Goal: Task Accomplishment & Management: Use online tool/utility

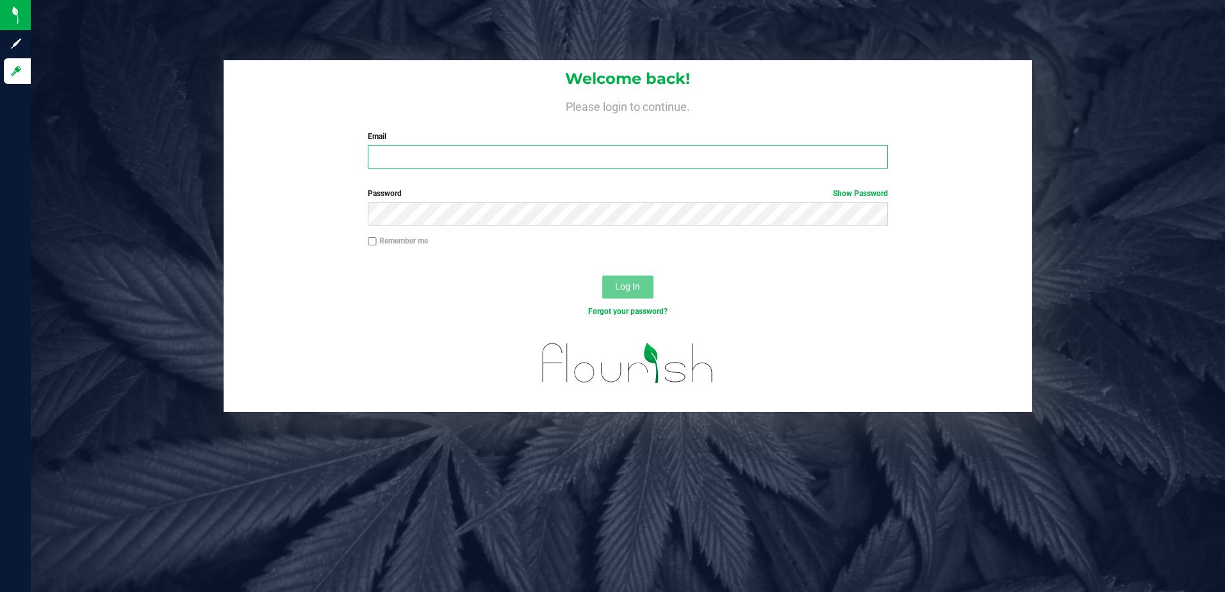
type input "[EMAIL_ADDRESS][DOMAIN_NAME]"
click at [633, 276] on button "Log In" at bounding box center [627, 286] width 51 height 23
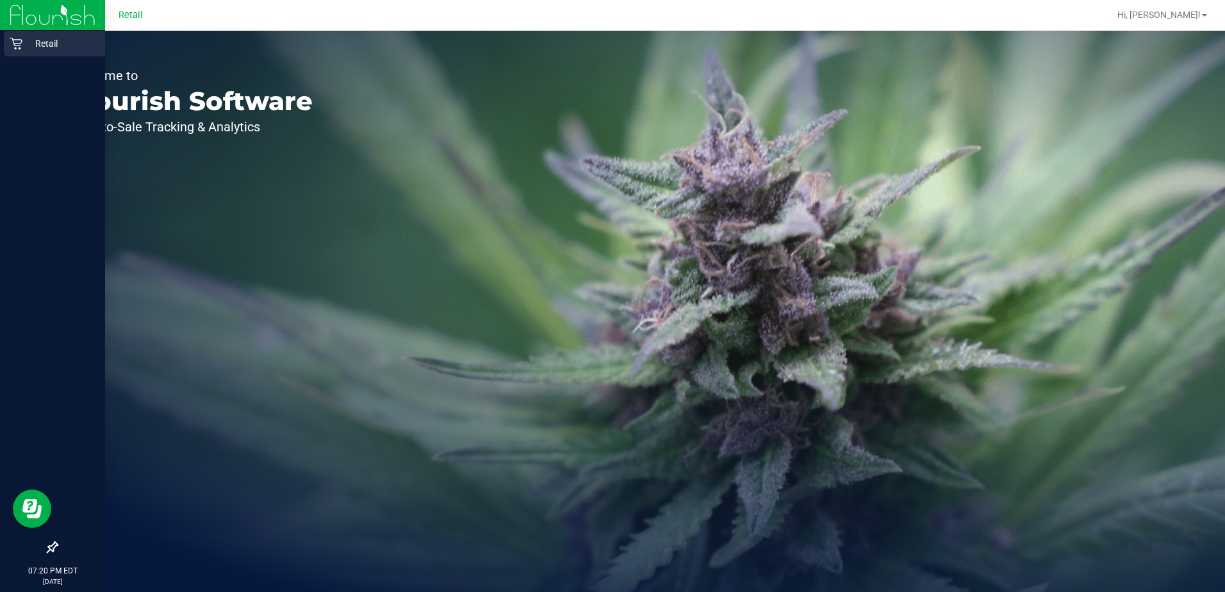
click at [22, 49] on p "Retail" at bounding box center [60, 43] width 77 height 15
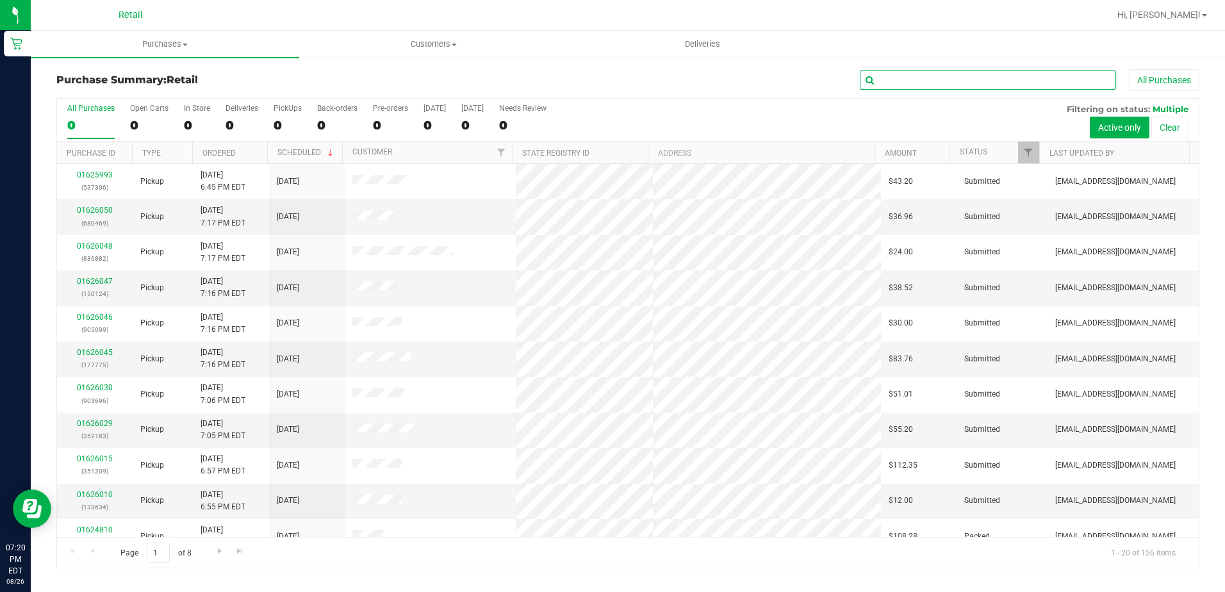
click at [932, 76] on input "text" at bounding box center [988, 79] width 256 height 19
click at [182, 51] on uib-tab-heading "Purchases Summary of purchases Fulfillment All purchases" at bounding box center [165, 44] width 268 height 27
click at [92, 87] on span "Fulfillment" at bounding box center [70, 92] width 79 height 11
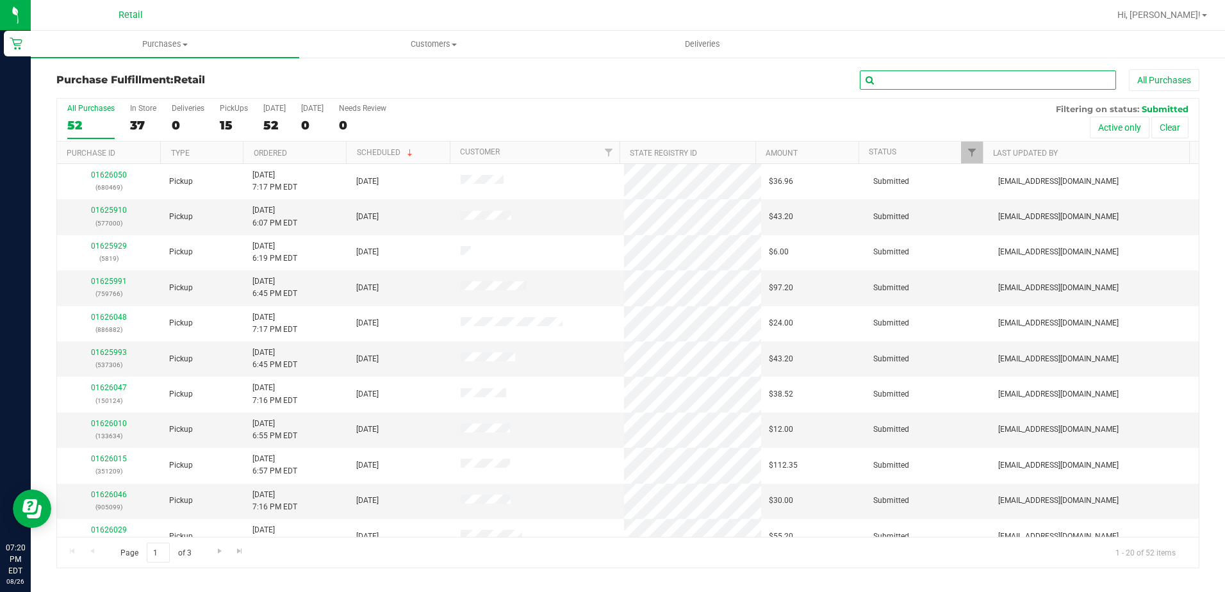
click at [902, 88] on input "text" at bounding box center [988, 79] width 256 height 19
type input "352183"
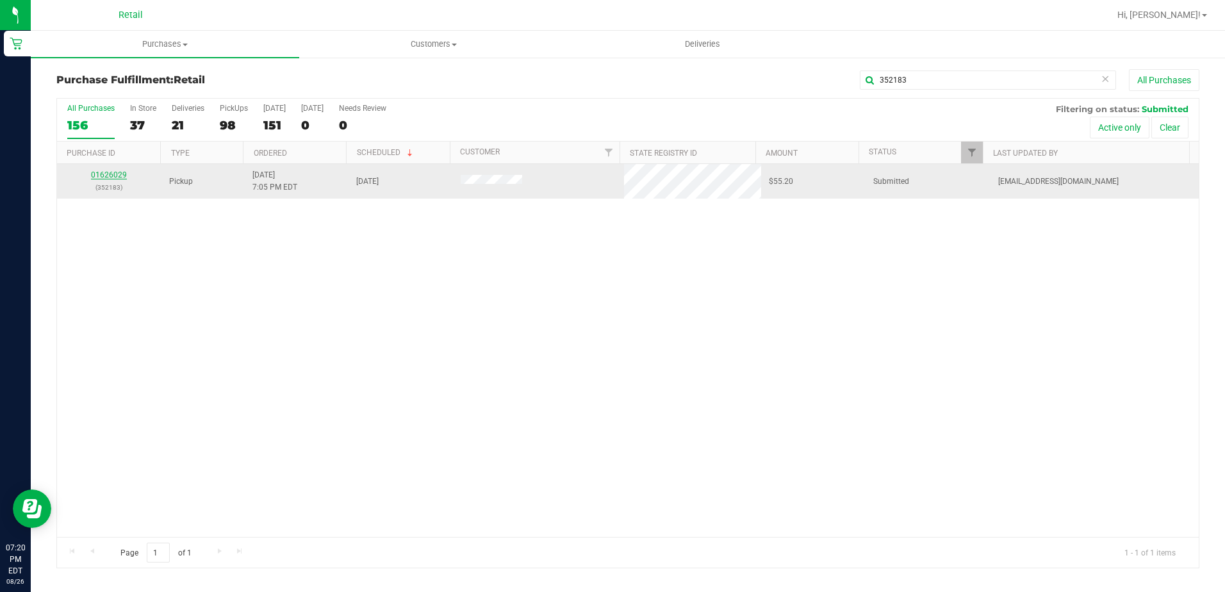
click at [92, 176] on link "01626029" at bounding box center [109, 174] width 36 height 9
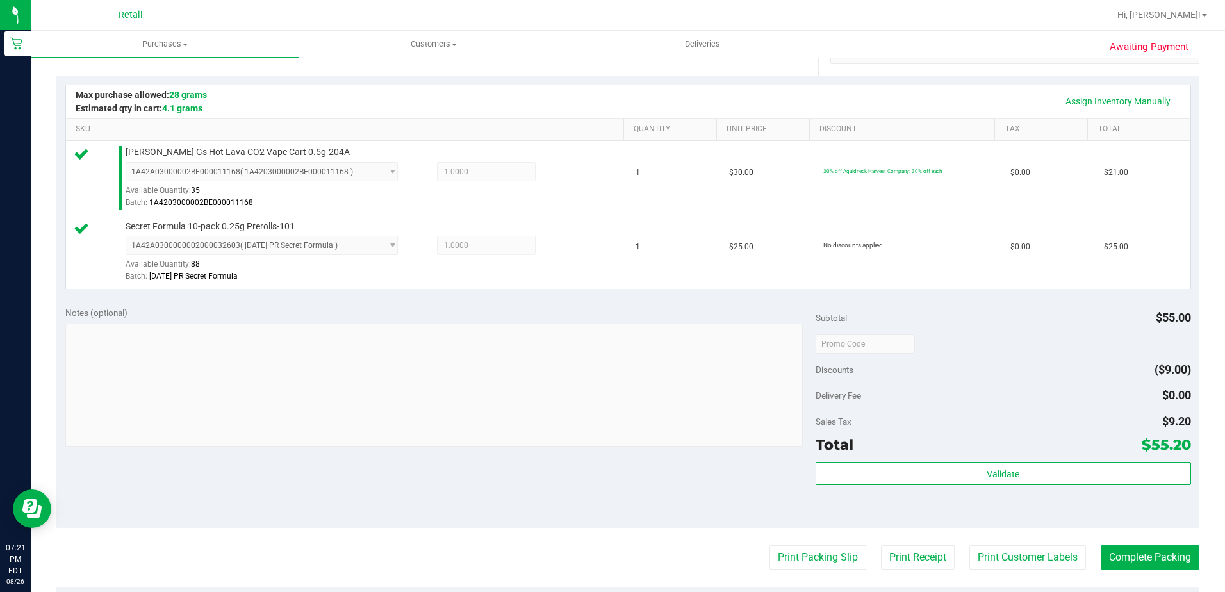
scroll to position [448, 0]
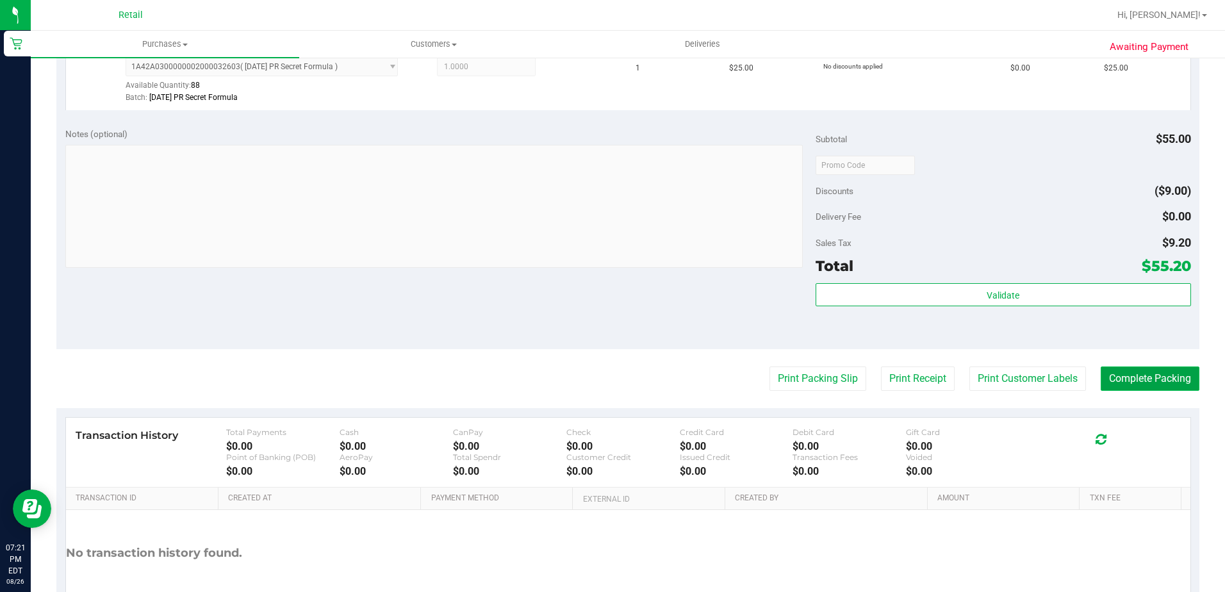
click at [1134, 376] on button "Complete Packing" at bounding box center [1149, 378] width 99 height 24
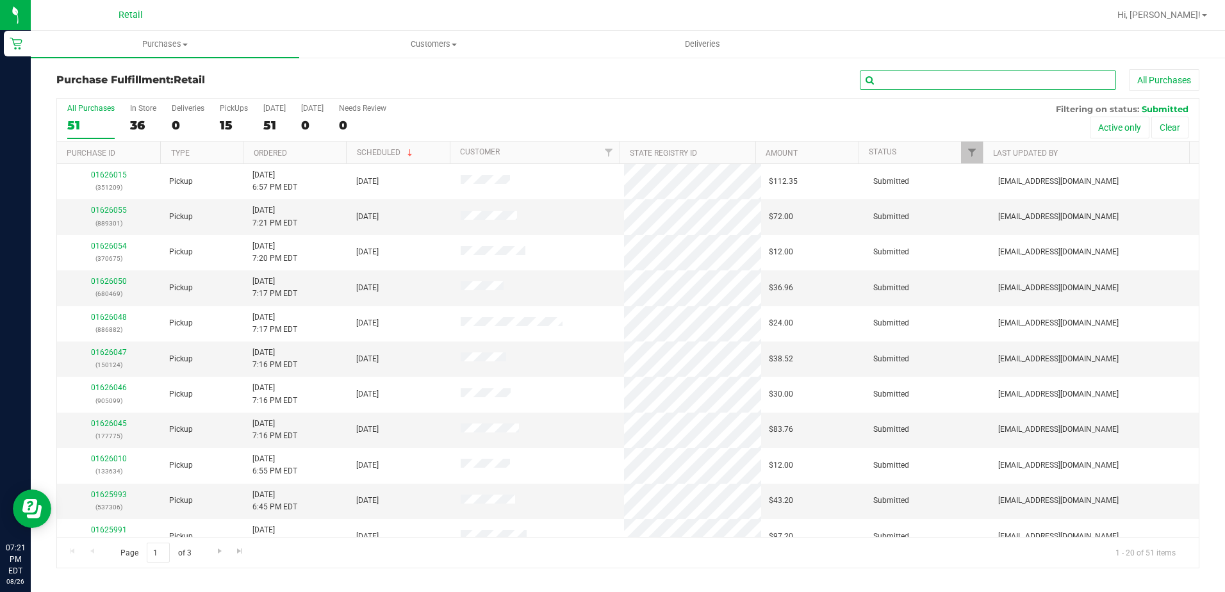
click at [949, 77] on input "text" at bounding box center [988, 79] width 256 height 19
type input "133634"
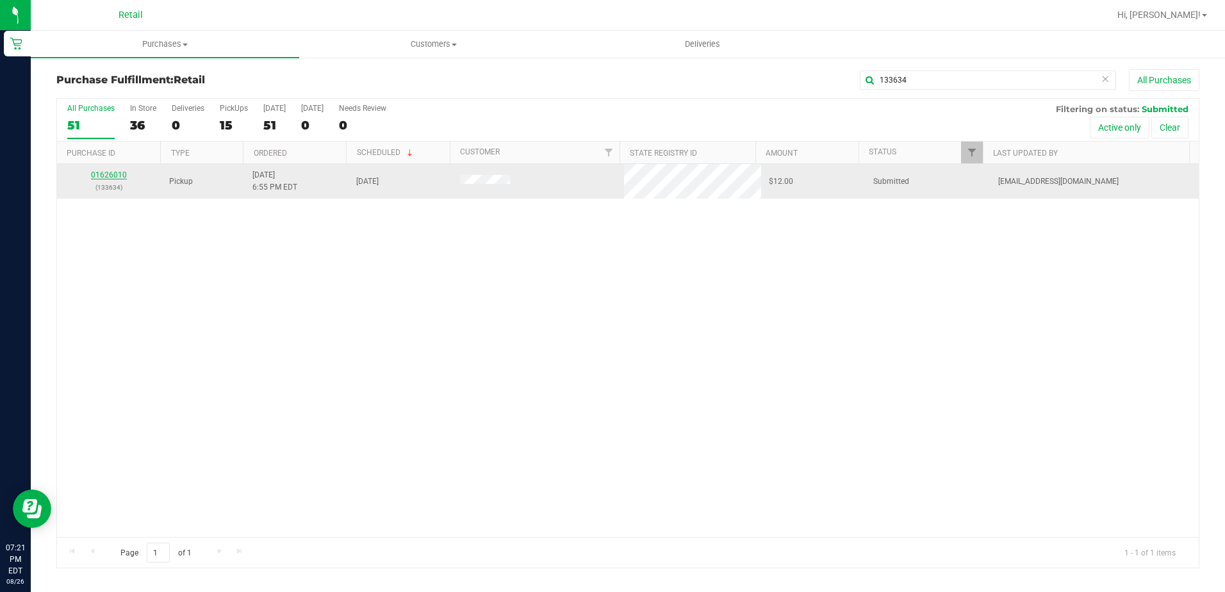
click at [123, 173] on link "01626010" at bounding box center [109, 174] width 36 height 9
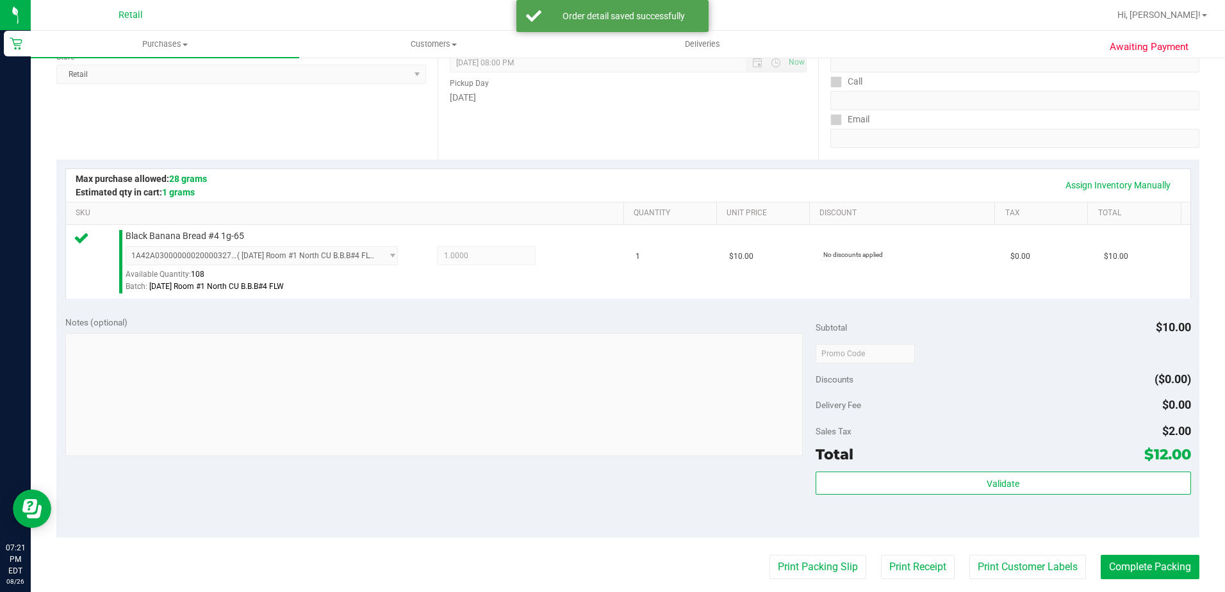
scroll to position [384, 0]
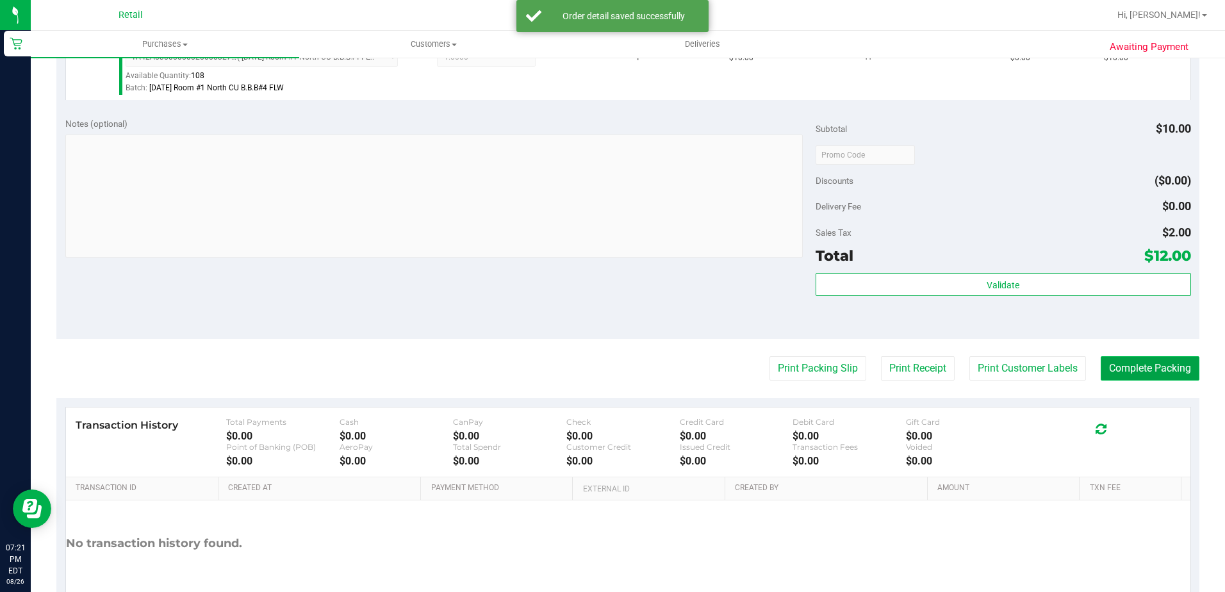
click at [1114, 370] on button "Complete Packing" at bounding box center [1149, 368] width 99 height 24
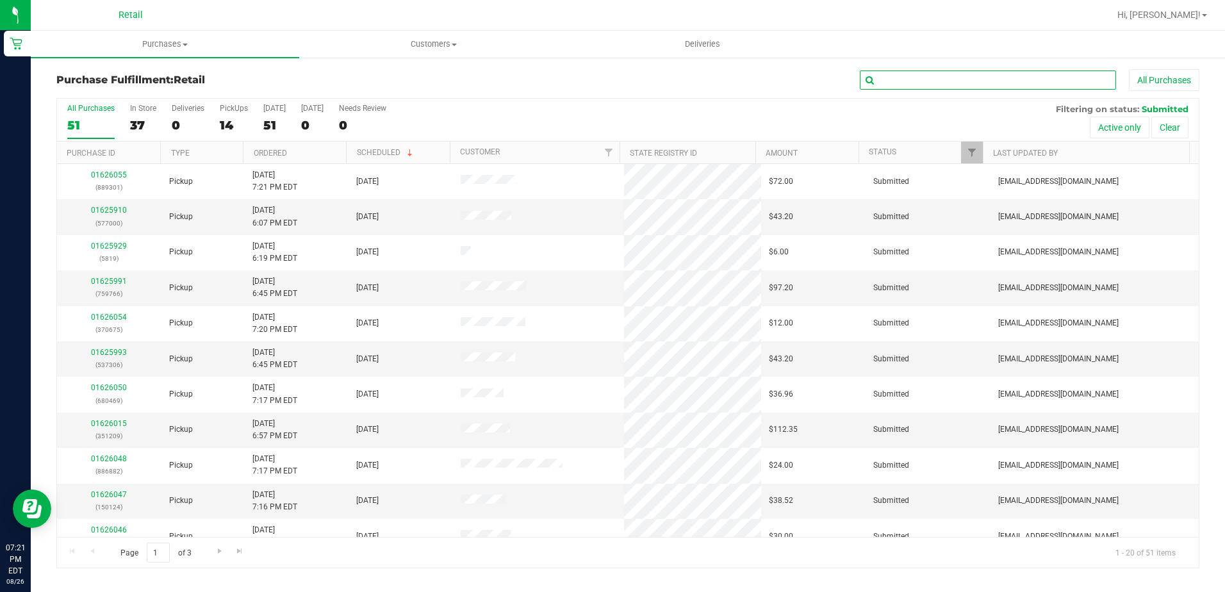
click at [959, 84] on input "text" at bounding box center [988, 79] width 256 height 19
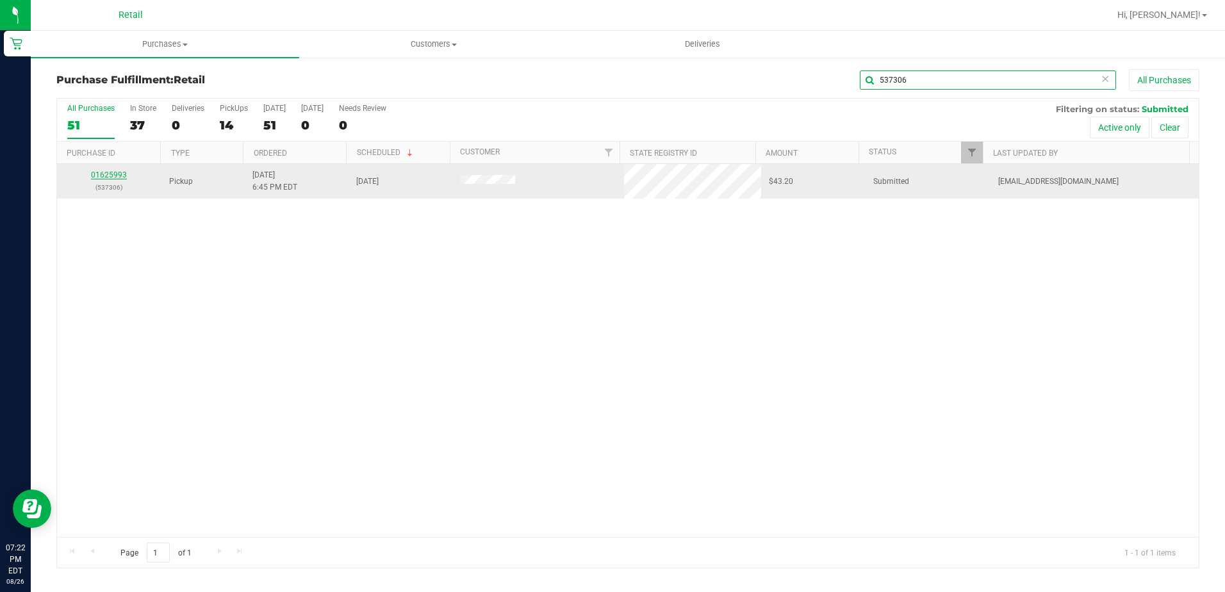
type input "537306"
click at [120, 176] on link "01625993" at bounding box center [109, 174] width 36 height 9
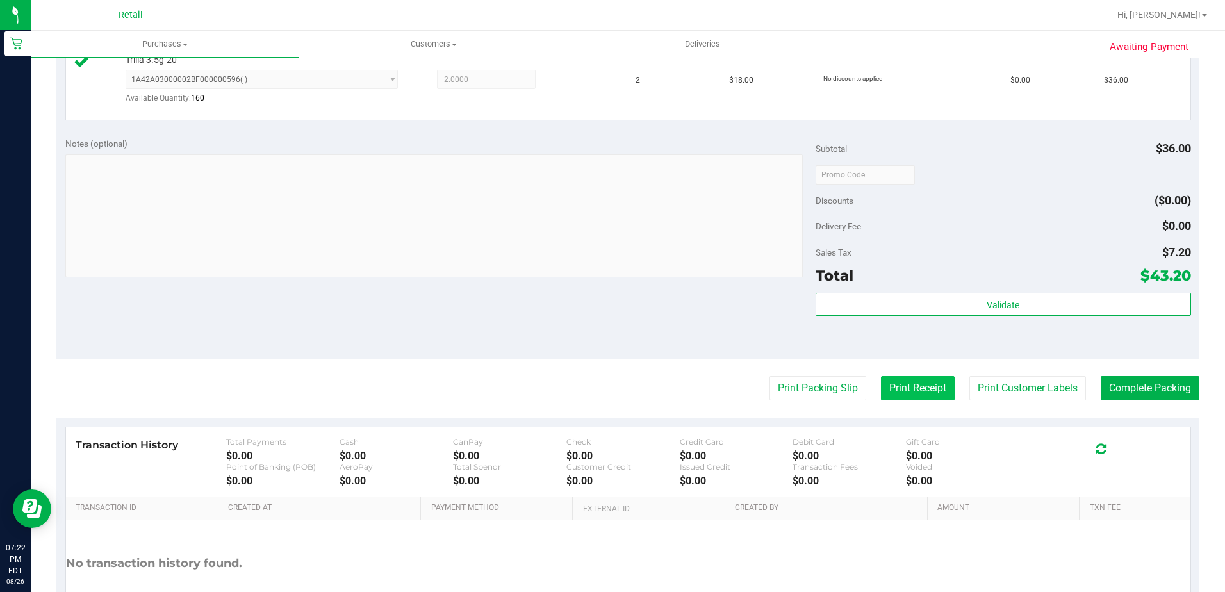
scroll to position [384, 0]
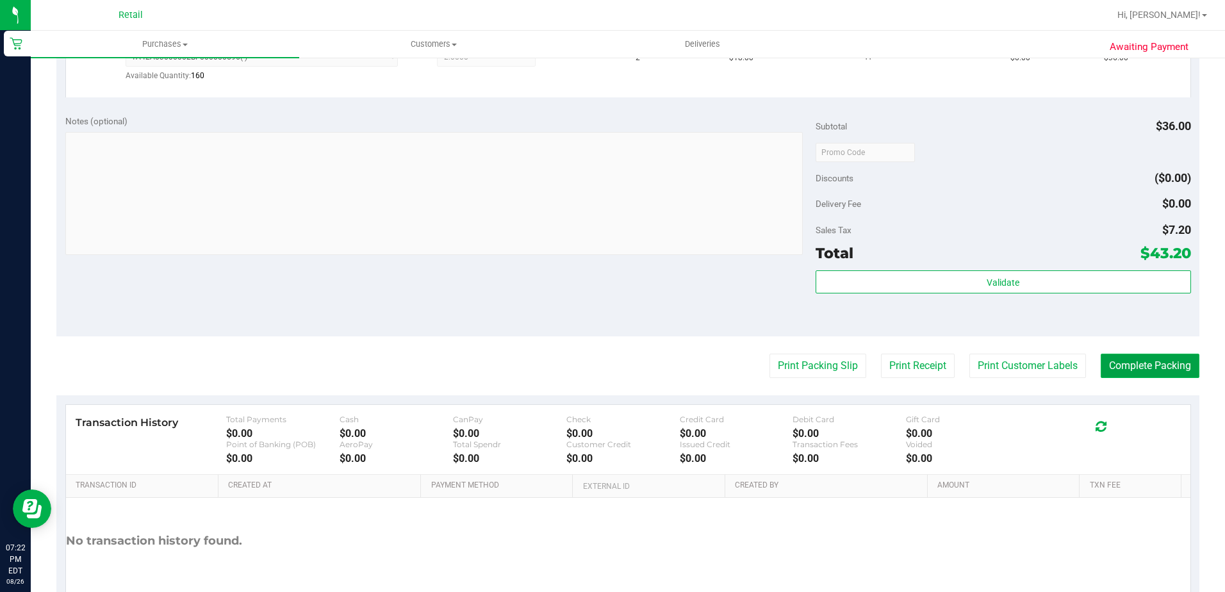
click at [1106, 360] on button "Complete Packing" at bounding box center [1149, 366] width 99 height 24
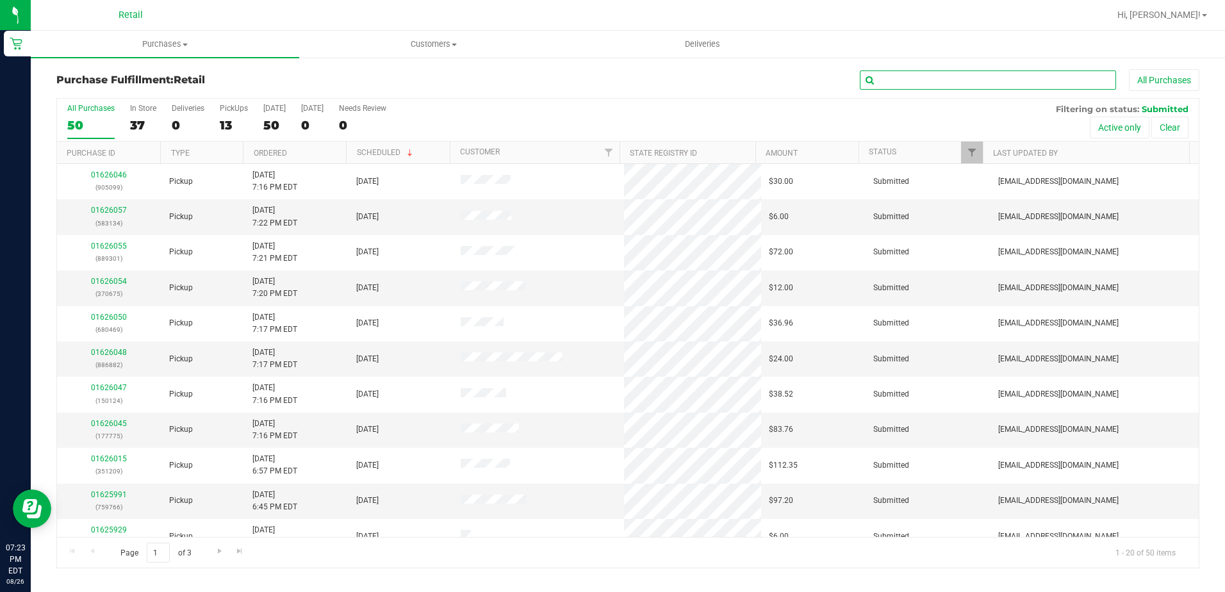
click at [948, 86] on input "text" at bounding box center [988, 79] width 256 height 19
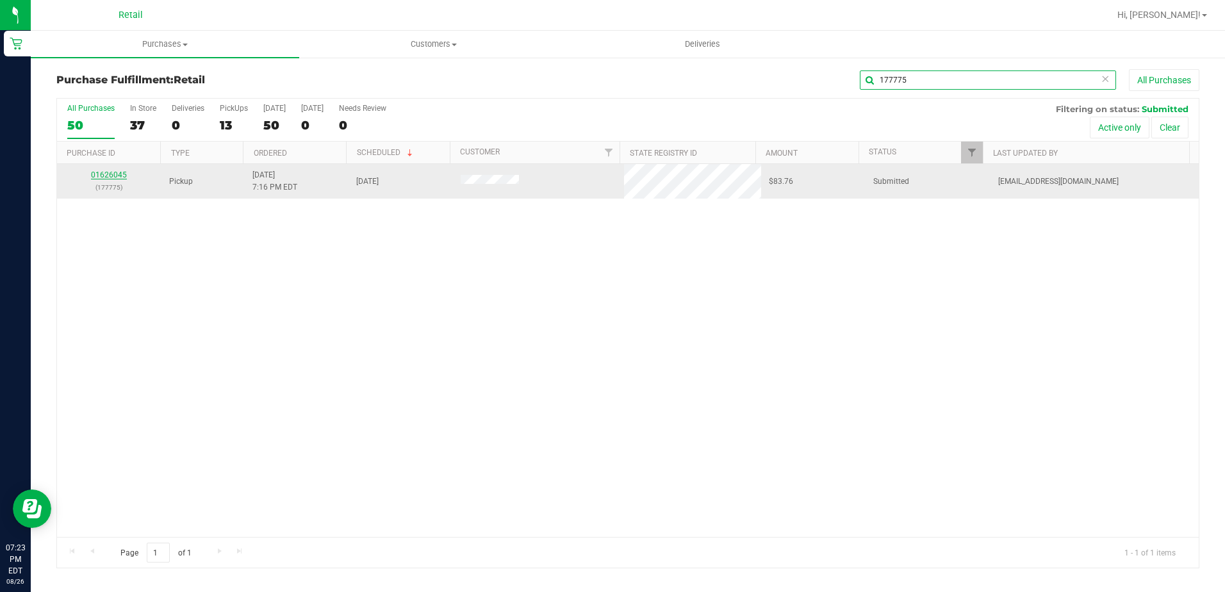
type input "177775"
click at [110, 175] on link "01626045" at bounding box center [109, 174] width 36 height 9
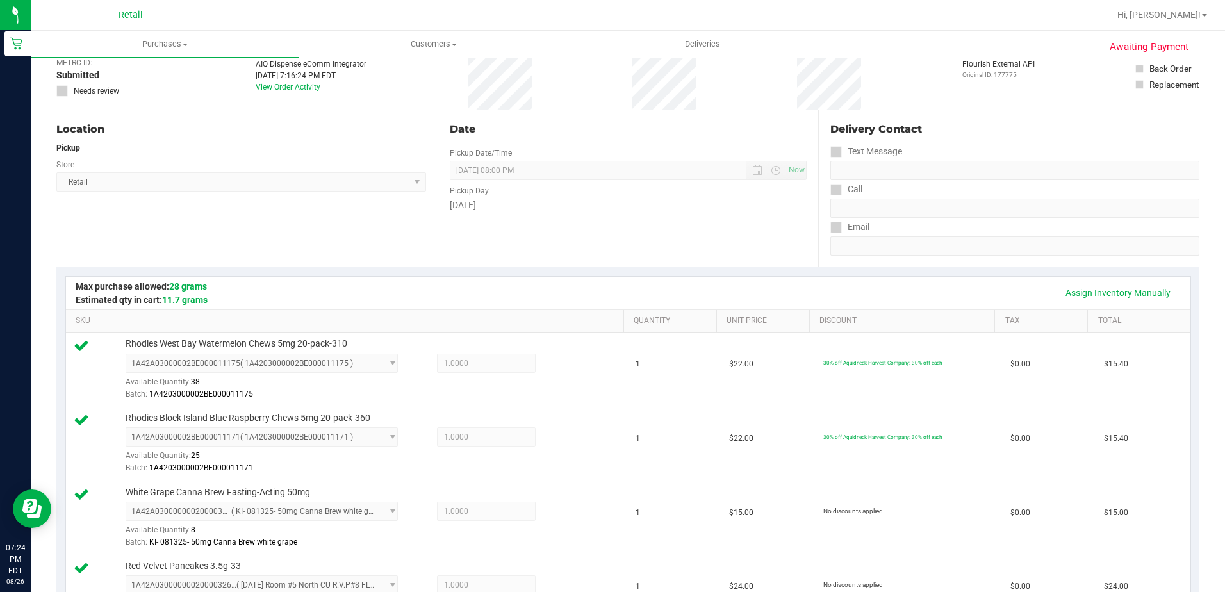
scroll to position [512, 0]
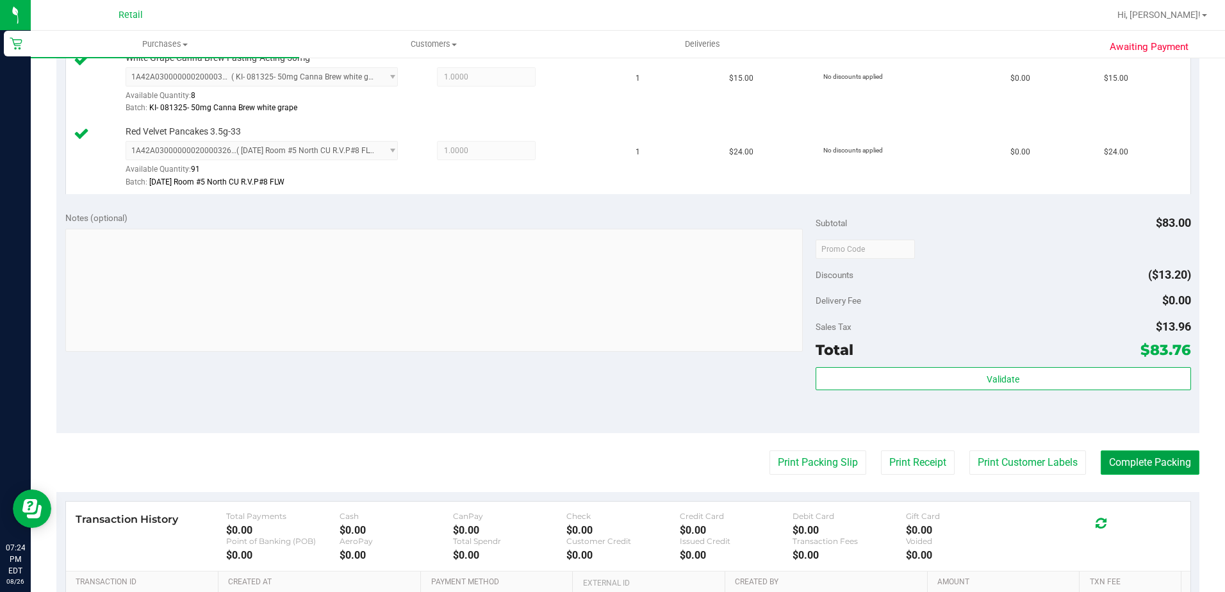
click at [1136, 470] on button "Complete Packing" at bounding box center [1149, 462] width 99 height 24
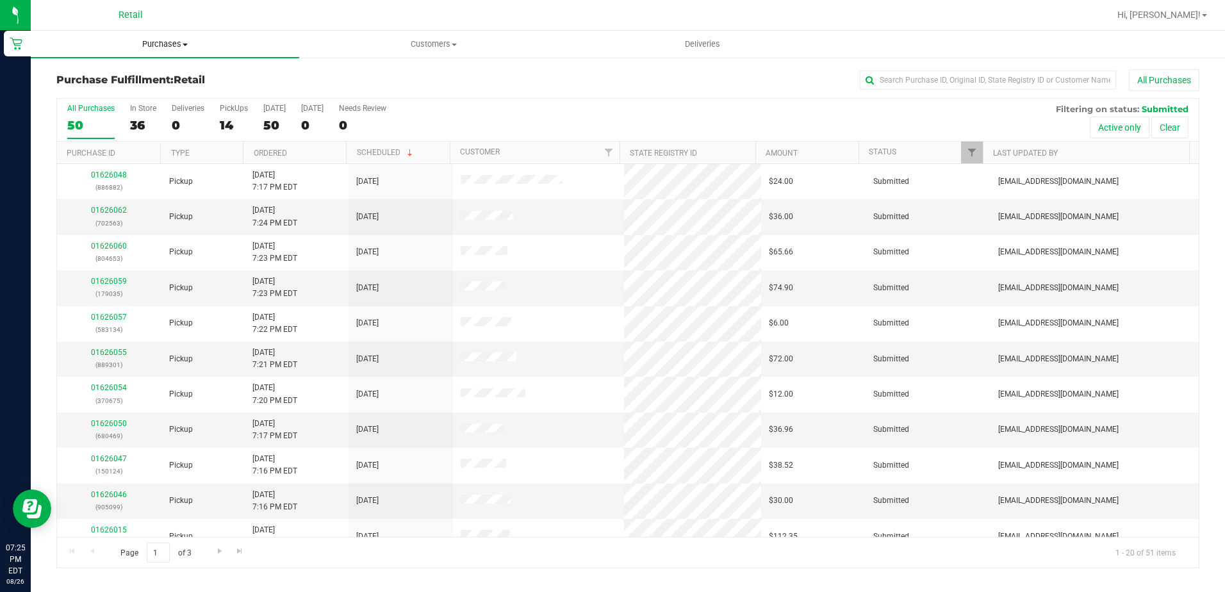
click at [179, 38] on span "Purchases" at bounding box center [165, 44] width 268 height 12
click at [100, 97] on span "Fulfillment" at bounding box center [70, 92] width 79 height 11
click at [910, 83] on input "text" at bounding box center [988, 79] width 256 height 19
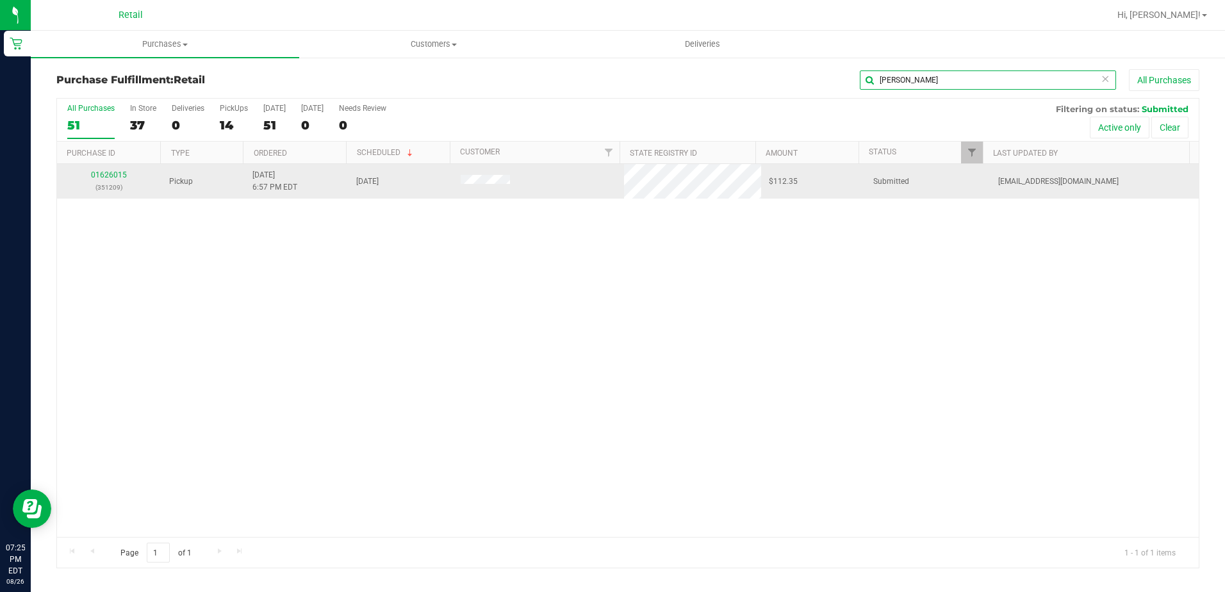
type input "[PERSON_NAME]"
drag, startPoint x: 116, startPoint y: 179, endPoint x: 113, endPoint y: 170, distance: 9.9
click at [115, 179] on div "01626015 (351209)" at bounding box center [109, 181] width 89 height 24
click at [113, 170] on div "01626015 (351209)" at bounding box center [109, 181] width 89 height 24
click at [117, 170] on div "01626015 (351209)" at bounding box center [109, 181] width 89 height 24
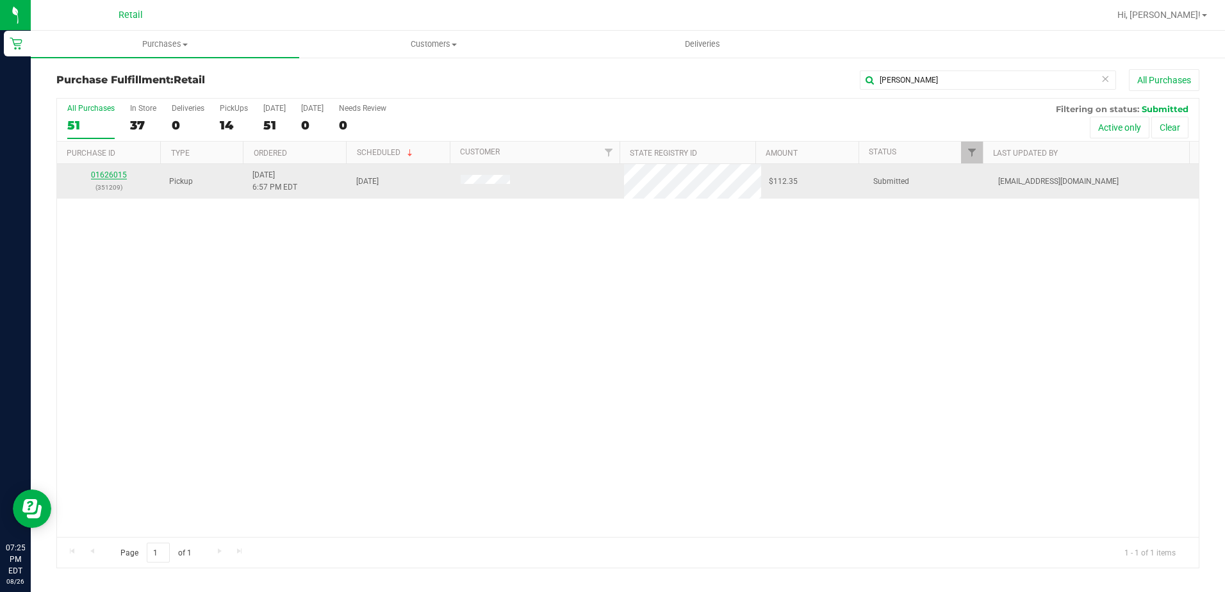
click at [115, 171] on link "01626015" at bounding box center [109, 174] width 36 height 9
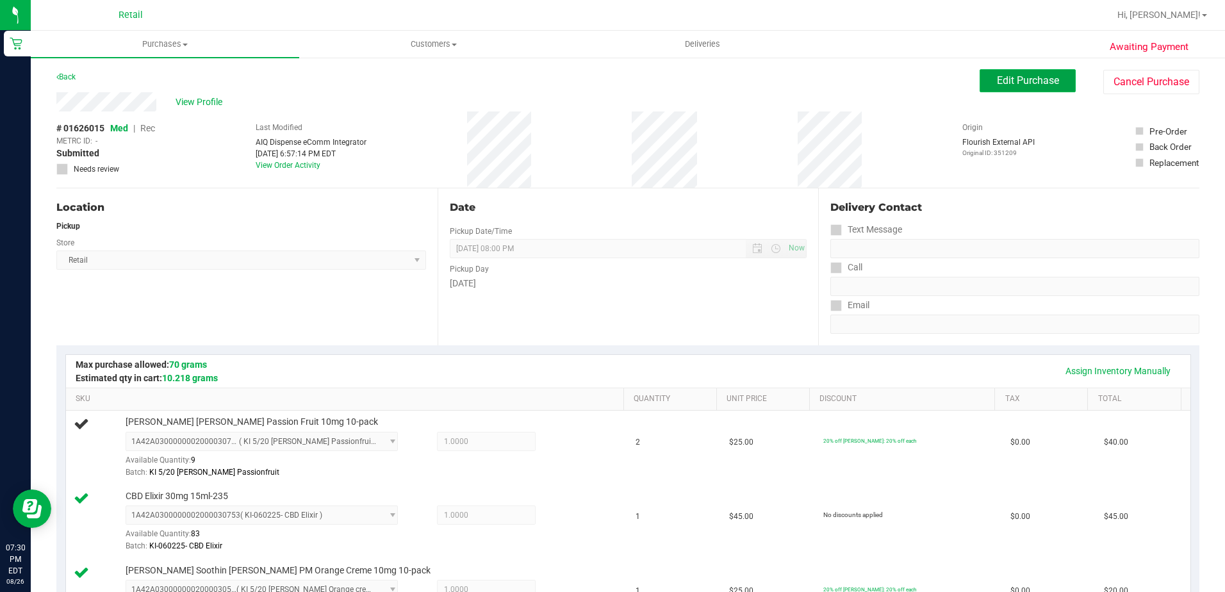
click at [1022, 85] on span "Edit Purchase" at bounding box center [1028, 80] width 62 height 12
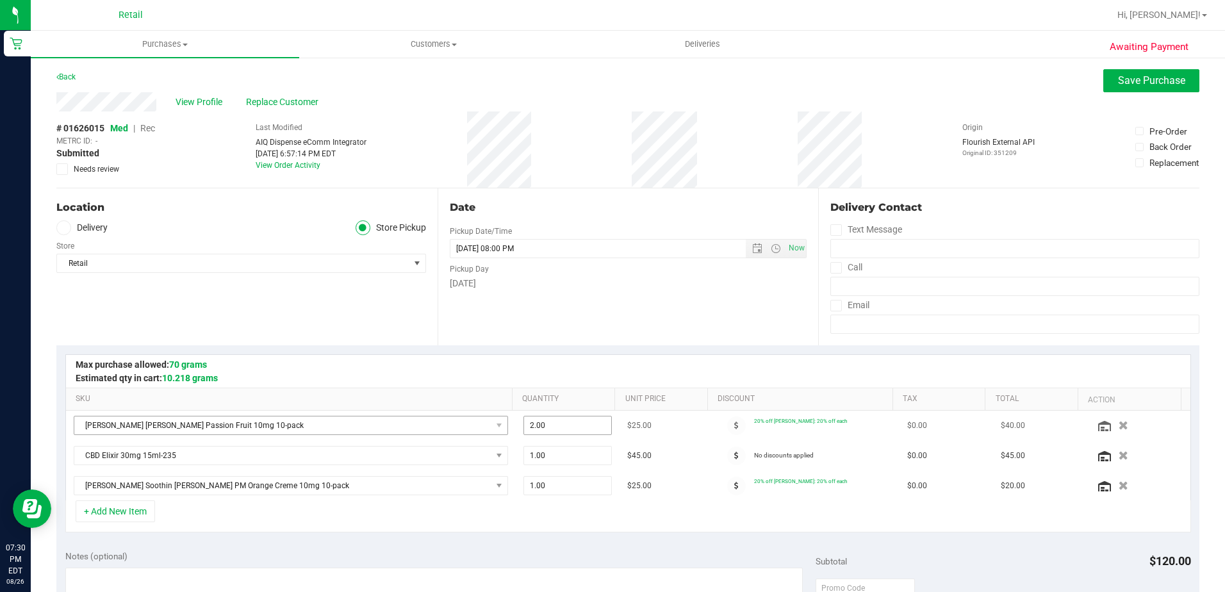
drag, startPoint x: 556, startPoint y: 425, endPoint x: 461, endPoint y: 425, distance: 94.8
click at [461, 425] on tr "[PERSON_NAME] [PERSON_NAME] Passion Fruit 10mg 10-pack 2.00 2 $25.00 20% off Be…" at bounding box center [628, 426] width 1124 height 30
type input "1"
type input "1.00"
click at [535, 371] on div at bounding box center [627, 371] width 1101 height 1
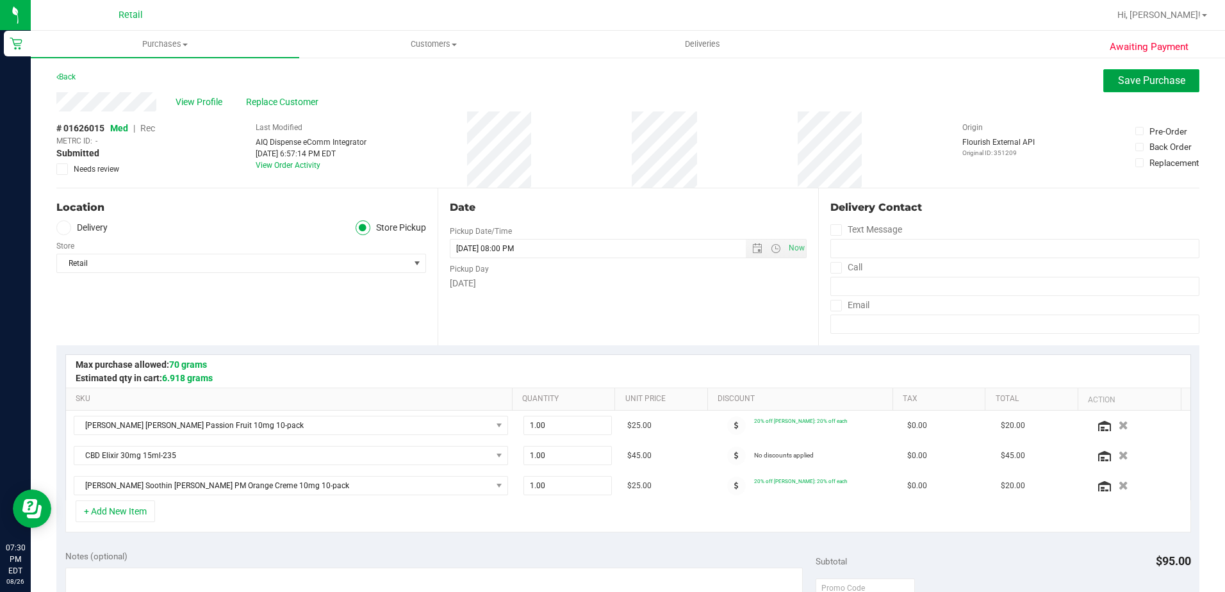
click at [1114, 72] on button "Save Purchase" at bounding box center [1151, 80] width 96 height 23
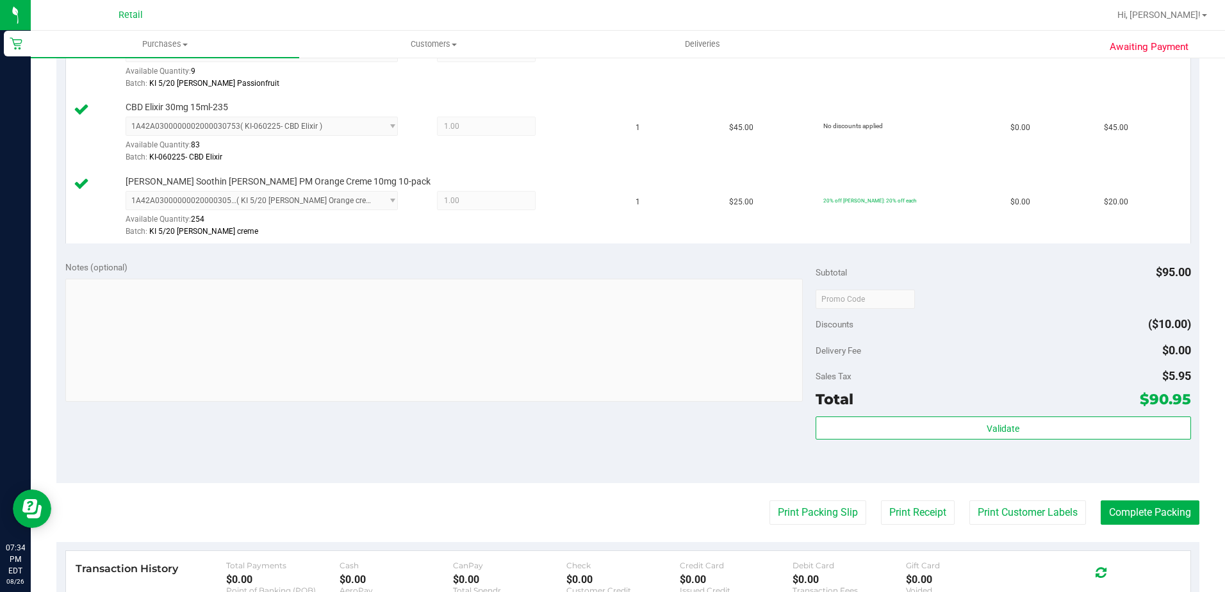
scroll to position [448, 0]
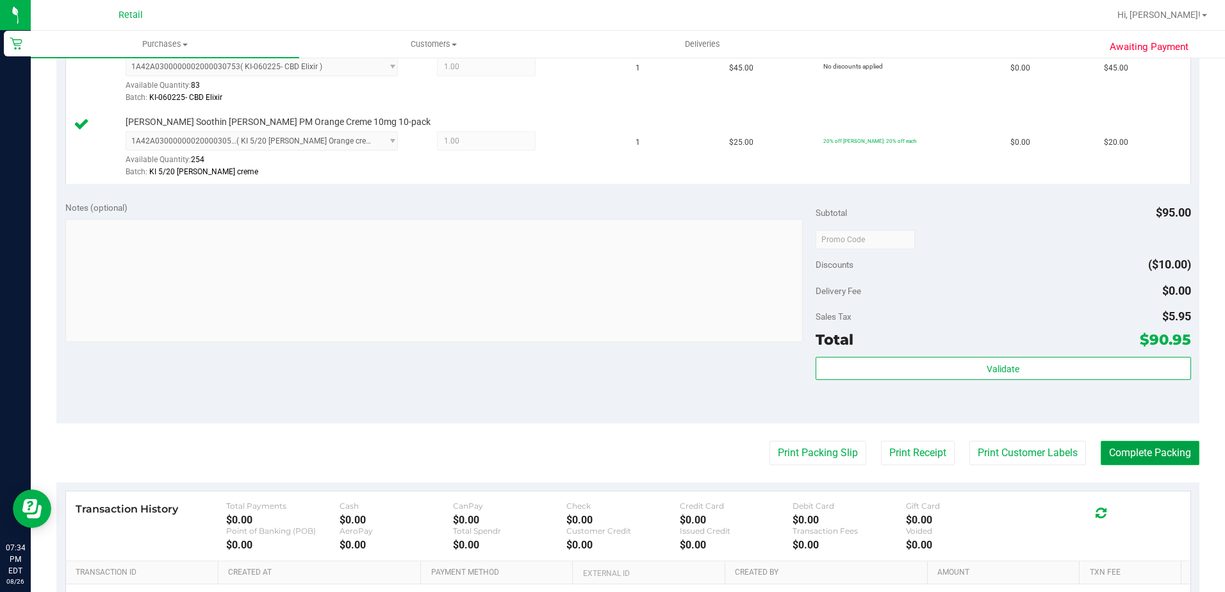
click at [1149, 446] on button "Complete Packing" at bounding box center [1149, 453] width 99 height 24
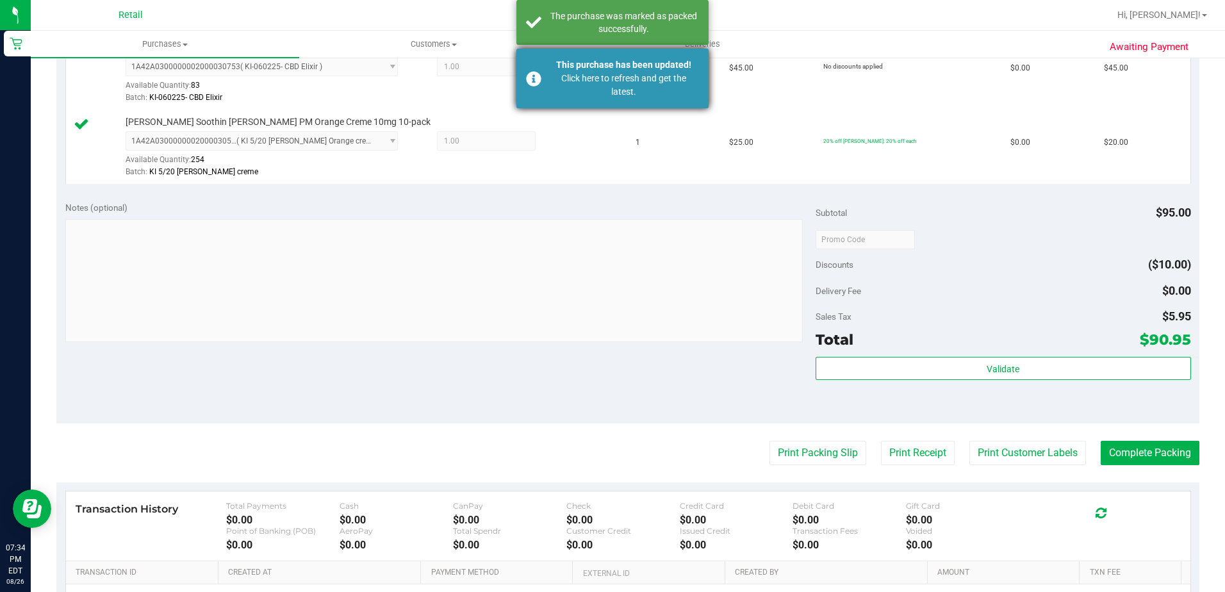
click at [578, 86] on div "Click here to refresh and get the latest." at bounding box center [623, 85] width 151 height 27
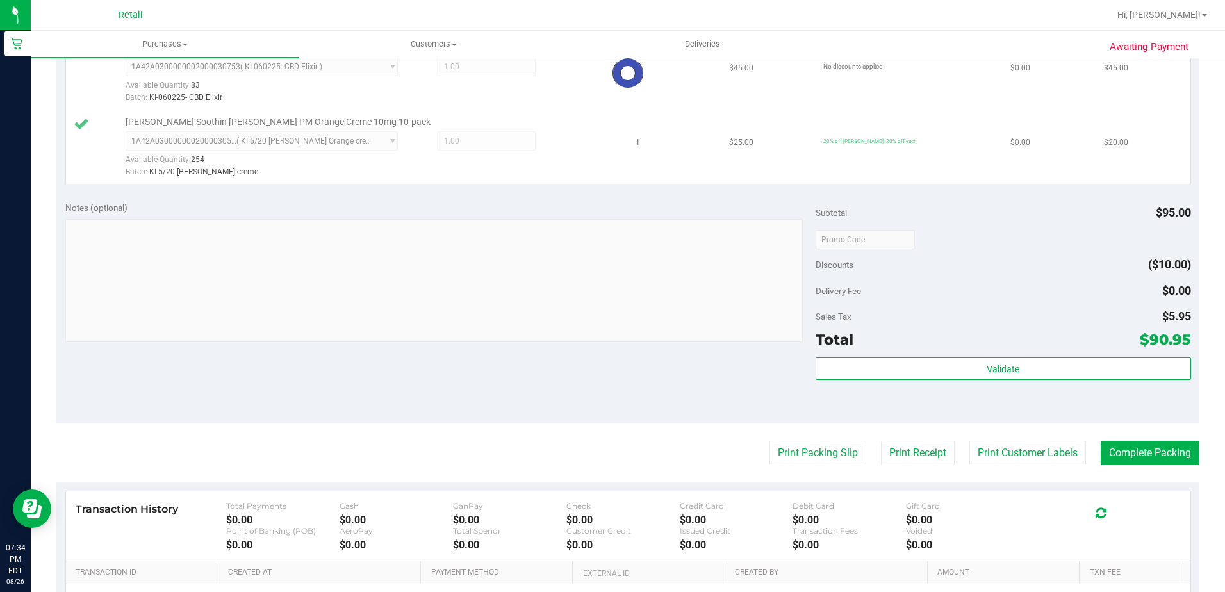
scroll to position [429, 0]
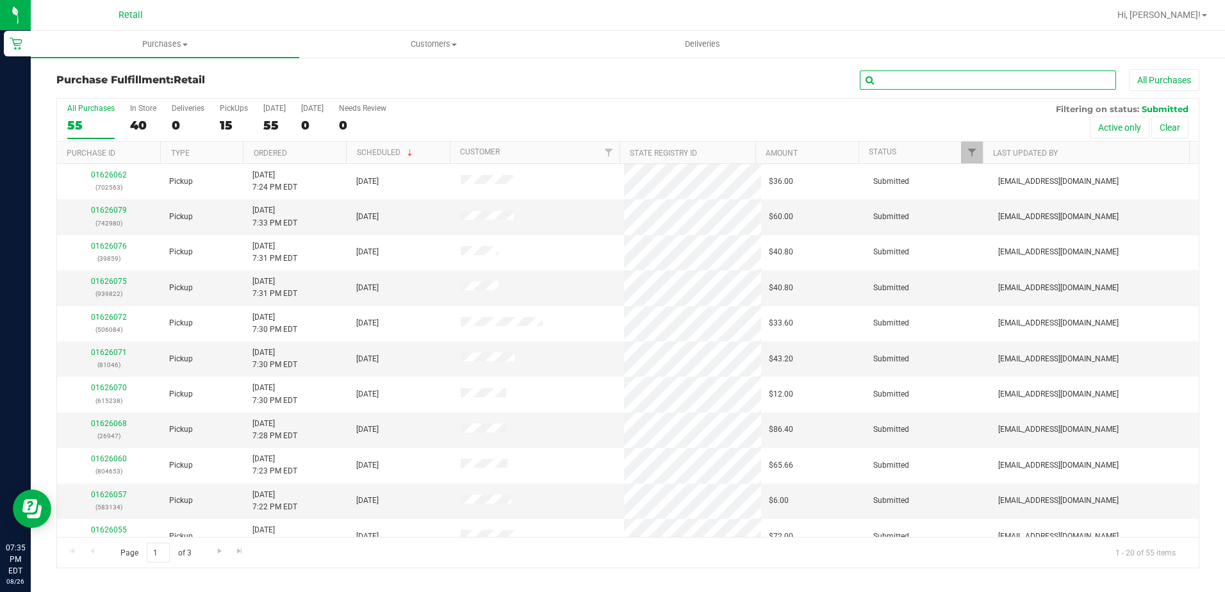
click at [931, 76] on input "text" at bounding box center [988, 79] width 256 height 19
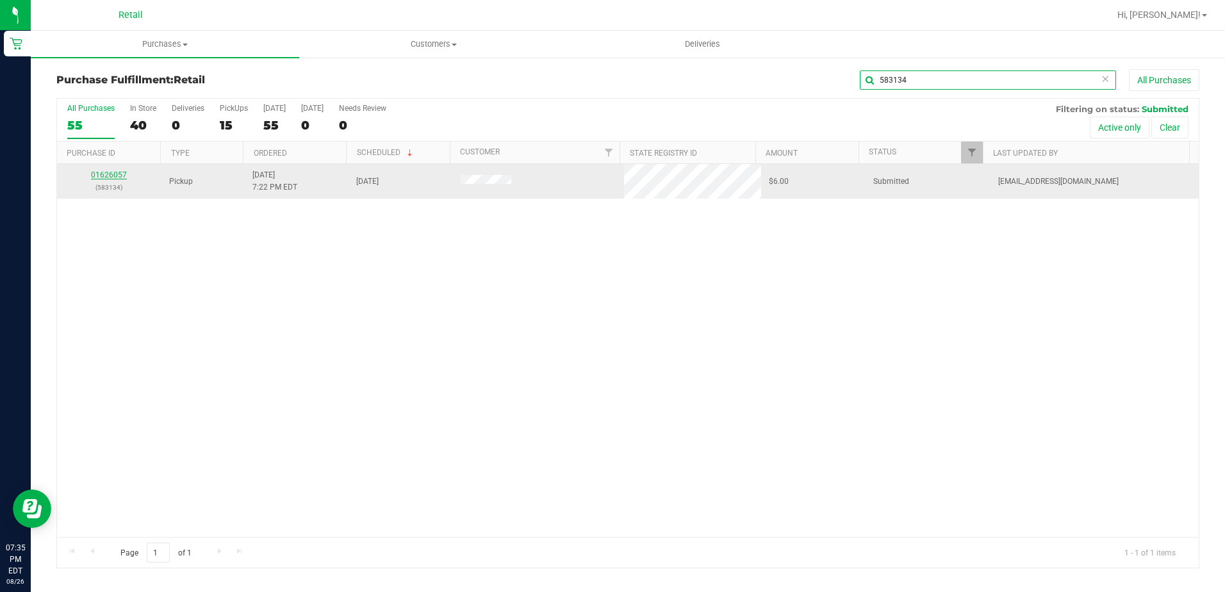
type input "583134"
click at [116, 170] on link "01626057" at bounding box center [109, 174] width 36 height 9
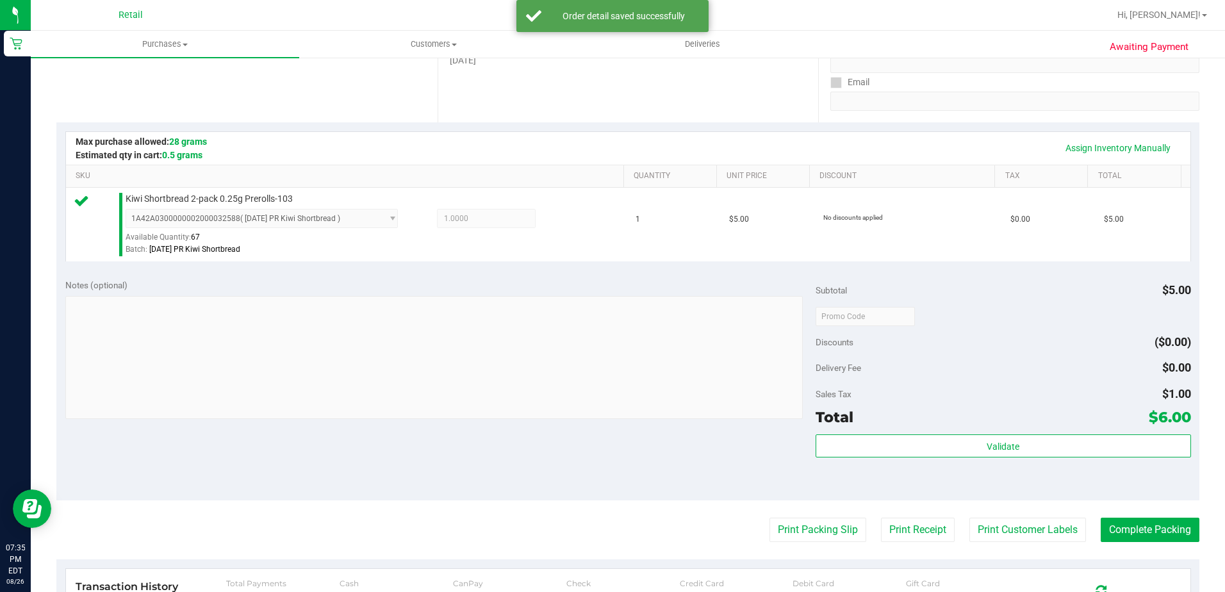
scroll to position [384, 0]
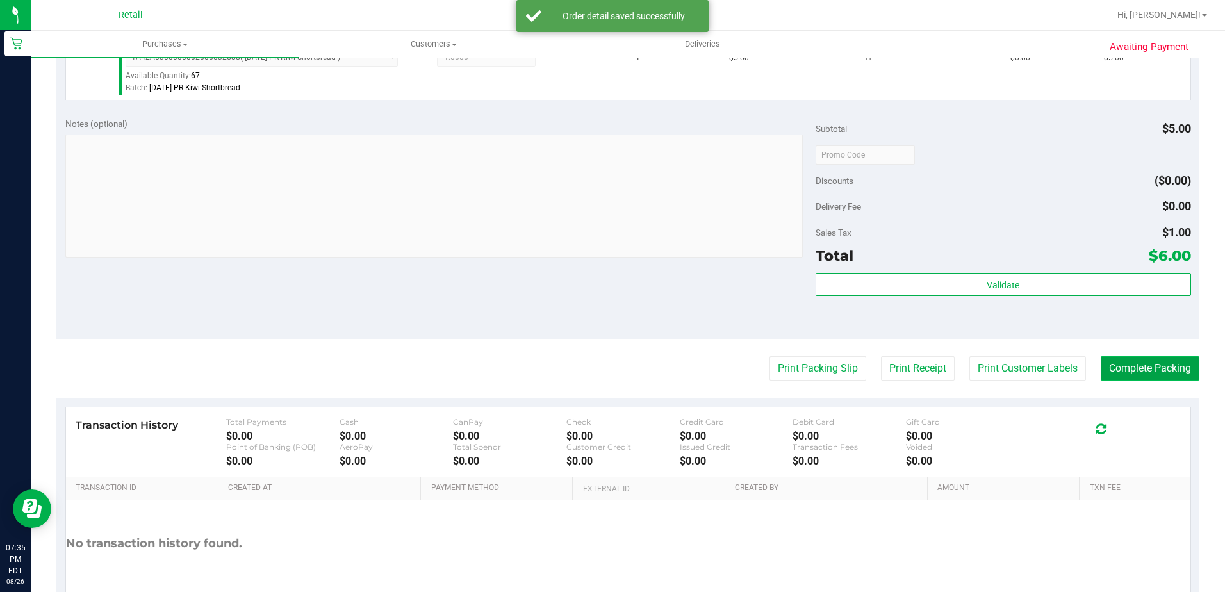
click at [1111, 371] on button "Complete Packing" at bounding box center [1149, 368] width 99 height 24
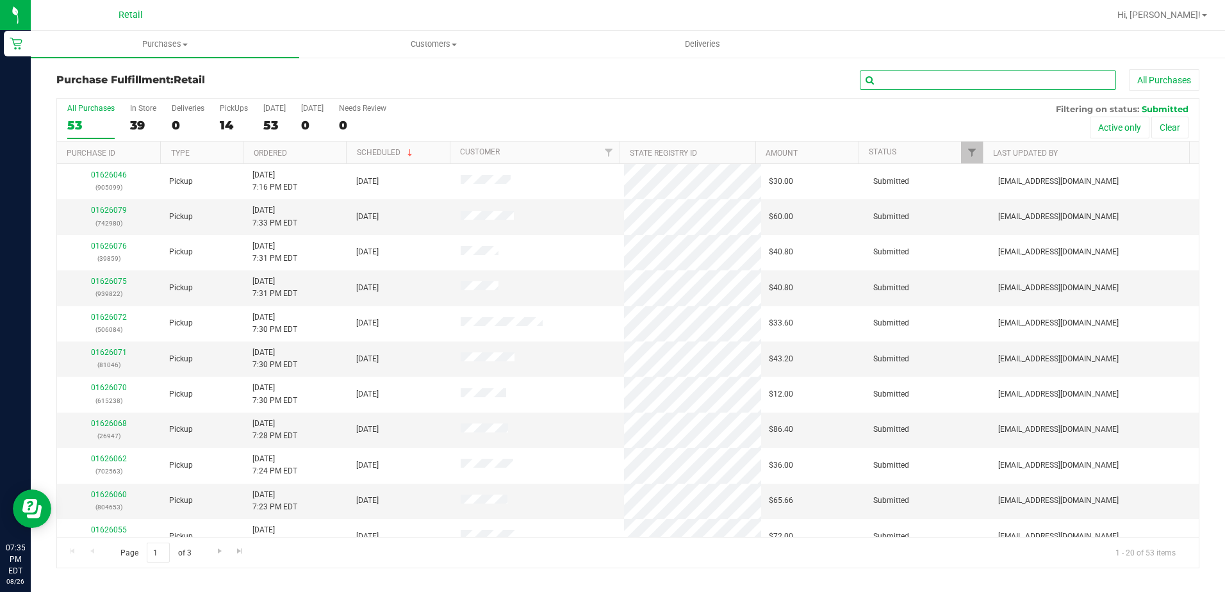
click at [949, 82] on input "text" at bounding box center [988, 79] width 256 height 19
type input "370675"
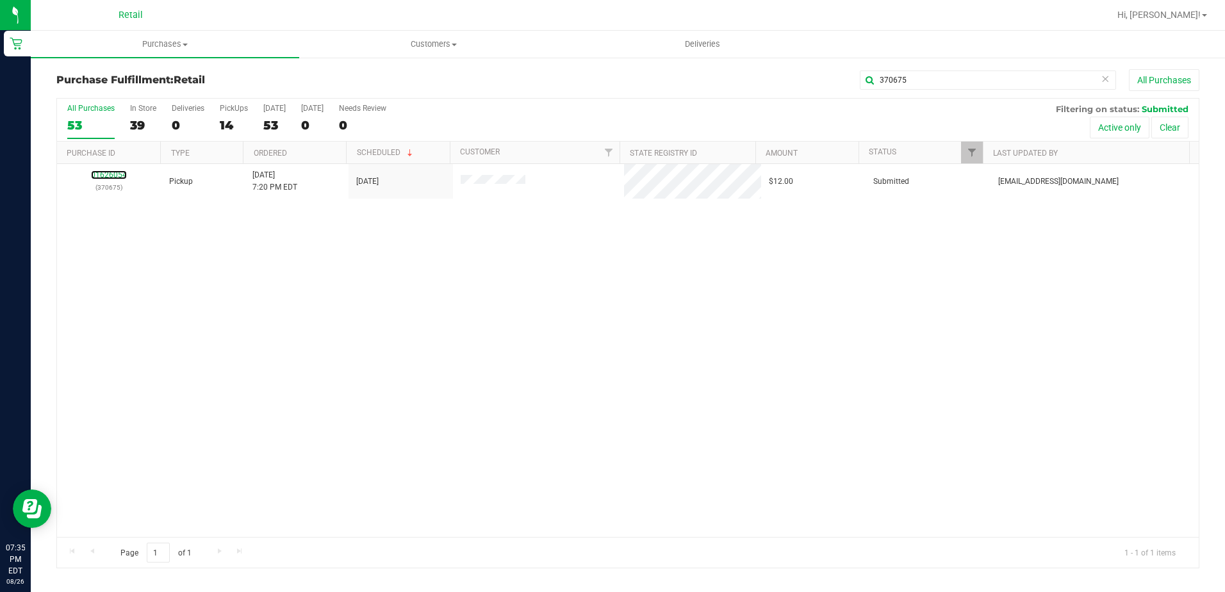
click at [107, 175] on link "01626054" at bounding box center [109, 174] width 36 height 9
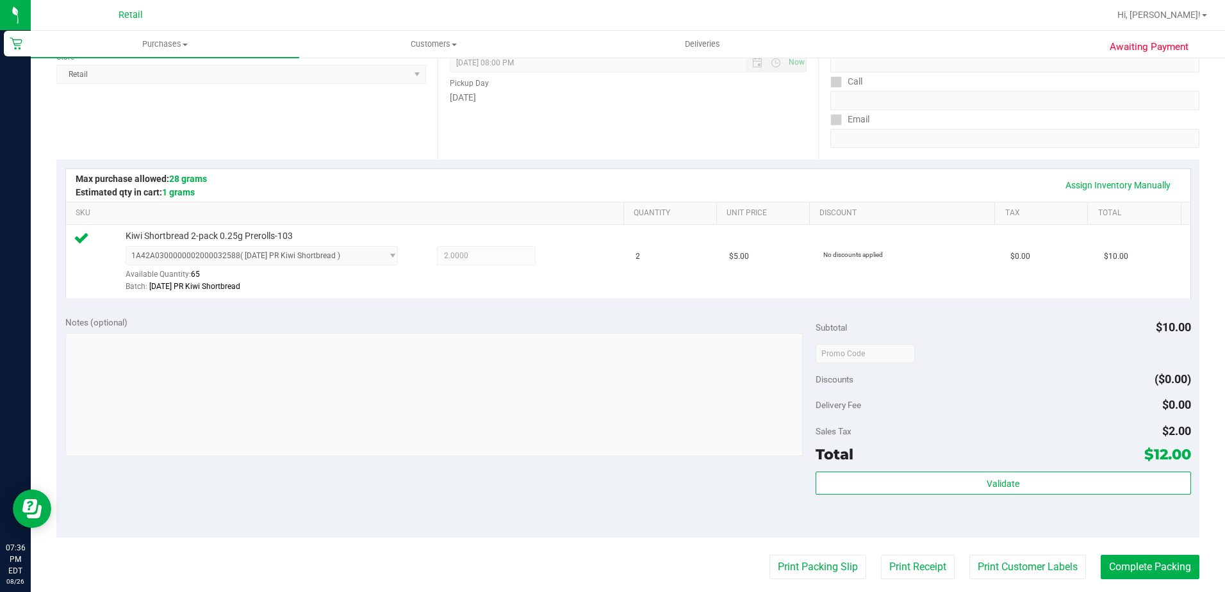
scroll to position [384, 0]
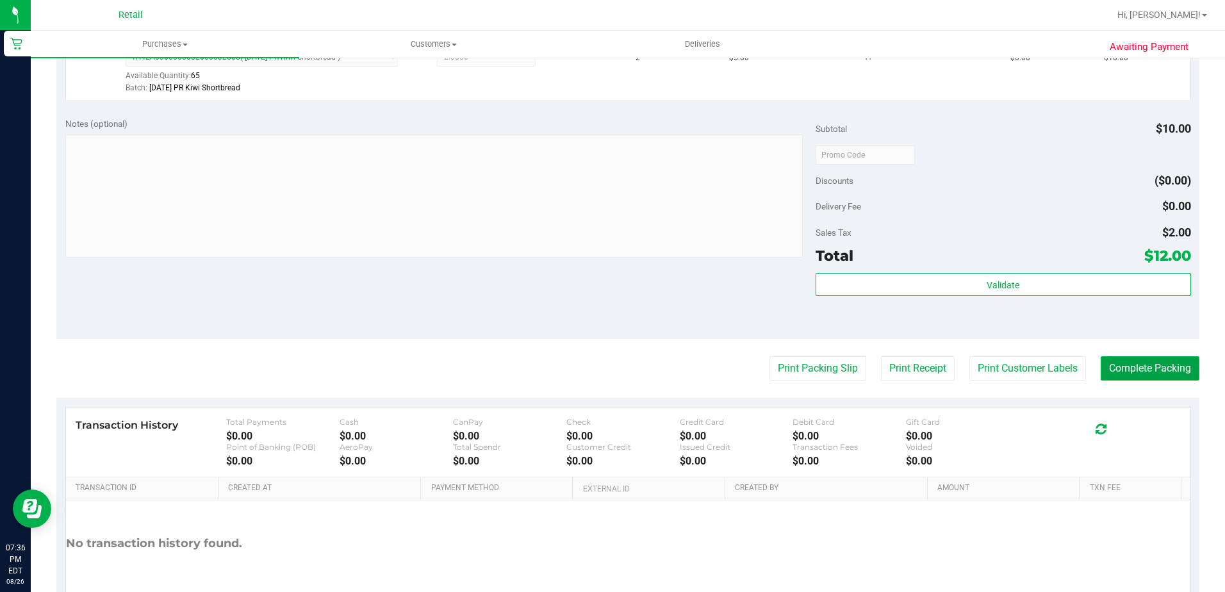
click at [1150, 373] on button "Complete Packing" at bounding box center [1149, 368] width 99 height 24
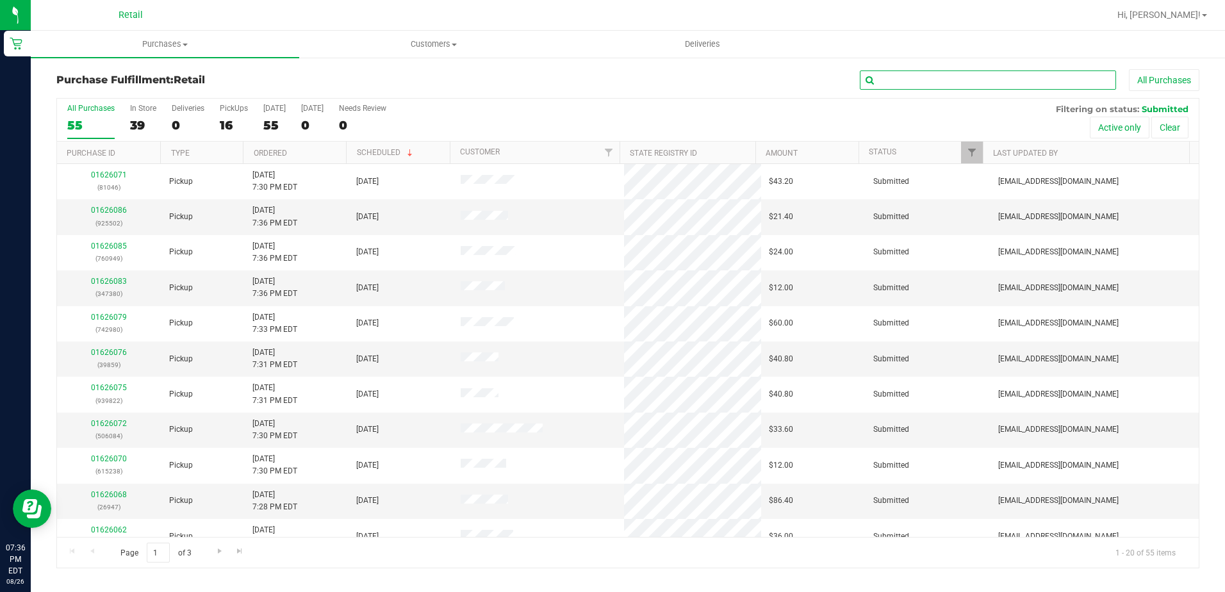
click at [934, 75] on input "text" at bounding box center [988, 79] width 256 height 19
type input "889301"
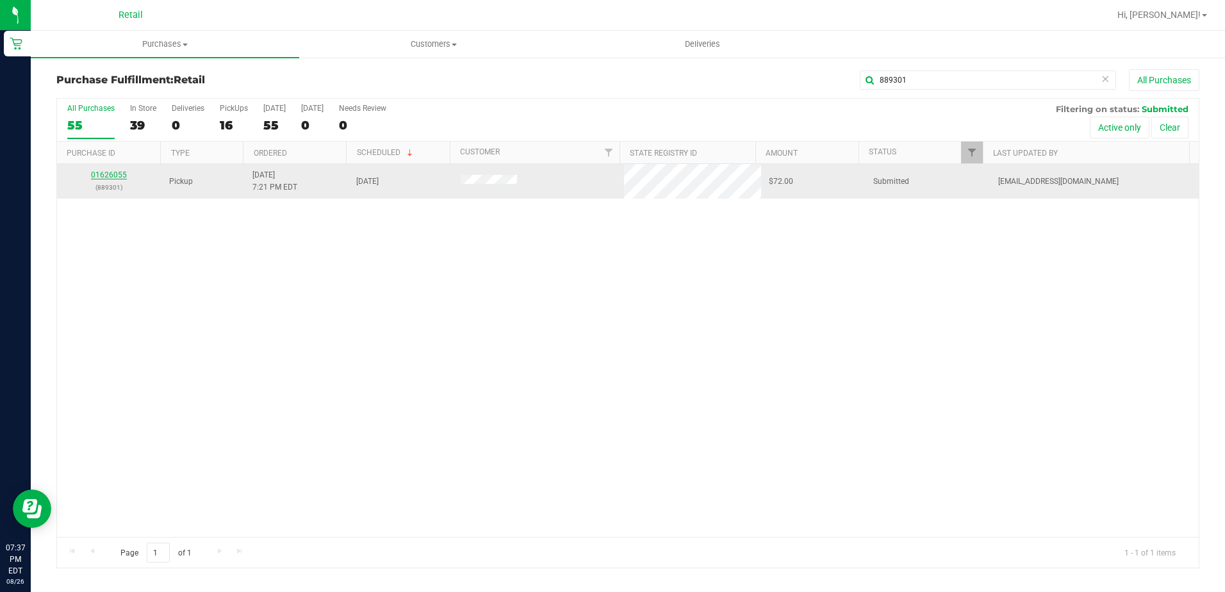
click at [118, 174] on link "01626055" at bounding box center [109, 174] width 36 height 9
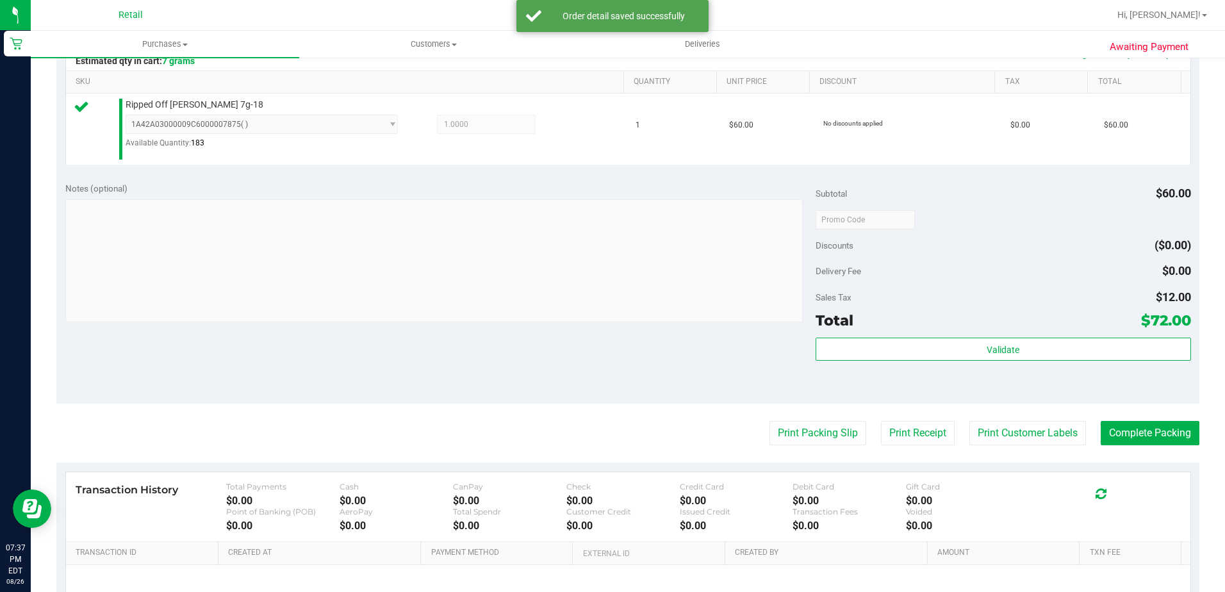
scroll to position [448, 0]
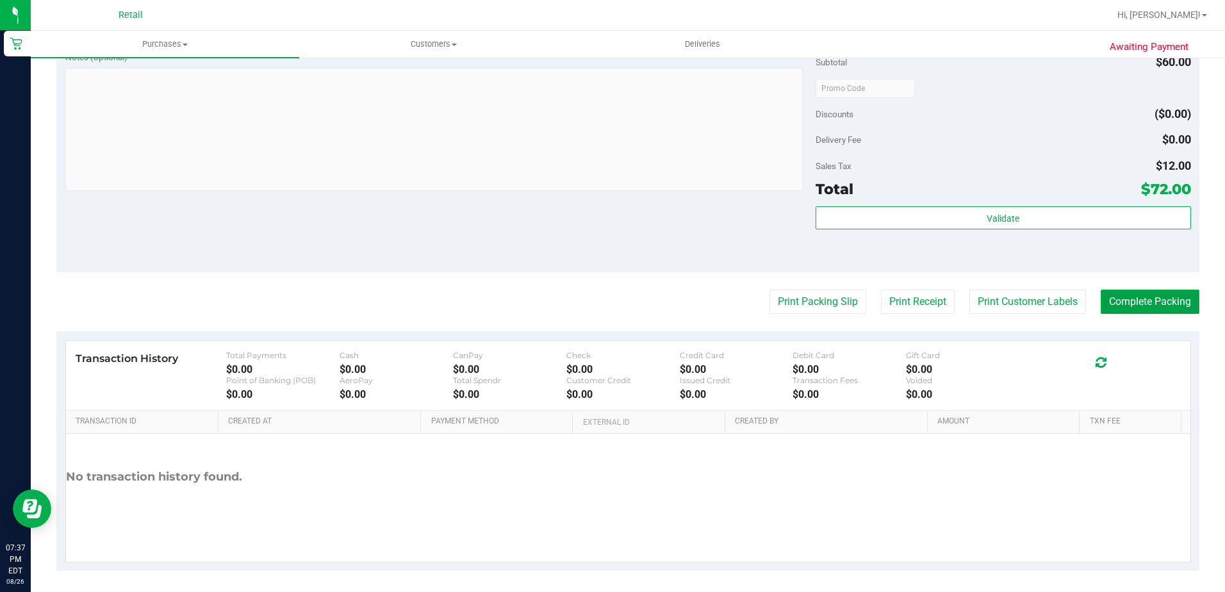
click at [1103, 300] on button "Complete Packing" at bounding box center [1149, 301] width 99 height 24
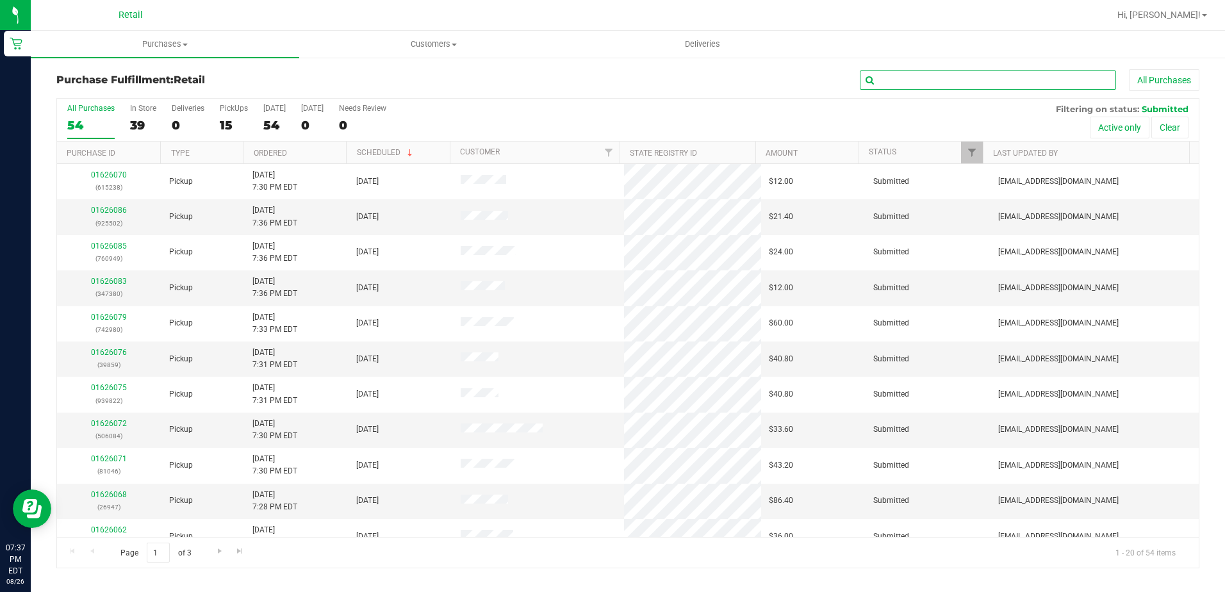
click at [939, 86] on input "text" at bounding box center [988, 79] width 256 height 19
type input "804653"
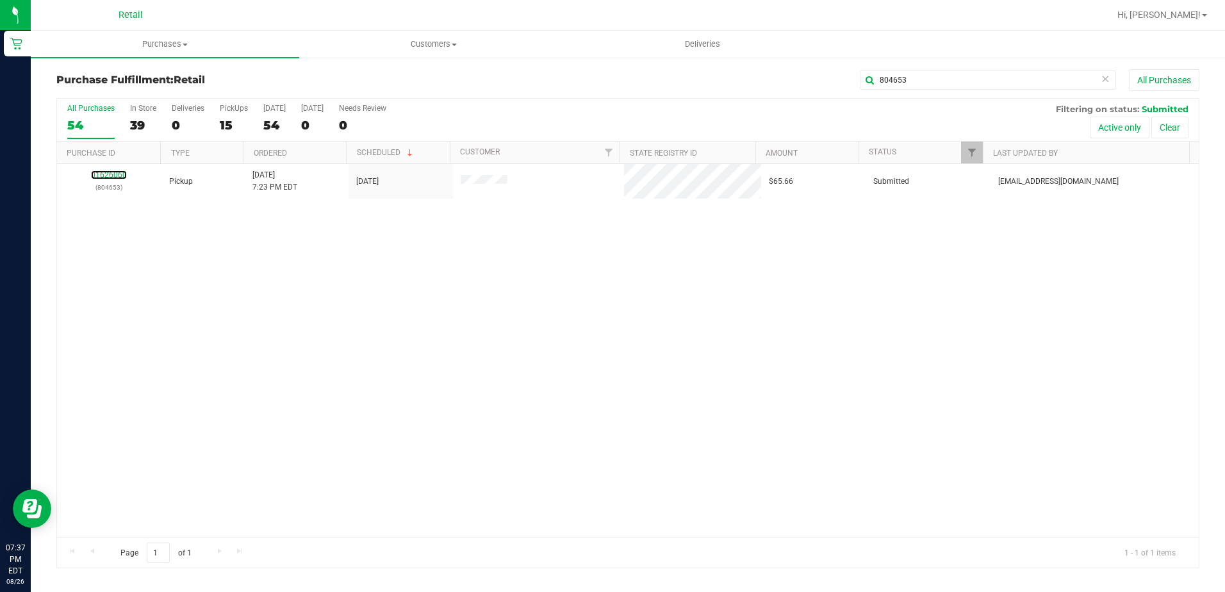
click at [107, 174] on link "01626060" at bounding box center [109, 174] width 36 height 9
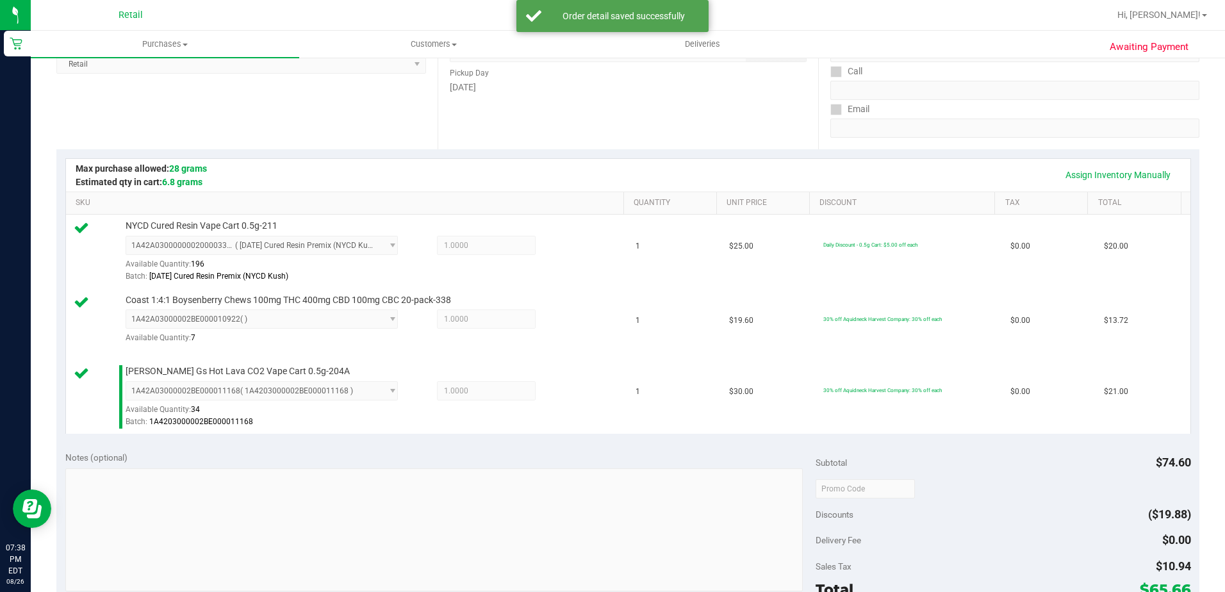
scroll to position [384, 0]
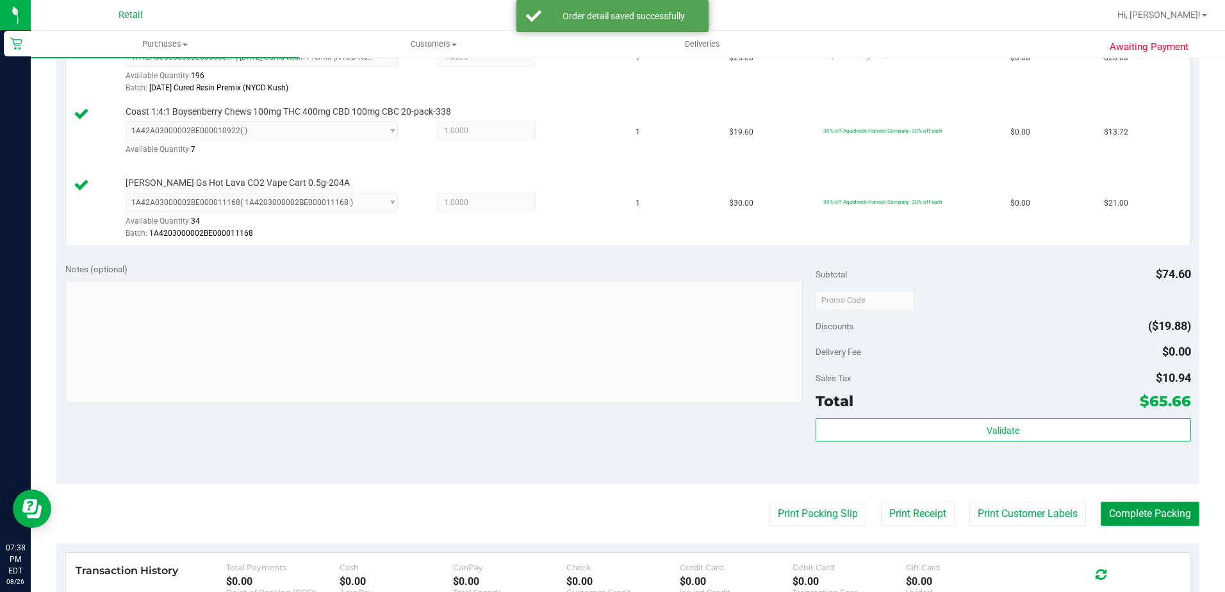
click at [1154, 507] on button "Complete Packing" at bounding box center [1149, 513] width 99 height 24
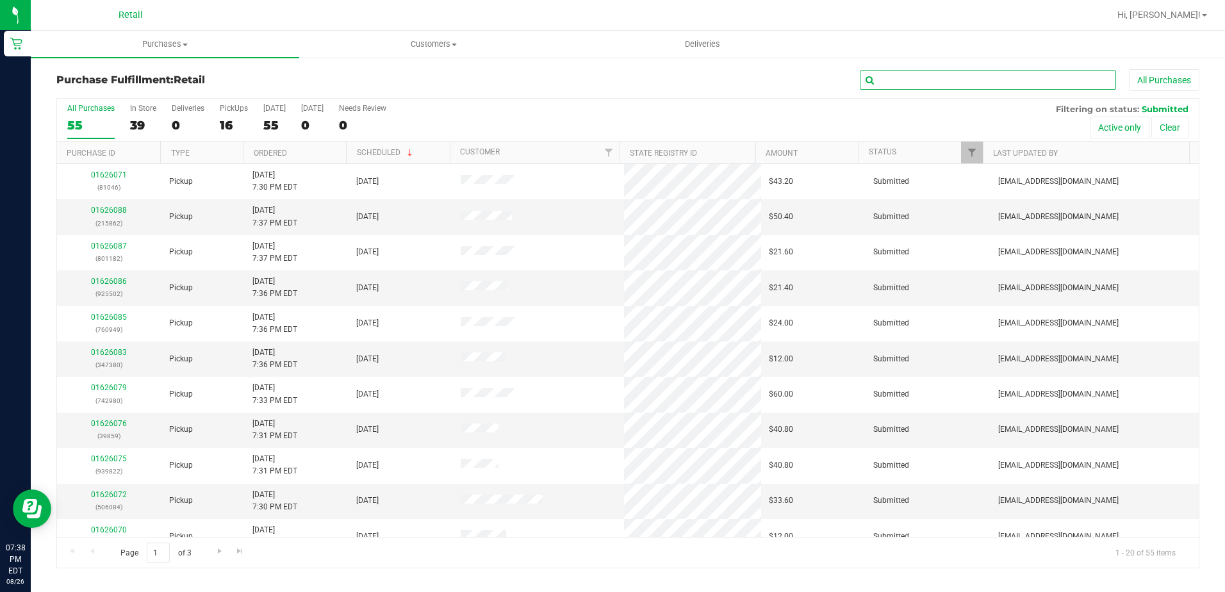
click at [1023, 79] on input "text" at bounding box center [988, 79] width 256 height 19
type input "800602"
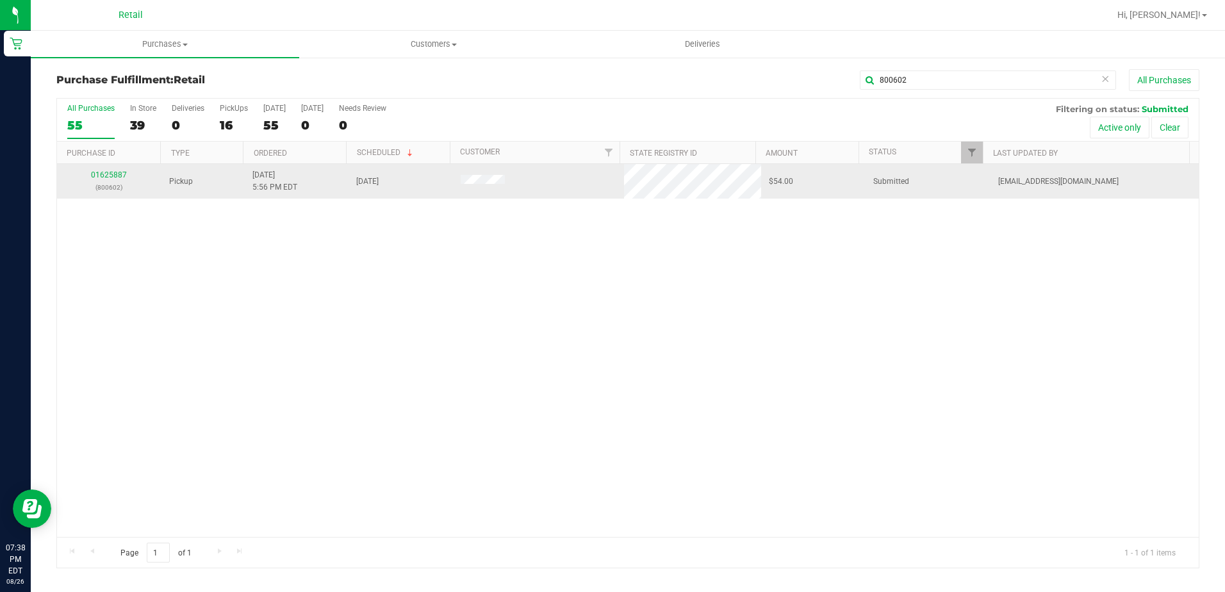
click at [111, 170] on div "01625887 (800602)" at bounding box center [109, 181] width 89 height 24
click at [108, 176] on link "01625887" at bounding box center [109, 174] width 36 height 9
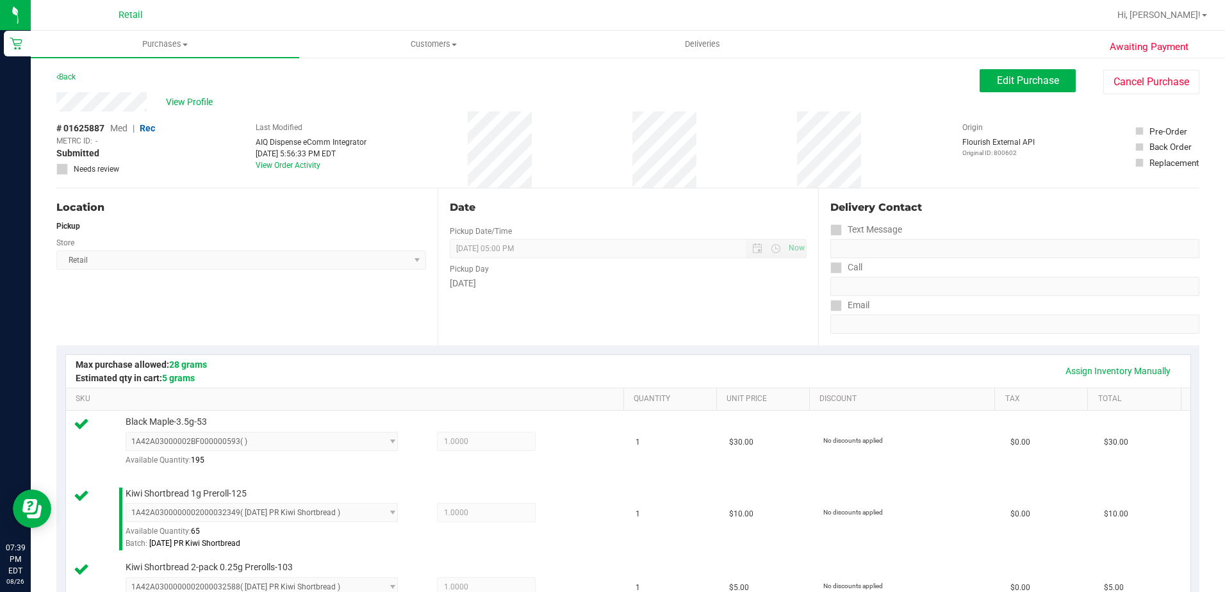
scroll to position [512, 0]
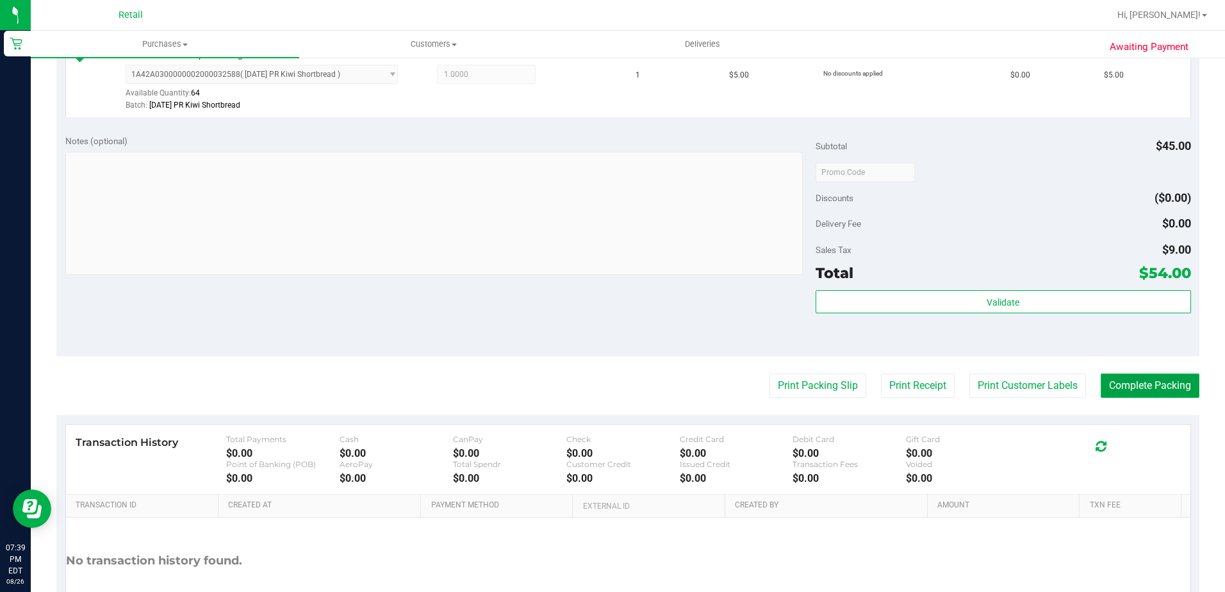
click at [1116, 386] on button "Complete Packing" at bounding box center [1149, 385] width 99 height 24
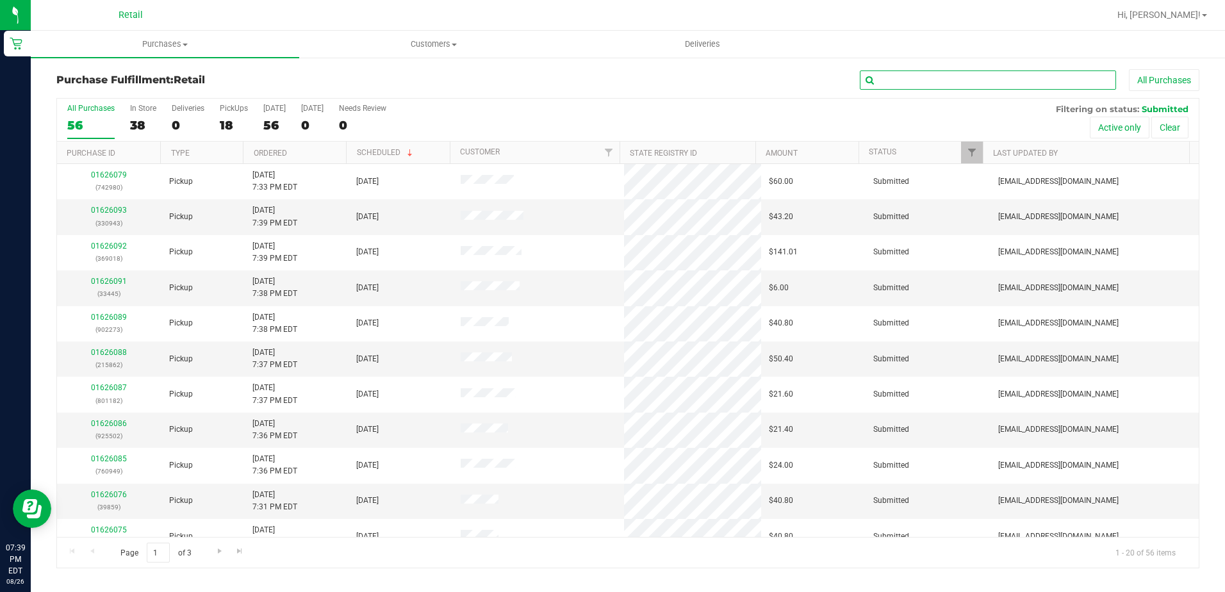
click at [932, 74] on input "text" at bounding box center [988, 79] width 256 height 19
type input "506084"
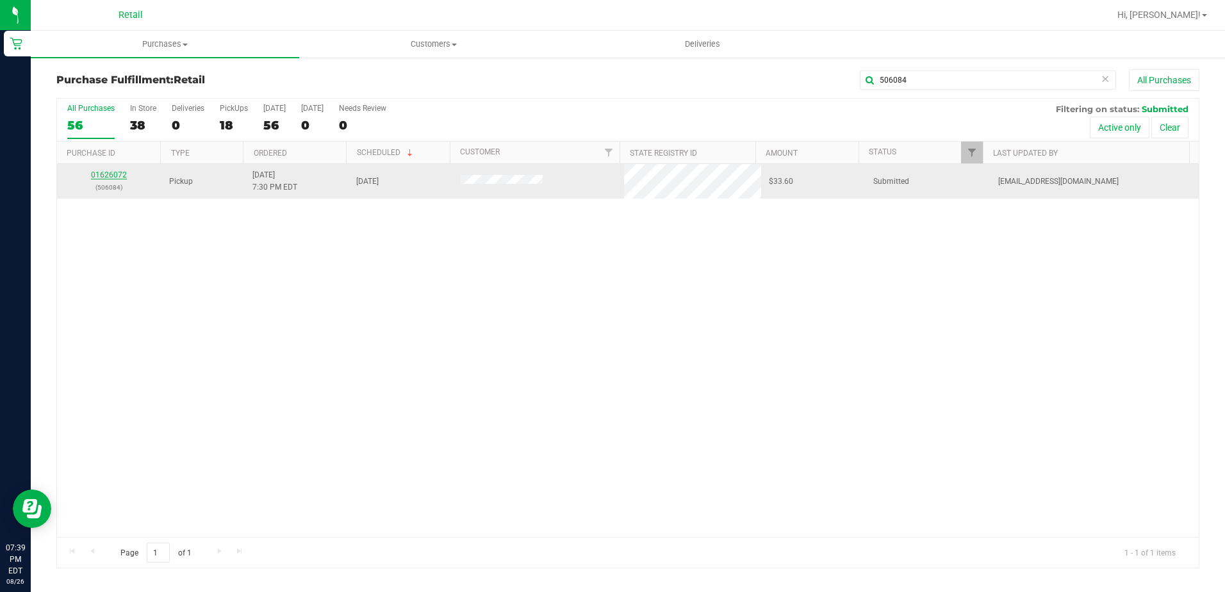
click at [117, 177] on link "01626072" at bounding box center [109, 174] width 36 height 9
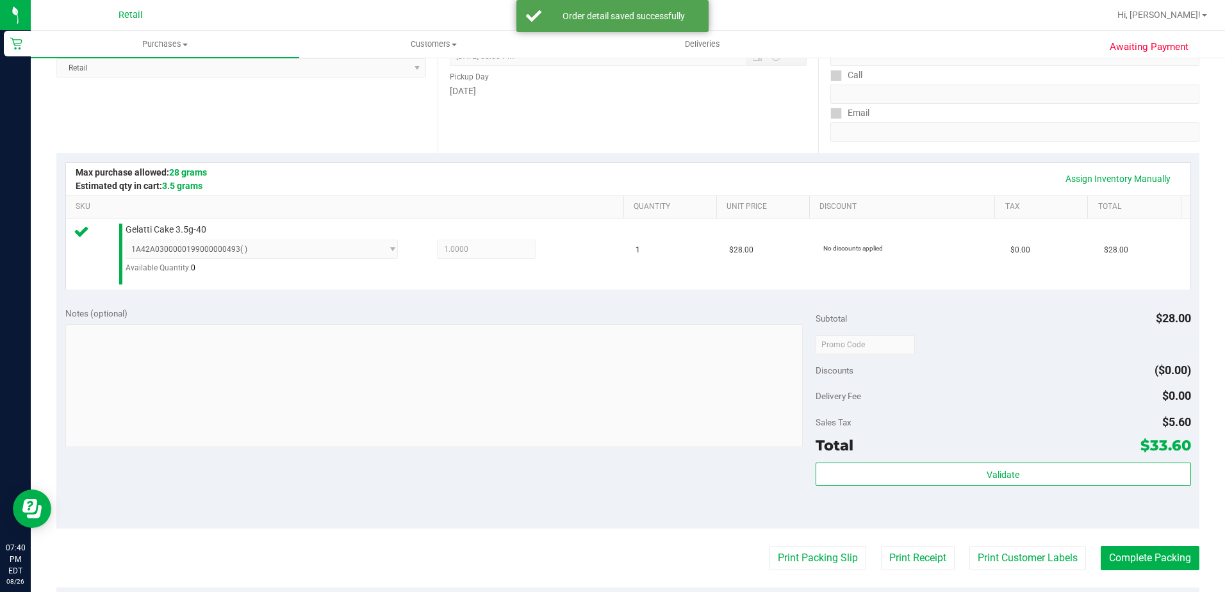
scroll to position [256, 0]
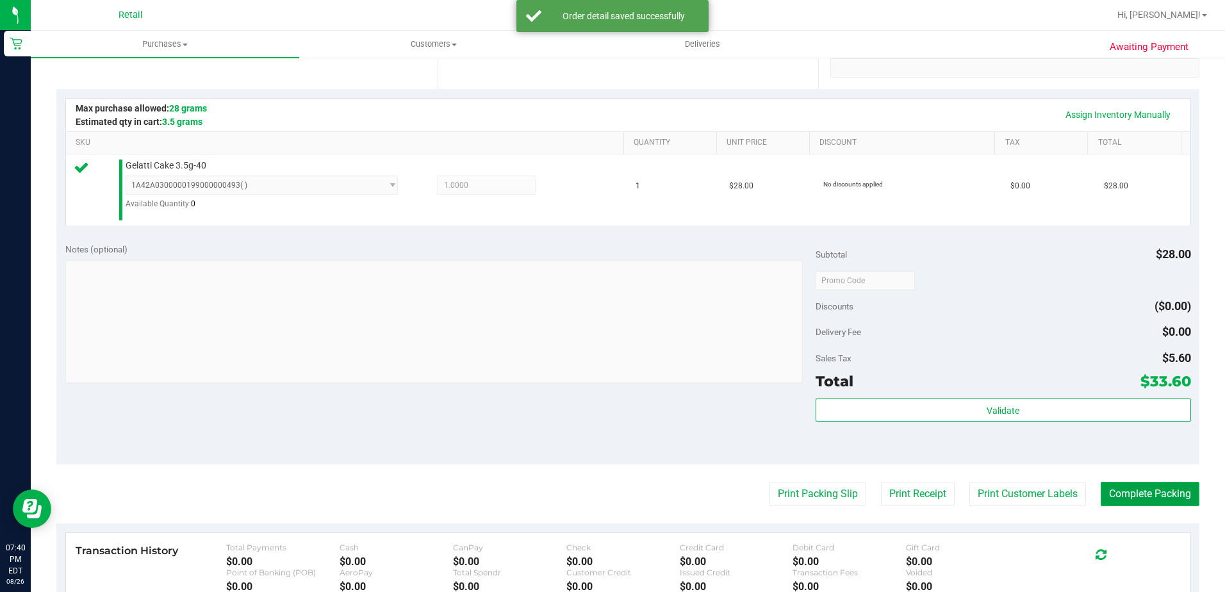
click at [1130, 482] on button "Complete Packing" at bounding box center [1149, 494] width 99 height 24
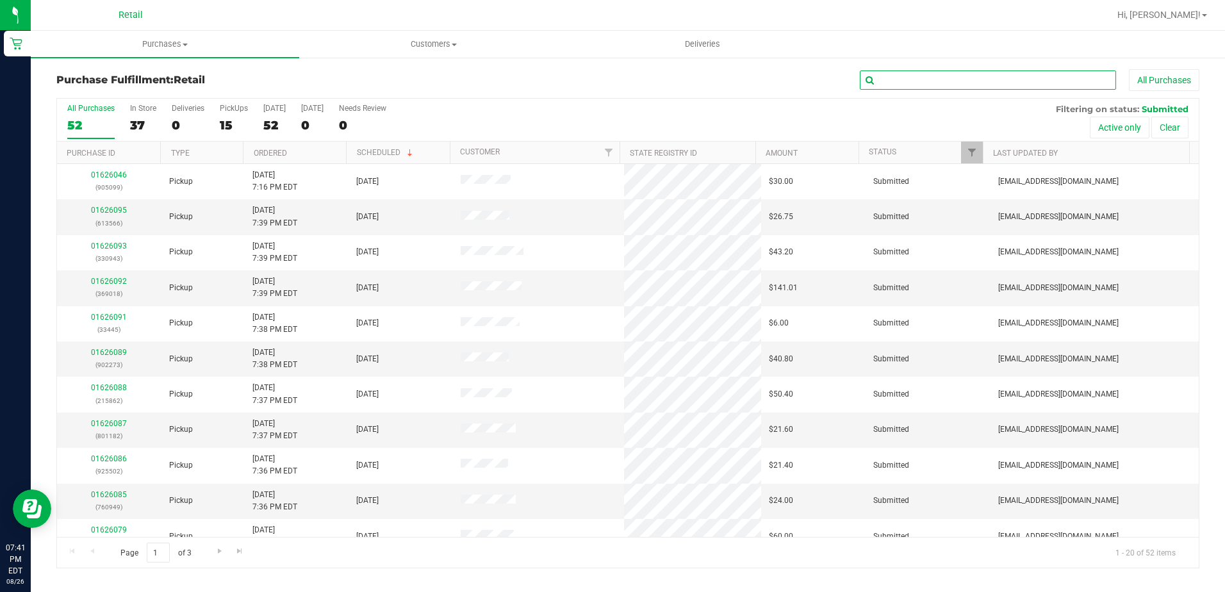
click at [931, 77] on input "text" at bounding box center [988, 79] width 256 height 19
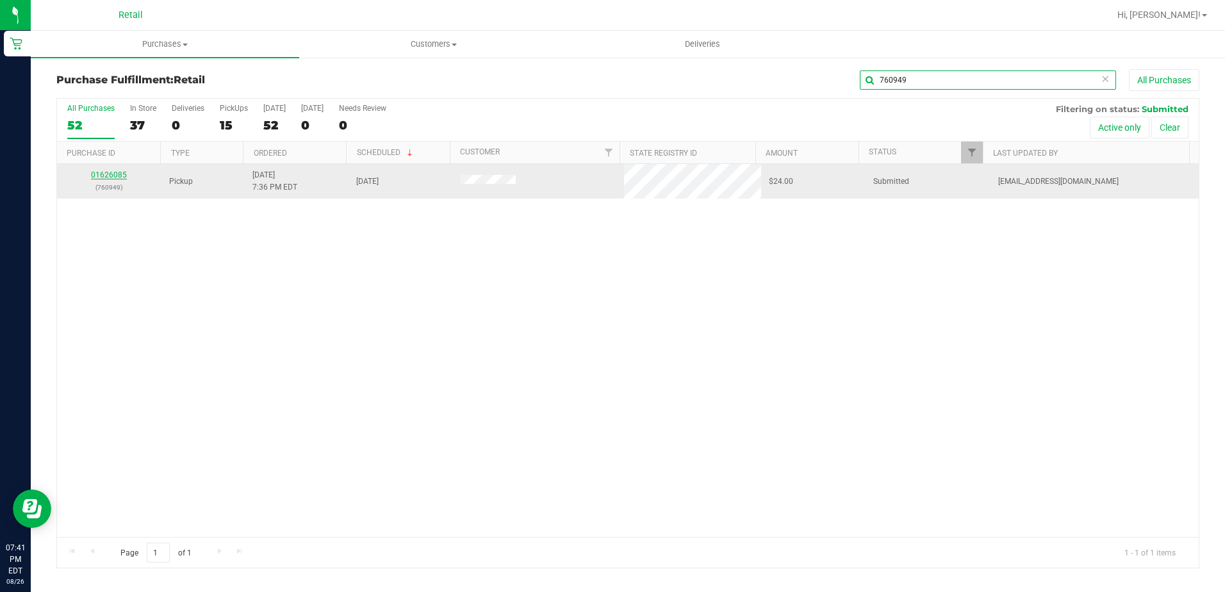
type input "760949"
click at [115, 175] on link "01626085" at bounding box center [109, 174] width 36 height 9
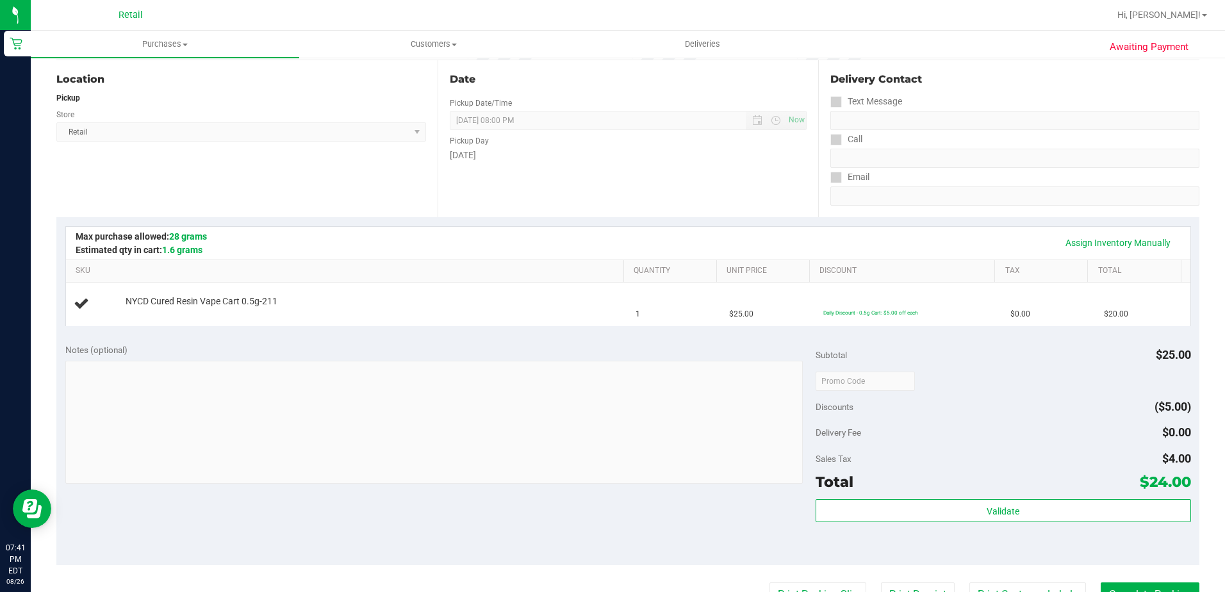
scroll to position [192, 0]
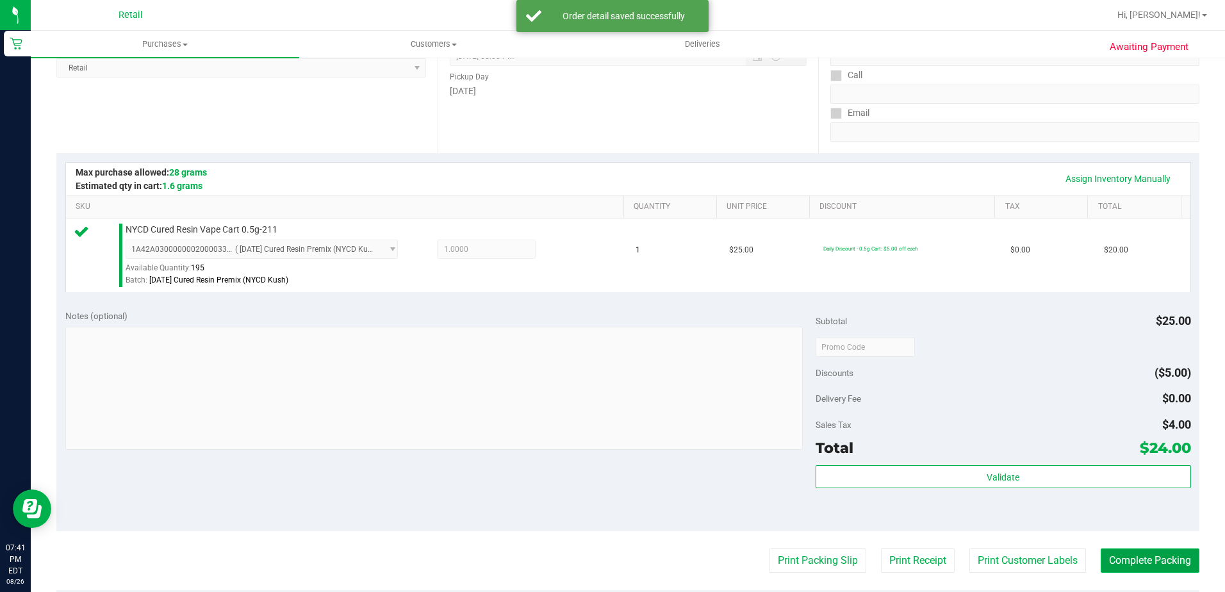
click at [1108, 557] on button "Complete Packing" at bounding box center [1149, 560] width 99 height 24
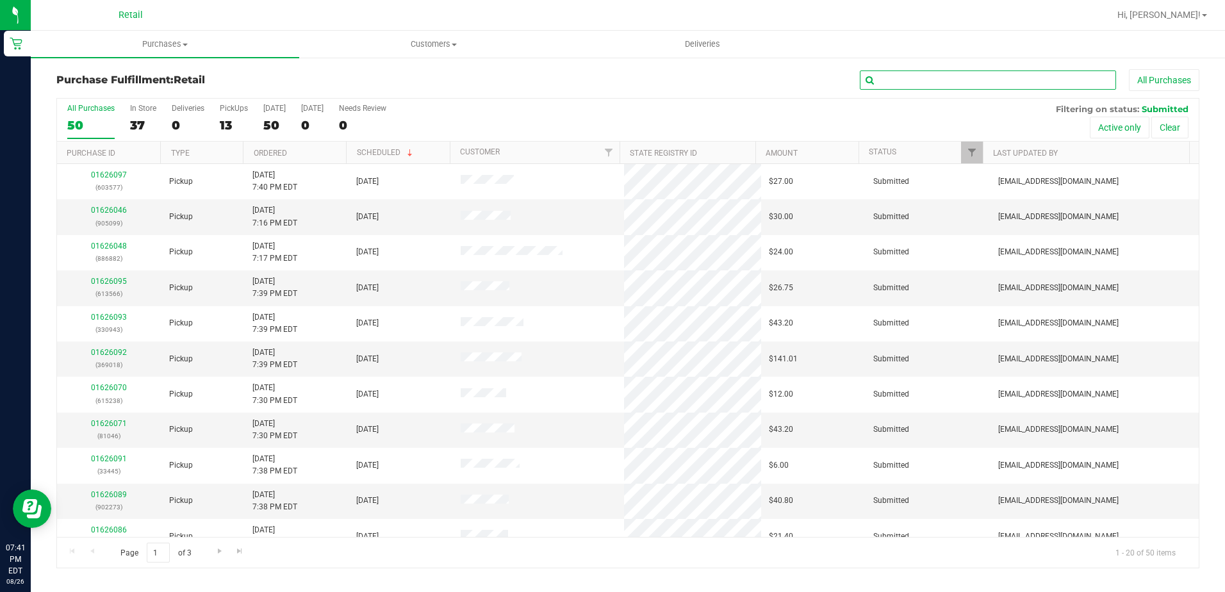
click at [905, 88] on input "text" at bounding box center [988, 79] width 256 height 19
type input "615238"
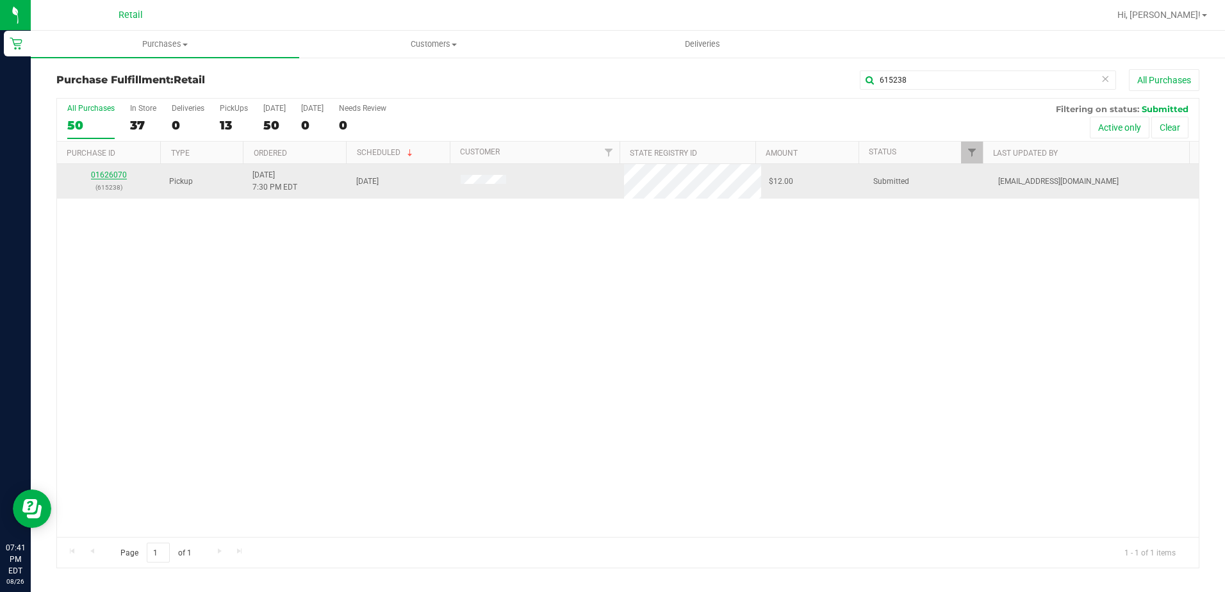
click at [115, 173] on link "01626070" at bounding box center [109, 174] width 36 height 9
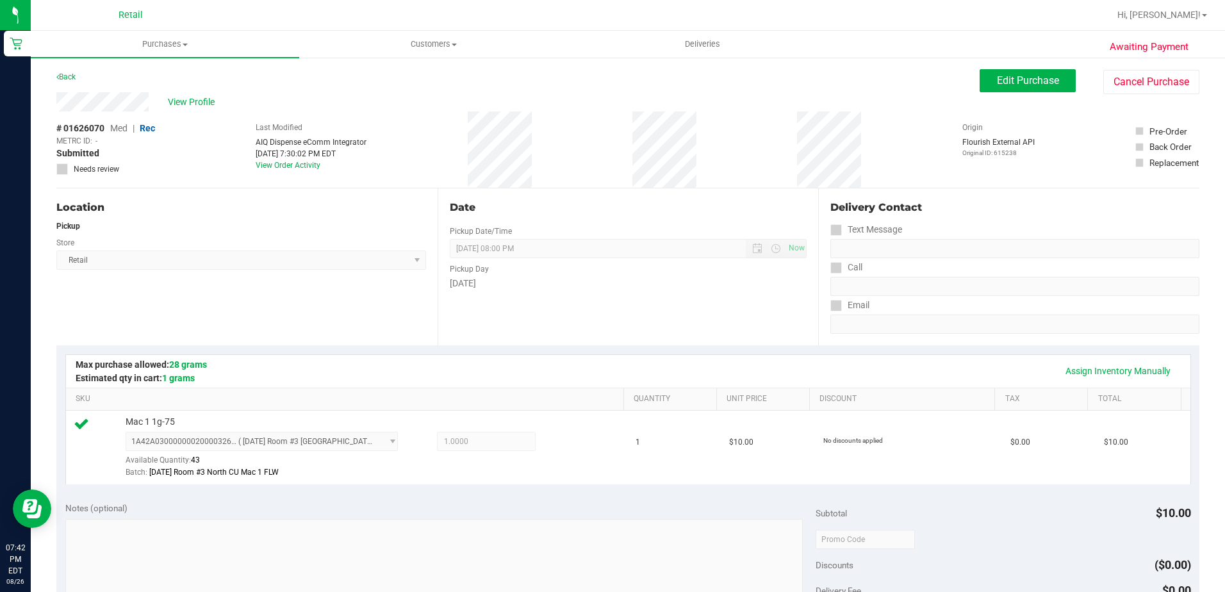
scroll to position [192, 0]
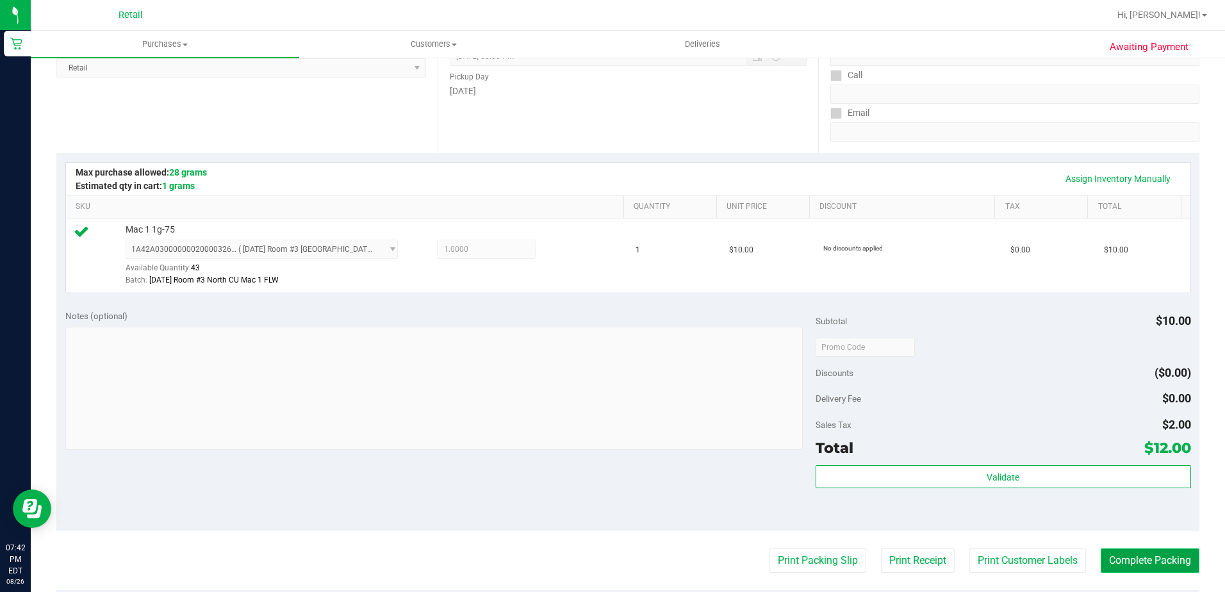
click at [1129, 571] on button "Complete Packing" at bounding box center [1149, 560] width 99 height 24
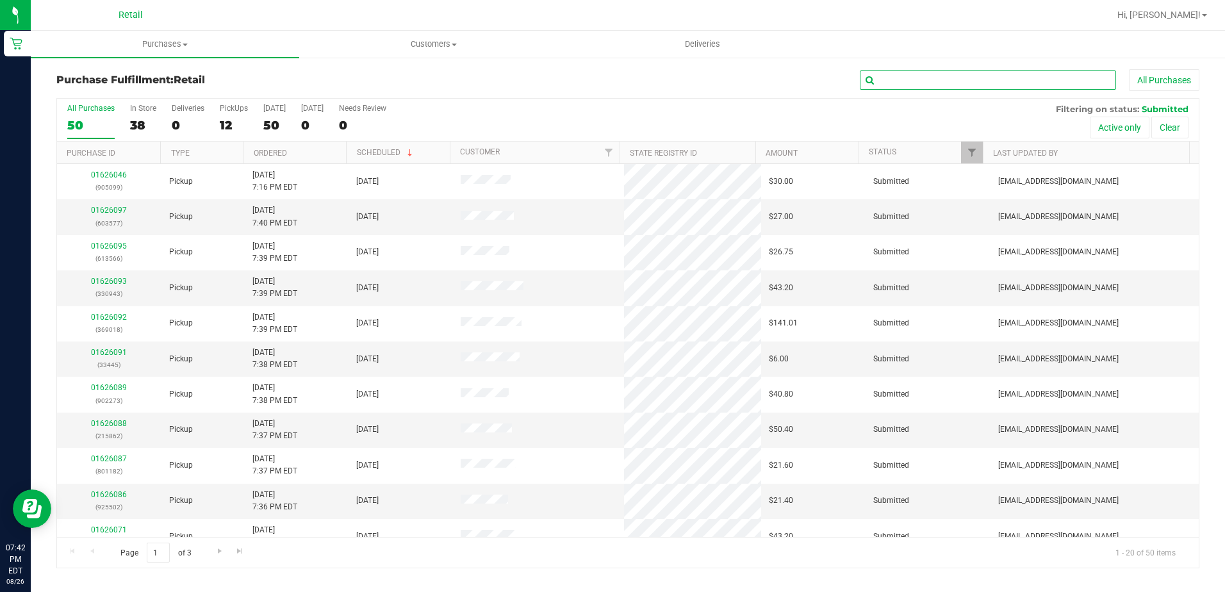
click at [911, 86] on input "text" at bounding box center [988, 79] width 256 height 19
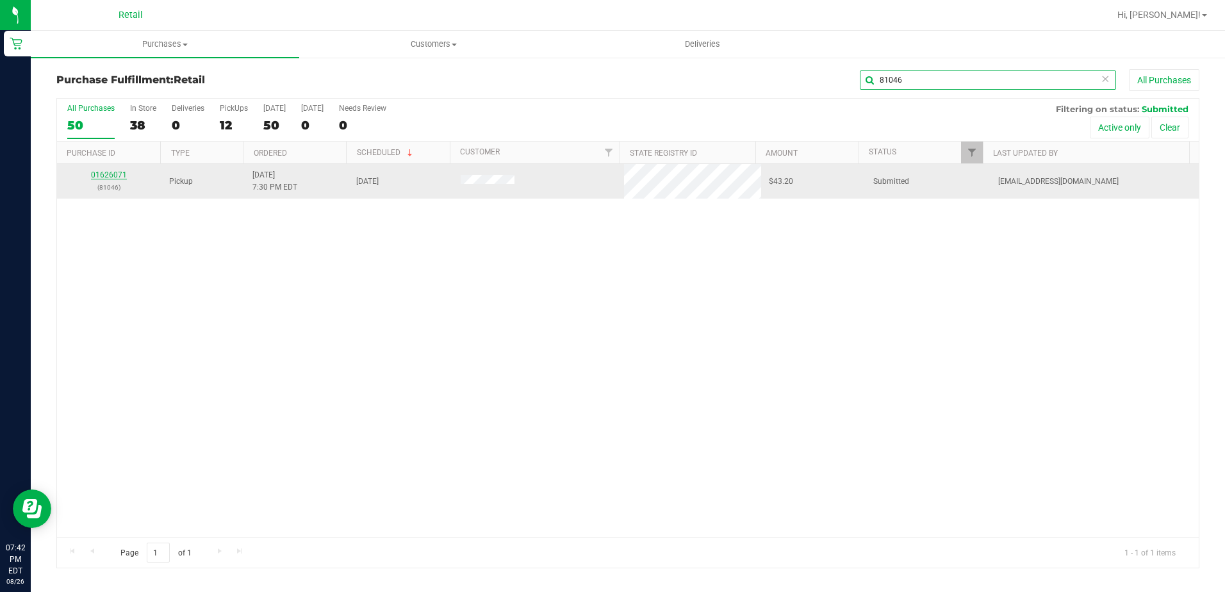
type input "81046"
click at [108, 175] on link "01626071" at bounding box center [109, 174] width 36 height 9
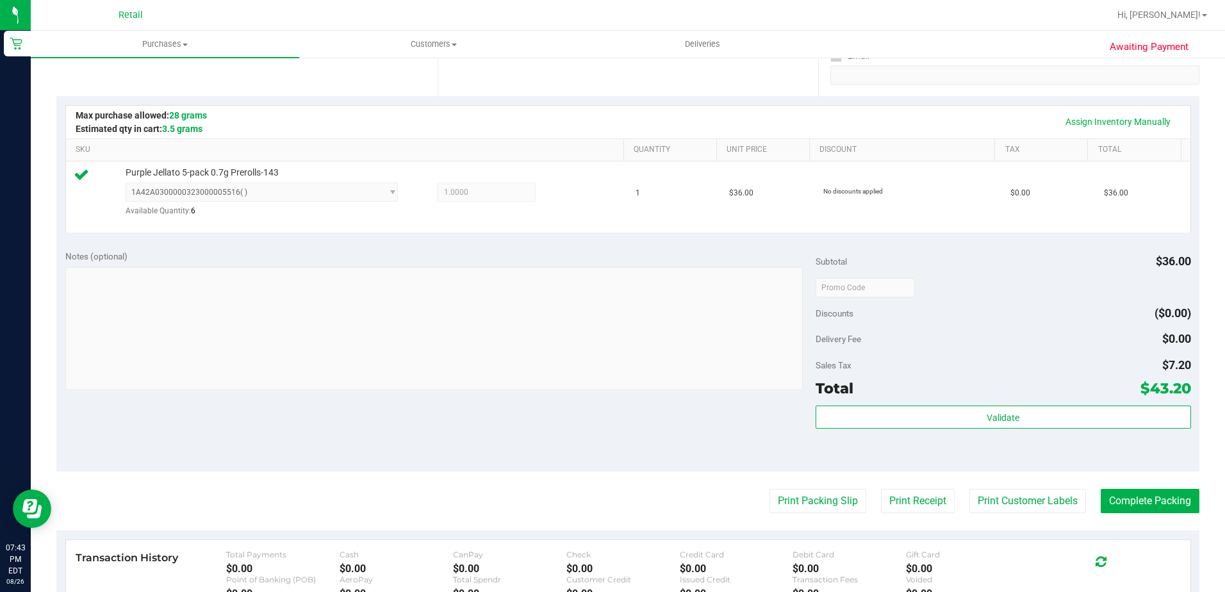
scroll to position [320, 0]
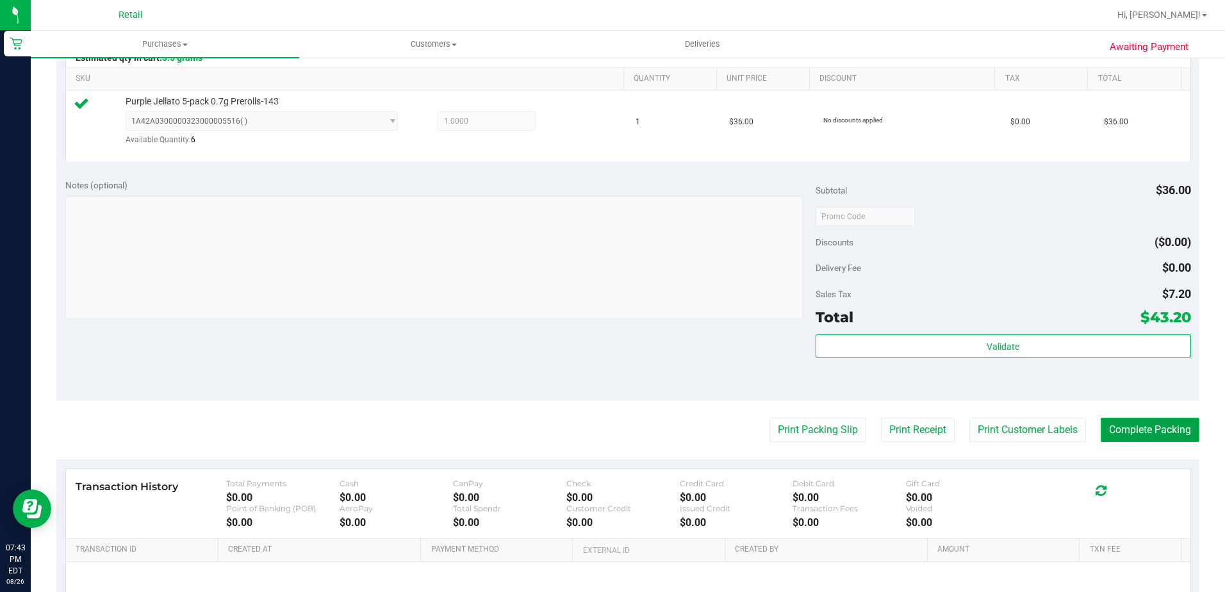
click at [1132, 432] on button "Complete Packing" at bounding box center [1149, 430] width 99 height 24
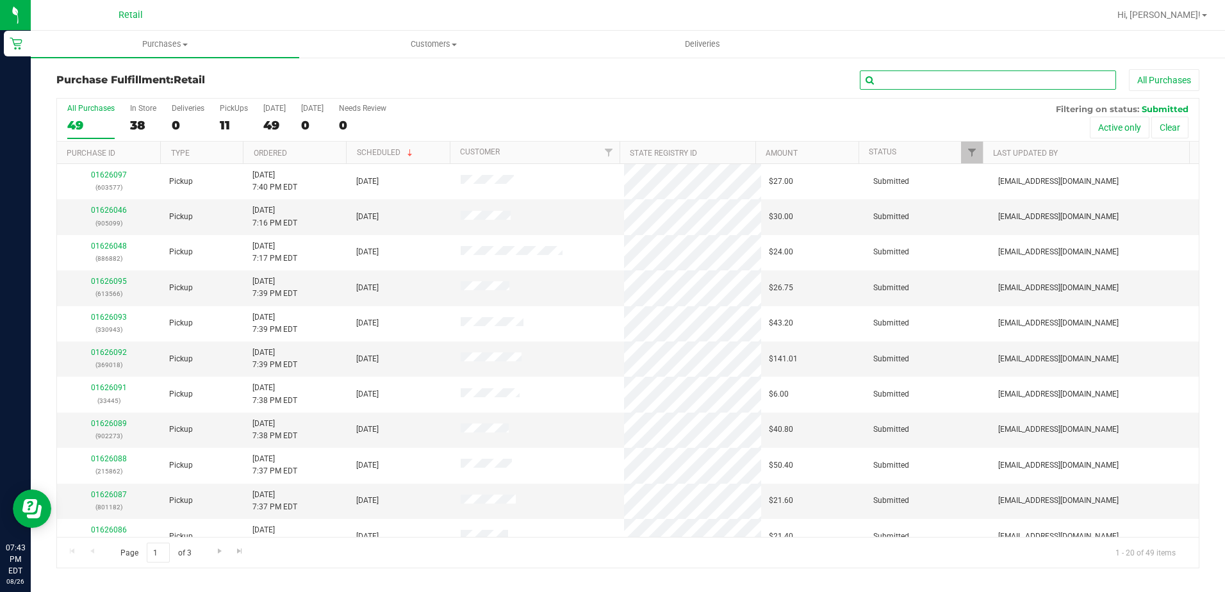
click at [892, 81] on input "text" at bounding box center [988, 79] width 256 height 19
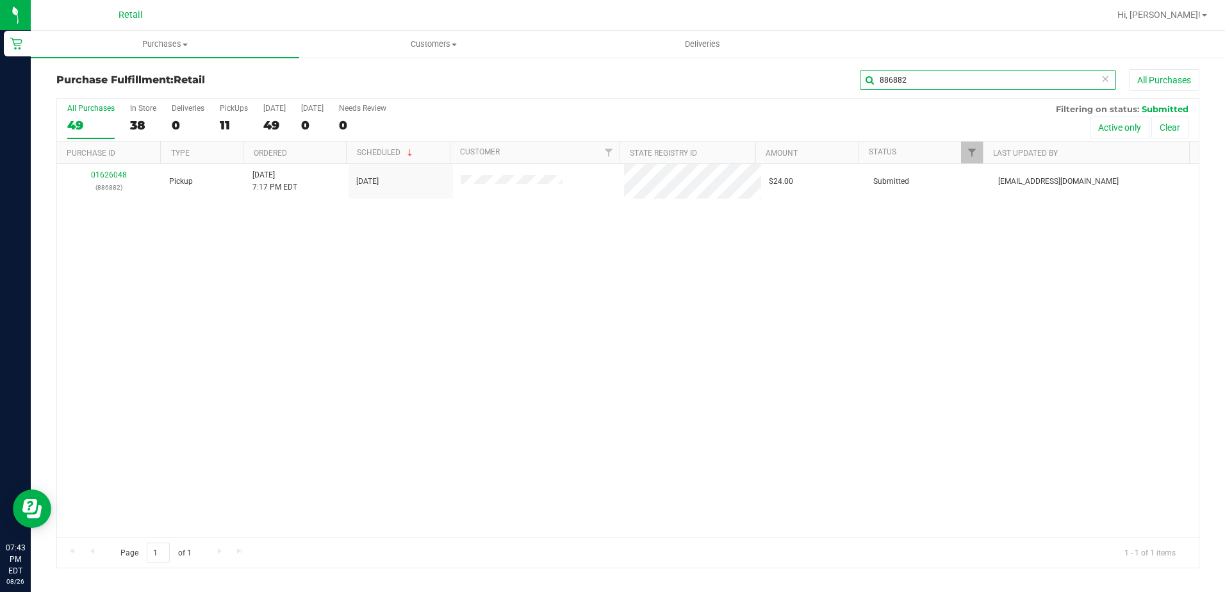
type input "886882"
click at [119, 176] on link "01626048" at bounding box center [109, 174] width 36 height 9
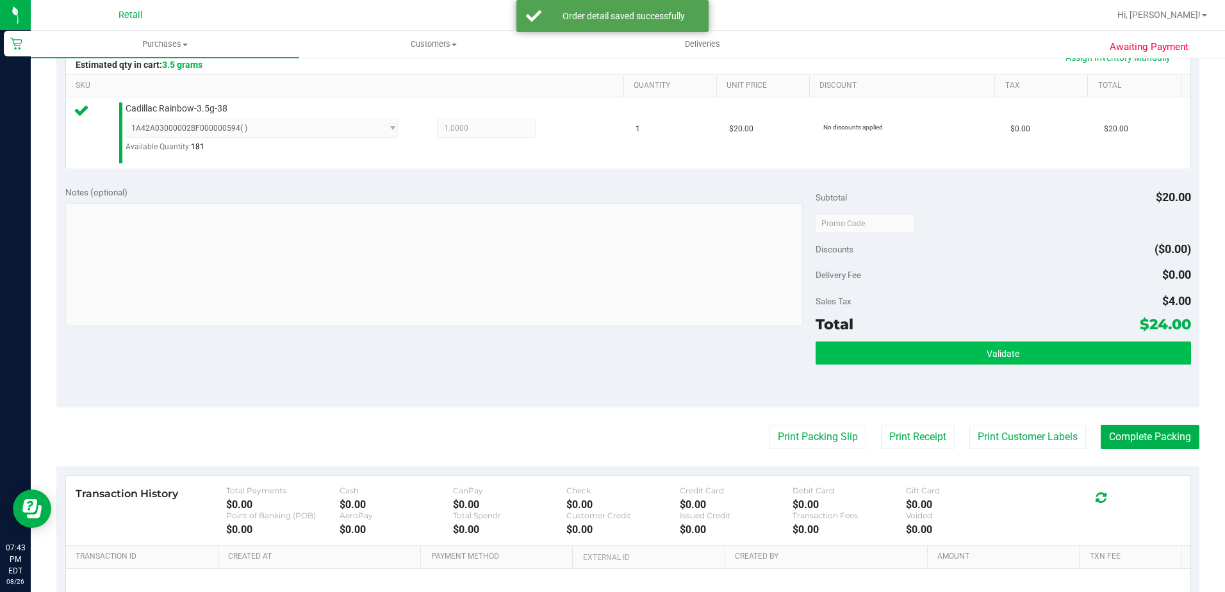
scroll to position [320, 0]
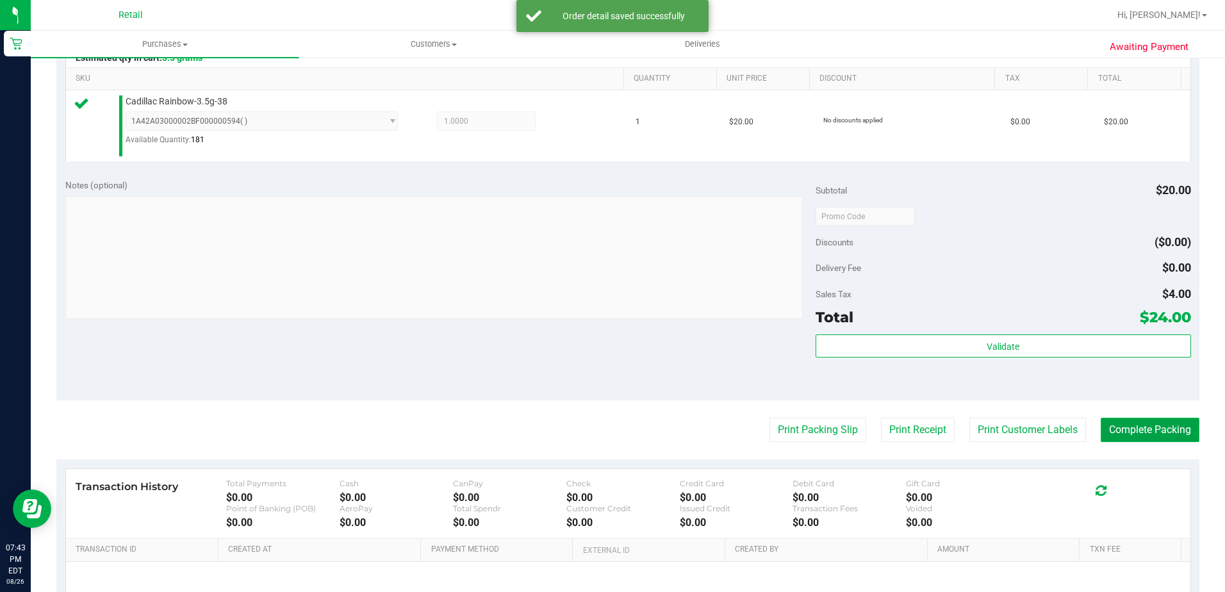
click at [1142, 423] on button "Complete Packing" at bounding box center [1149, 430] width 99 height 24
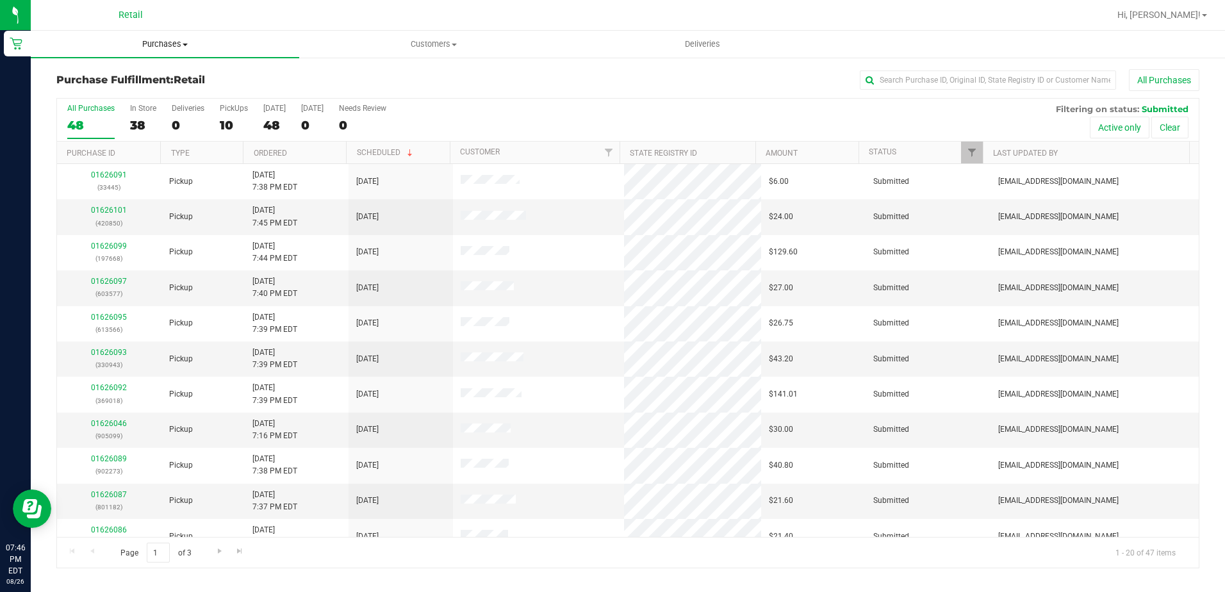
click at [155, 39] on span "Purchases" at bounding box center [165, 44] width 268 height 12
click at [102, 108] on span "All purchases" at bounding box center [76, 107] width 91 height 11
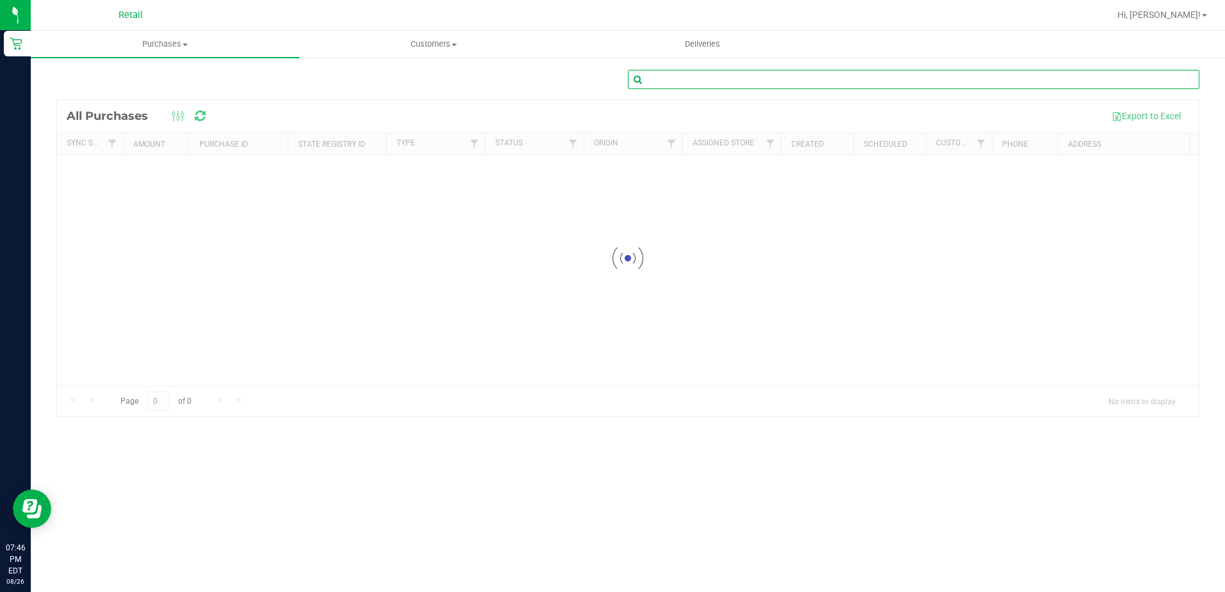
click at [754, 81] on input "text" at bounding box center [913, 79] width 571 height 19
type input "330943"
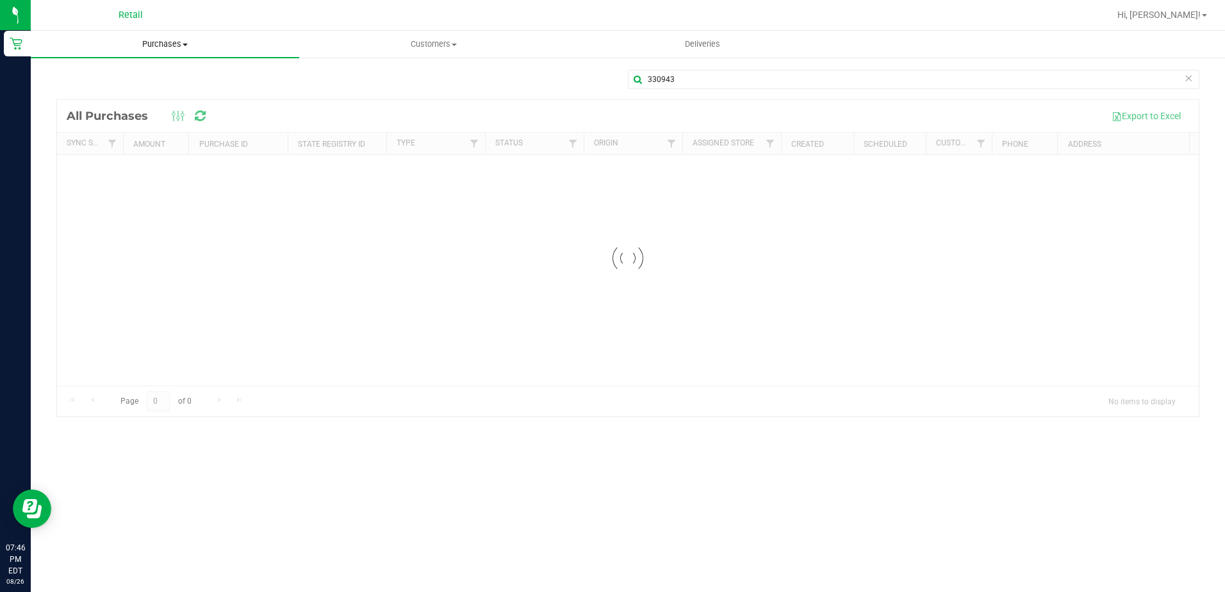
click at [159, 51] on uib-tab-heading "Purchases Summary of purchases Fulfillment All purchases" at bounding box center [165, 44] width 268 height 27
click at [123, 90] on li "Fulfillment" at bounding box center [165, 92] width 268 height 15
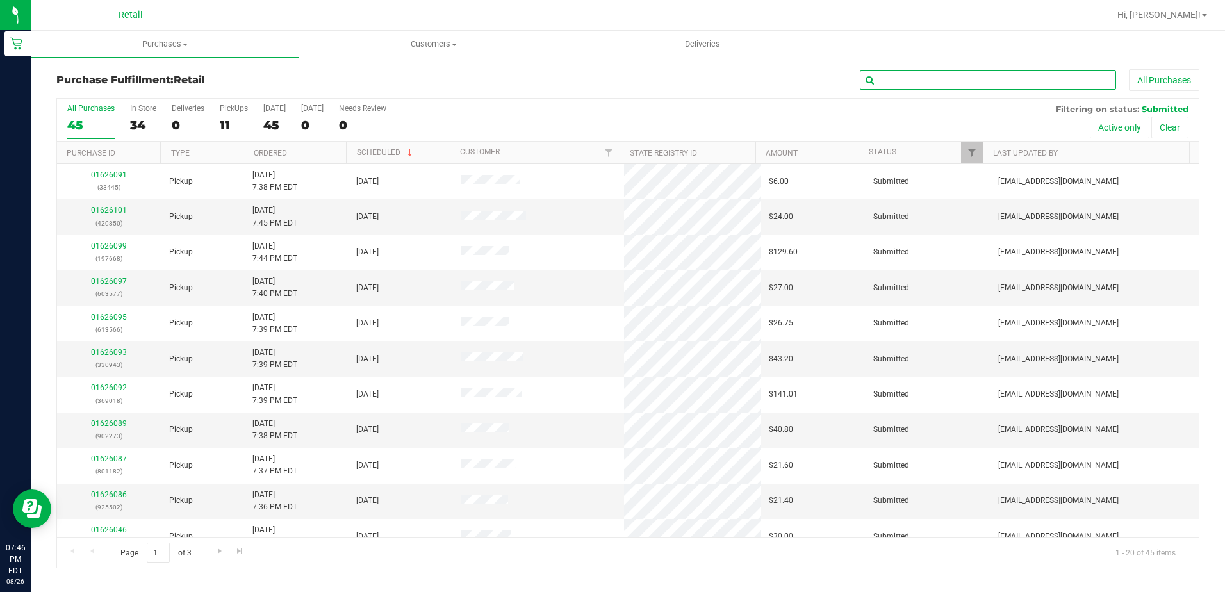
click at [916, 83] on input "text" at bounding box center [988, 79] width 256 height 19
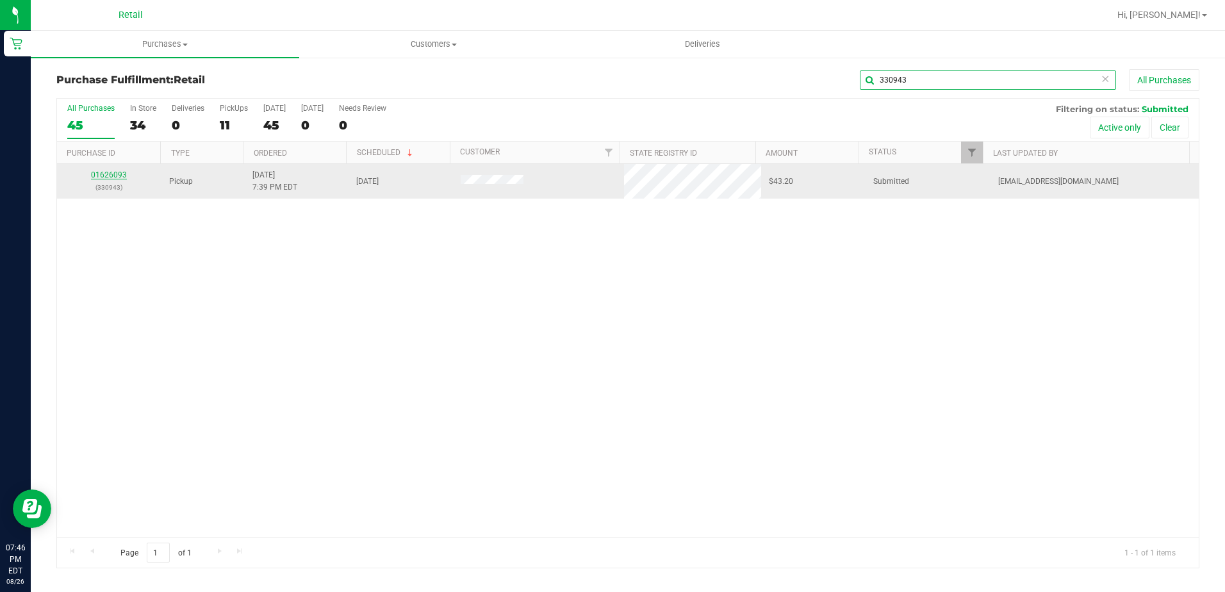
type input "330943"
click at [121, 176] on link "01626093" at bounding box center [109, 174] width 36 height 9
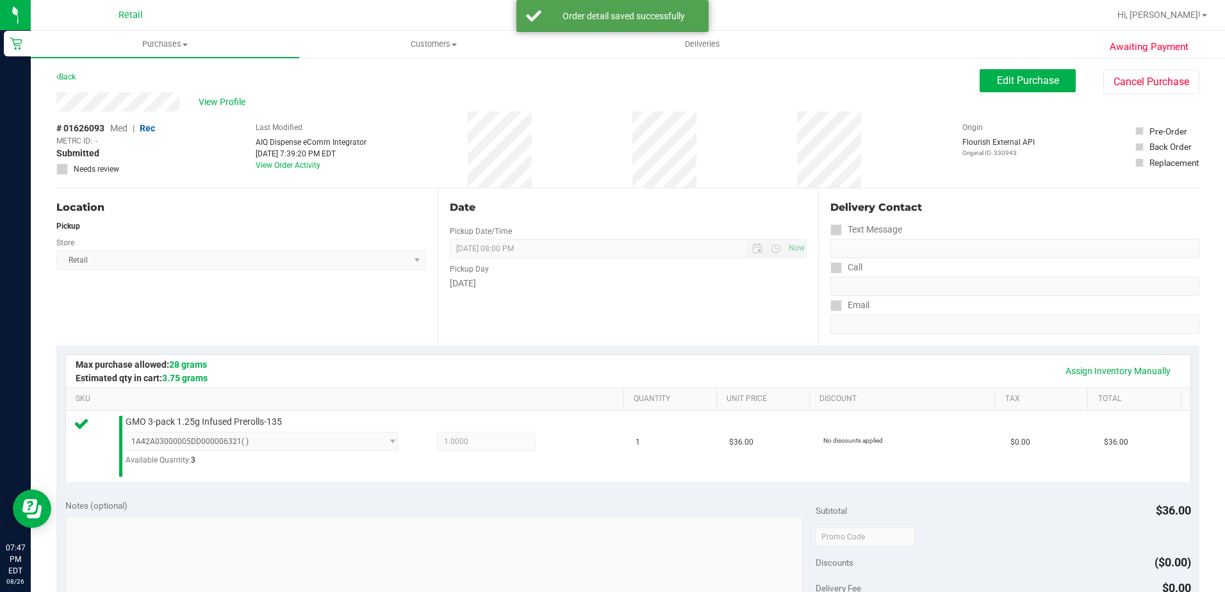
scroll to position [192, 0]
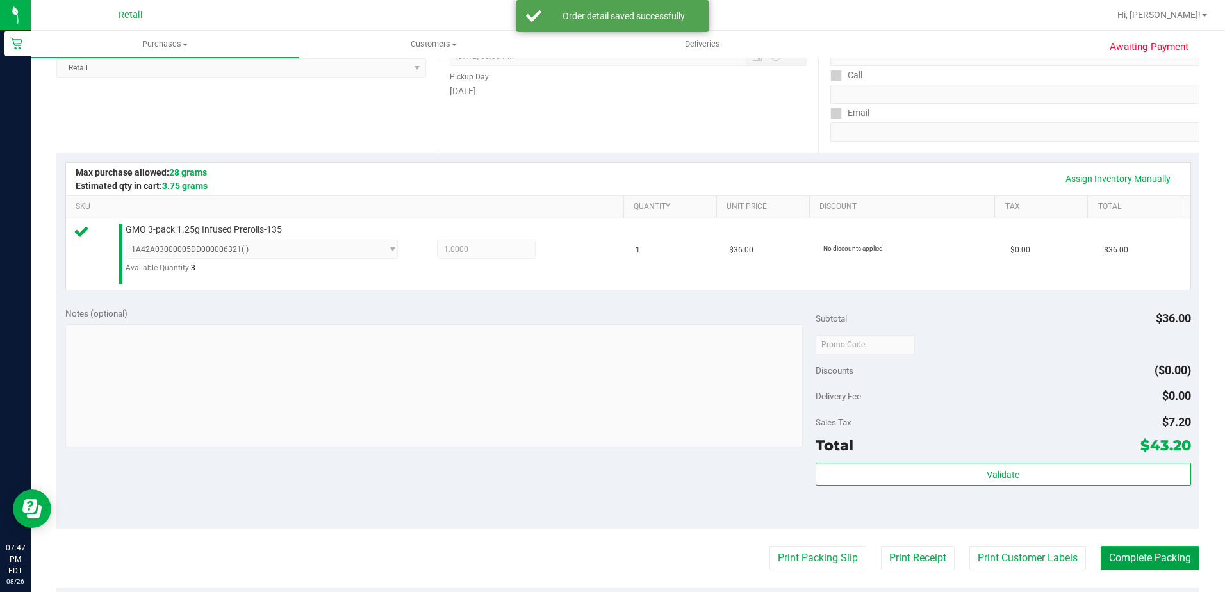
click at [1116, 564] on button "Complete Packing" at bounding box center [1149, 558] width 99 height 24
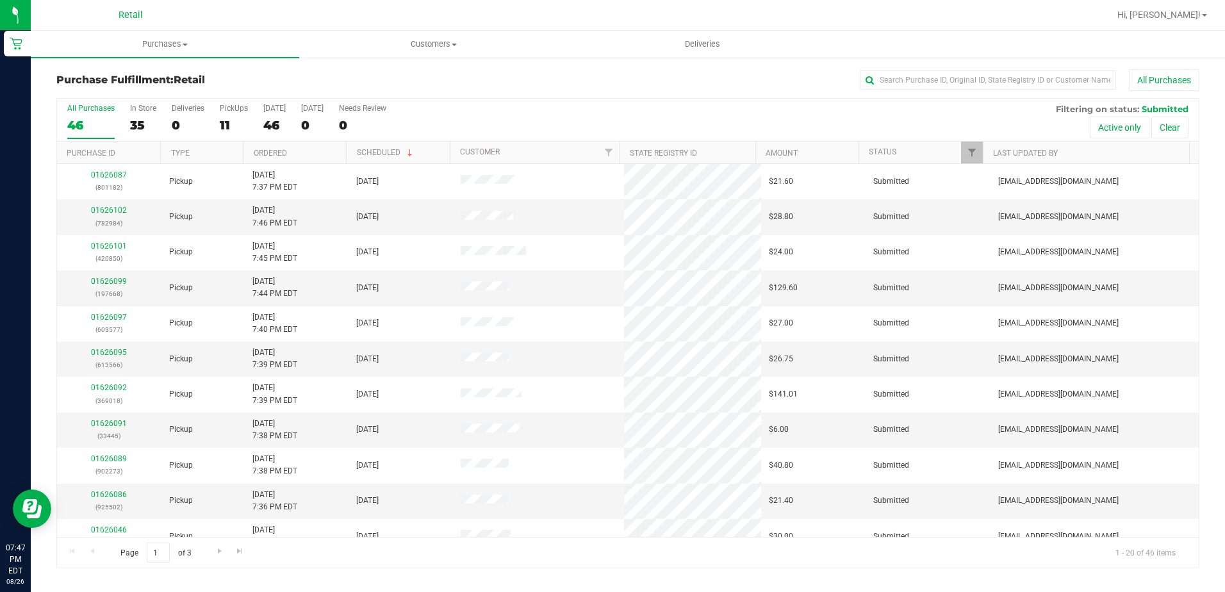
click at [920, 95] on div "Purchase Fulfillment: Retail All Purchases All Purchases 46 In Store 35 Deliver…" at bounding box center [627, 318] width 1143 height 499
drag, startPoint x: 920, startPoint y: 95, endPoint x: 911, endPoint y: 85, distance: 12.7
click at [911, 85] on input "text" at bounding box center [988, 79] width 256 height 19
type input "902273"
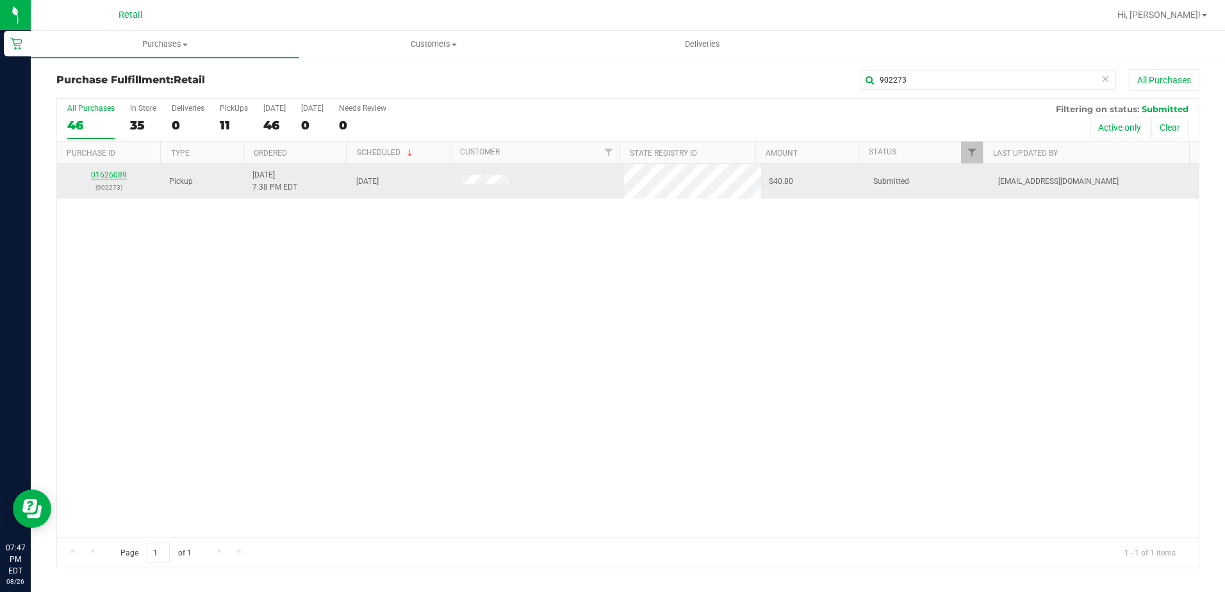
click at [112, 174] on link "01626089" at bounding box center [109, 174] width 36 height 9
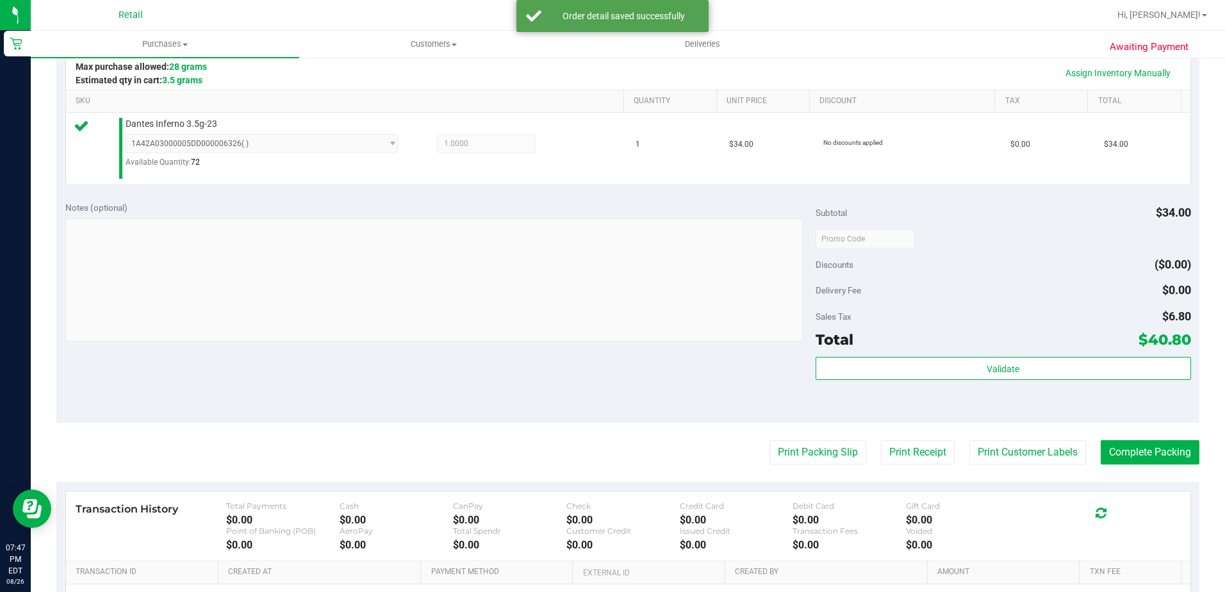
scroll to position [320, 0]
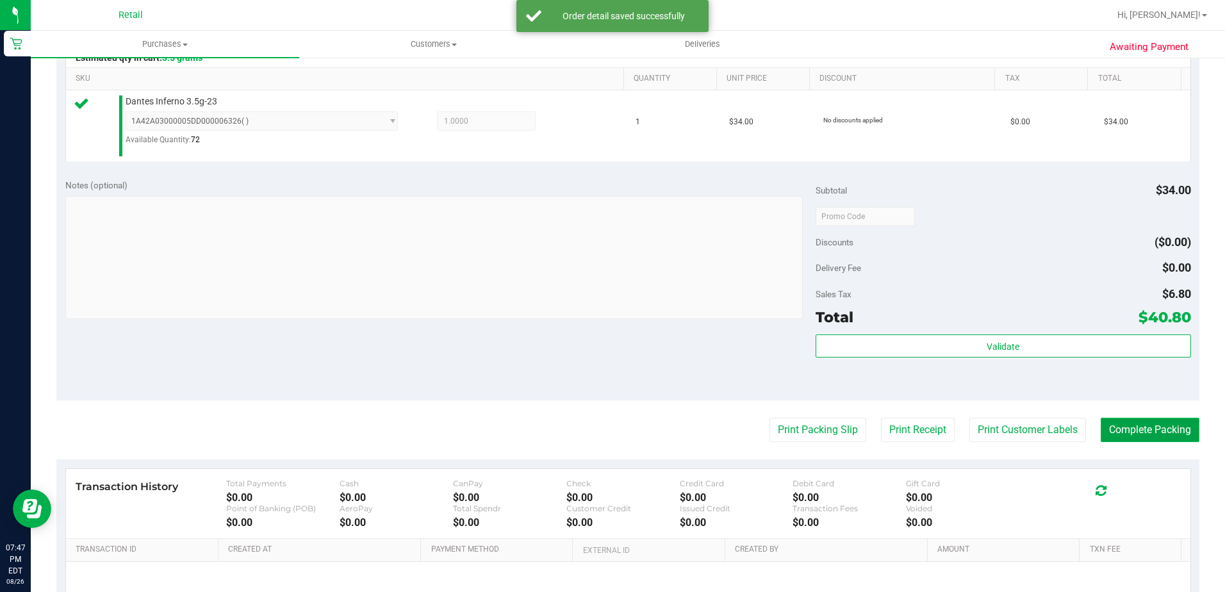
click at [1131, 420] on button "Complete Packing" at bounding box center [1149, 430] width 99 height 24
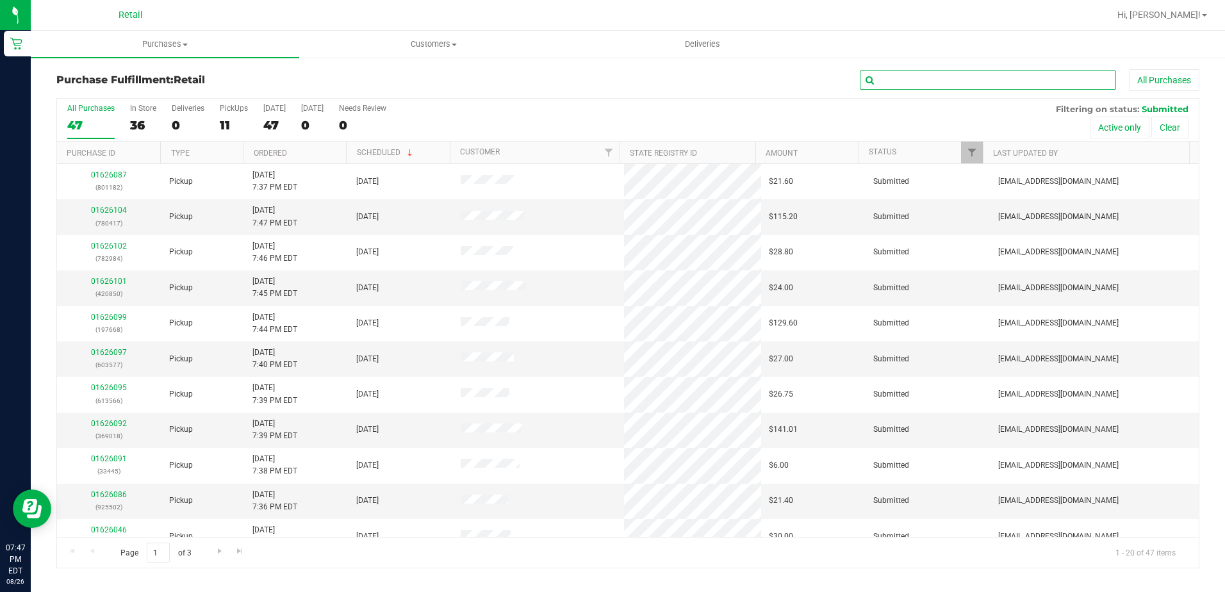
click at [915, 79] on input "text" at bounding box center [988, 79] width 256 height 19
type input "925502"
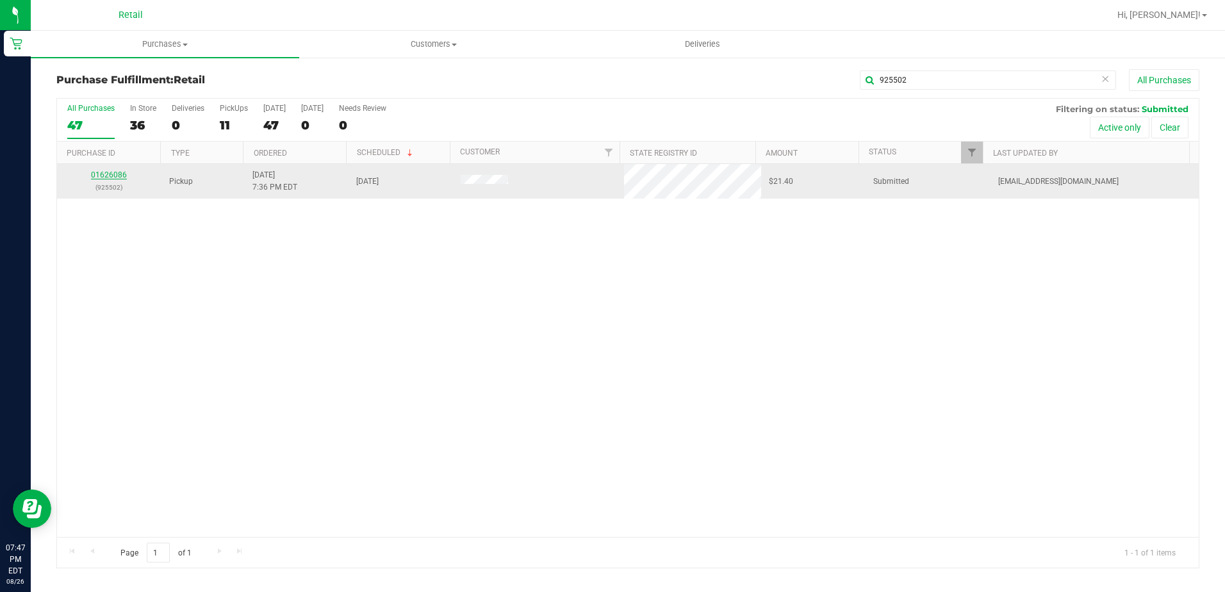
click at [115, 177] on link "01626086" at bounding box center [109, 174] width 36 height 9
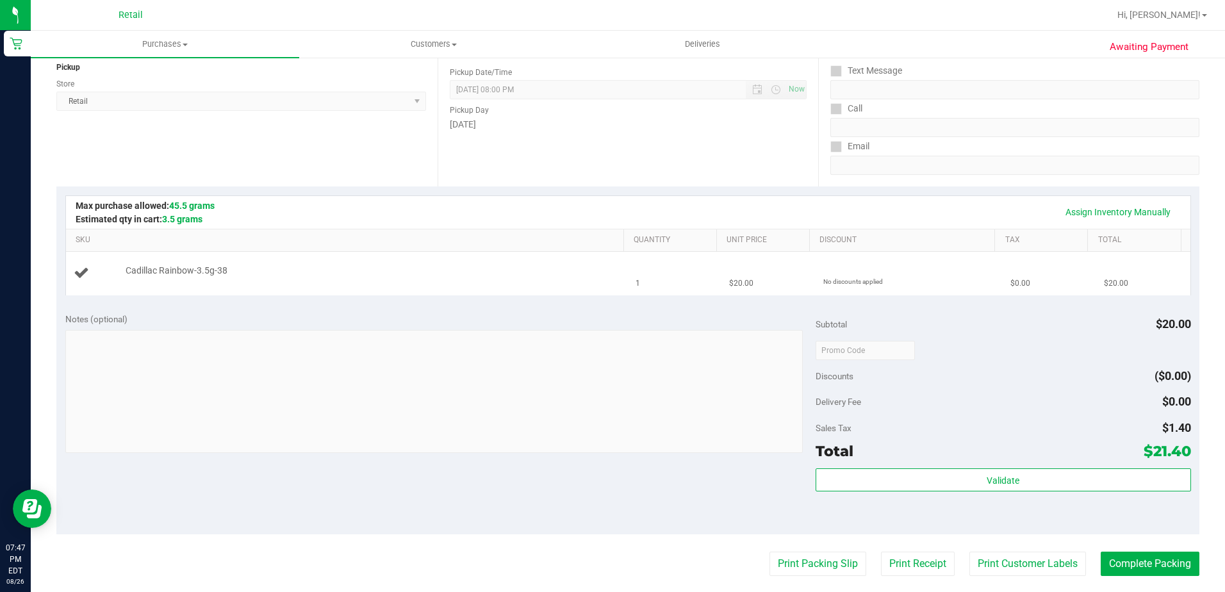
scroll to position [192, 0]
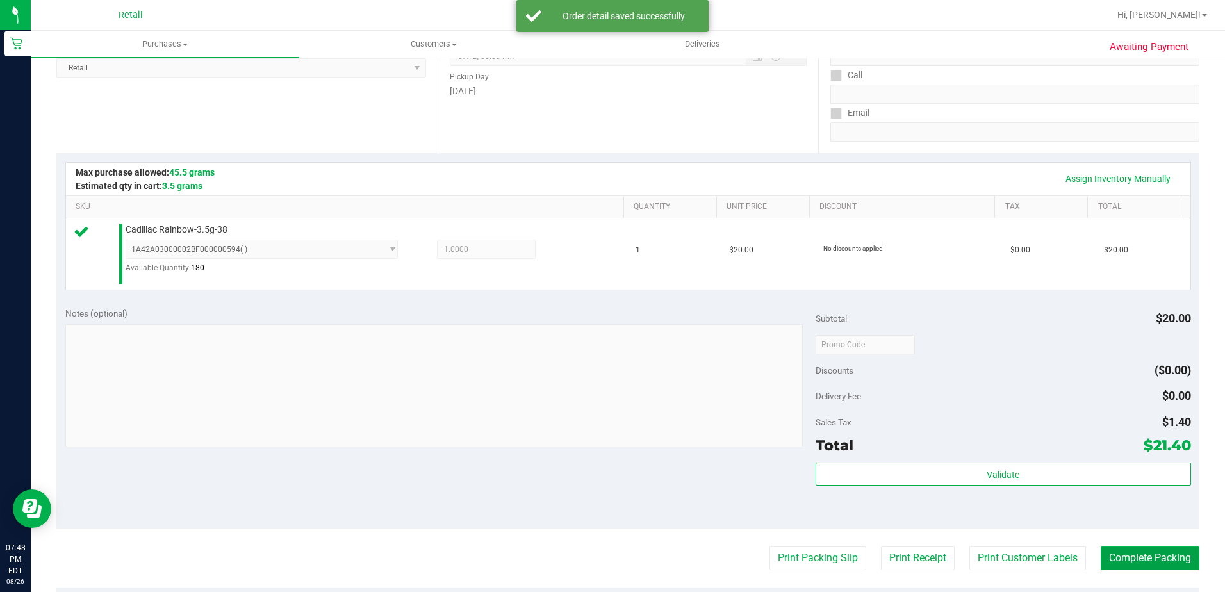
click at [1140, 553] on button "Complete Packing" at bounding box center [1149, 558] width 99 height 24
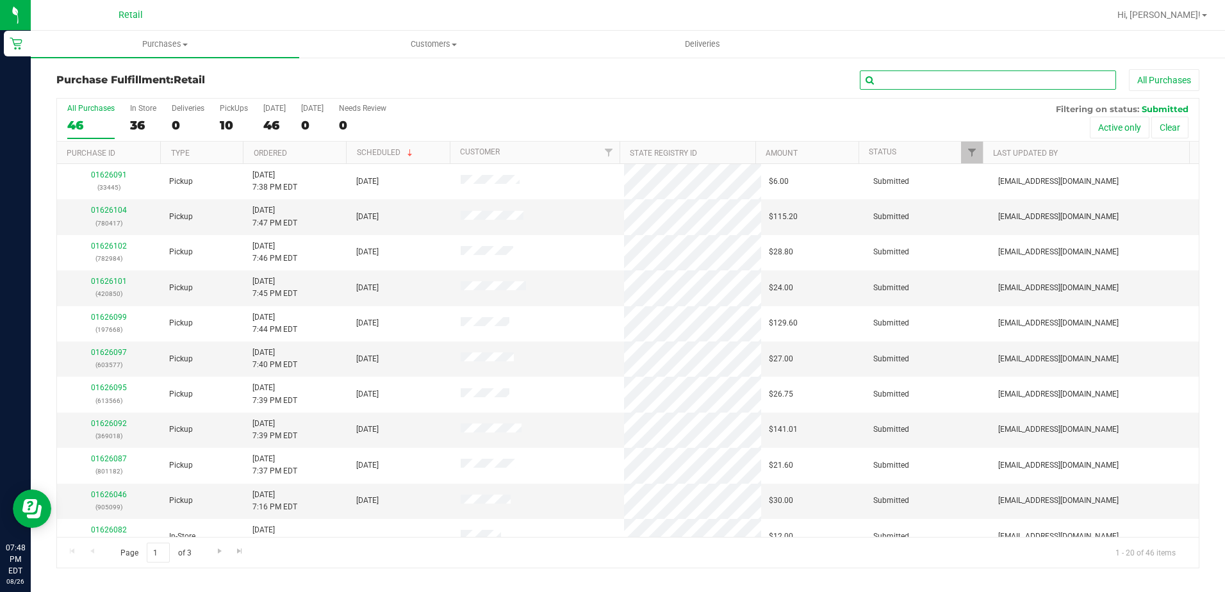
click at [905, 85] on input "text" at bounding box center [988, 79] width 256 height 19
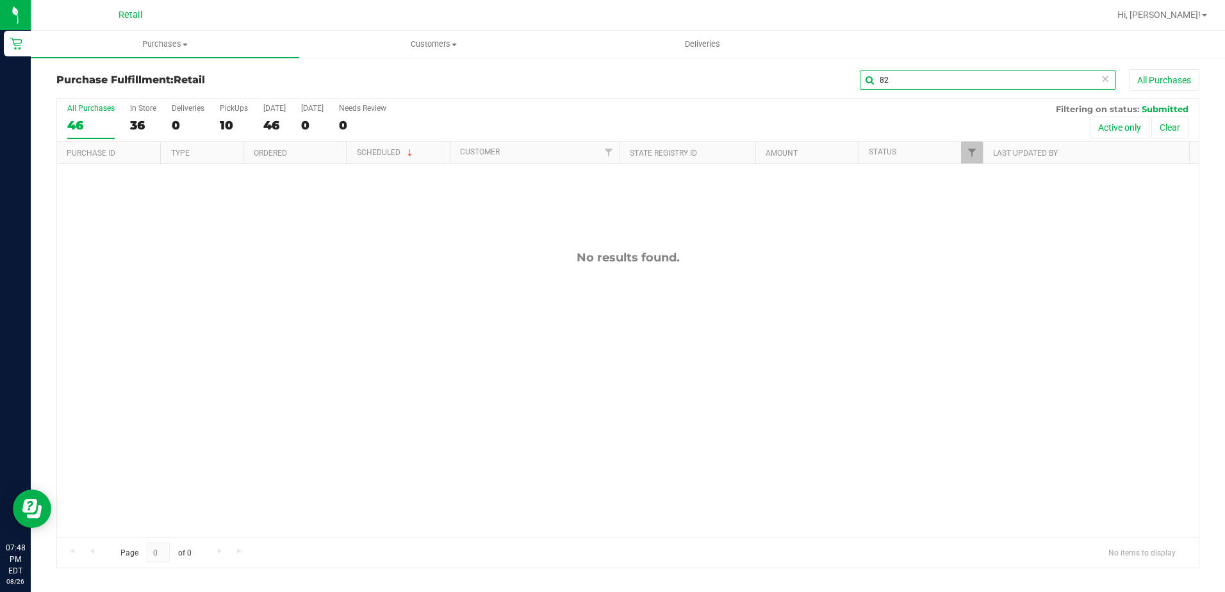
type input "8"
type input "925502"
drag, startPoint x: 930, startPoint y: 80, endPoint x: 813, endPoint y: 67, distance: 117.9
click at [813, 67] on div "Purchase Fulfillment: Retail 925502 All Purchases All Purchases 46 In Store 36 …" at bounding box center [628, 318] width 1194 height 525
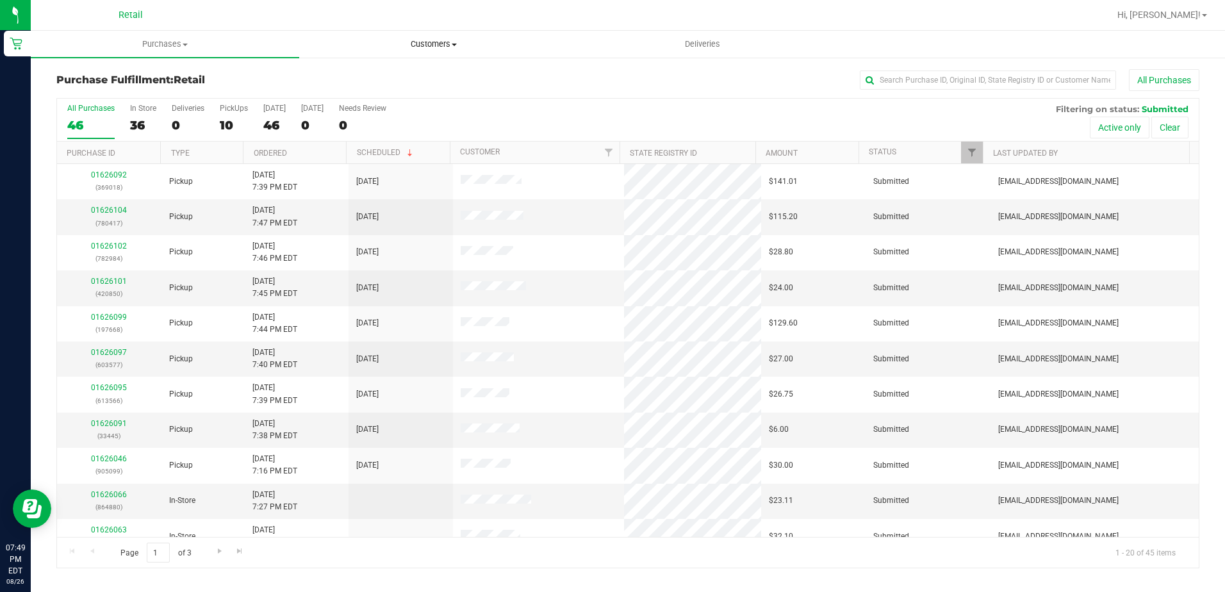
click at [421, 44] on span "Customers" at bounding box center [433, 44] width 267 height 12
click at [334, 84] on li "All customers" at bounding box center [433, 77] width 268 height 15
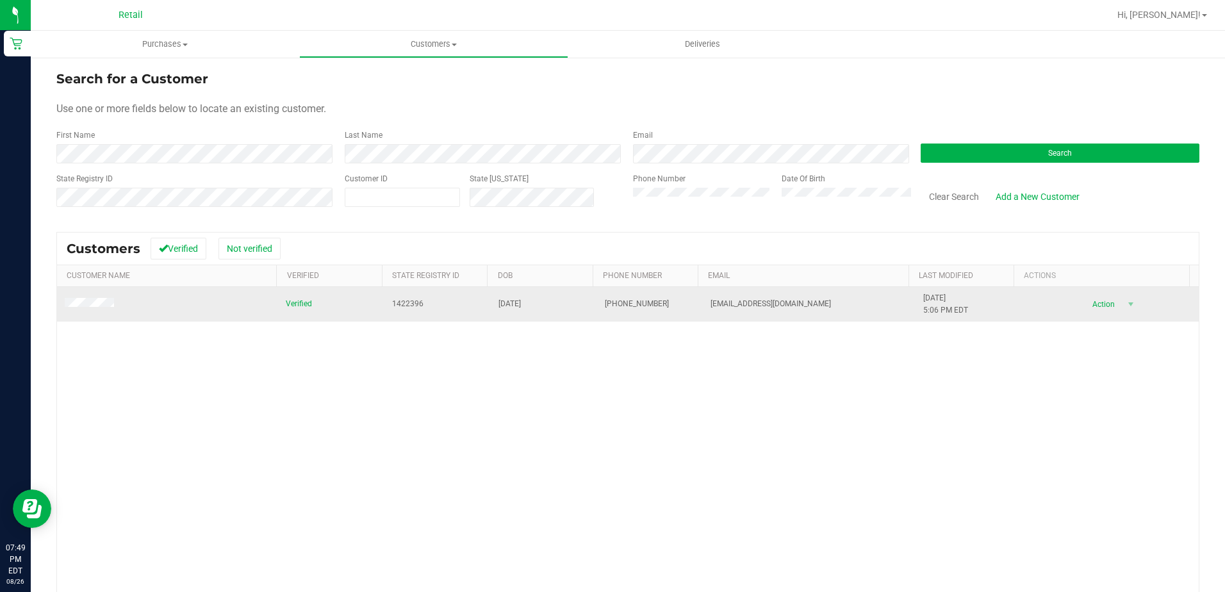
click at [83, 300] on span at bounding box center [91, 304] width 53 height 13
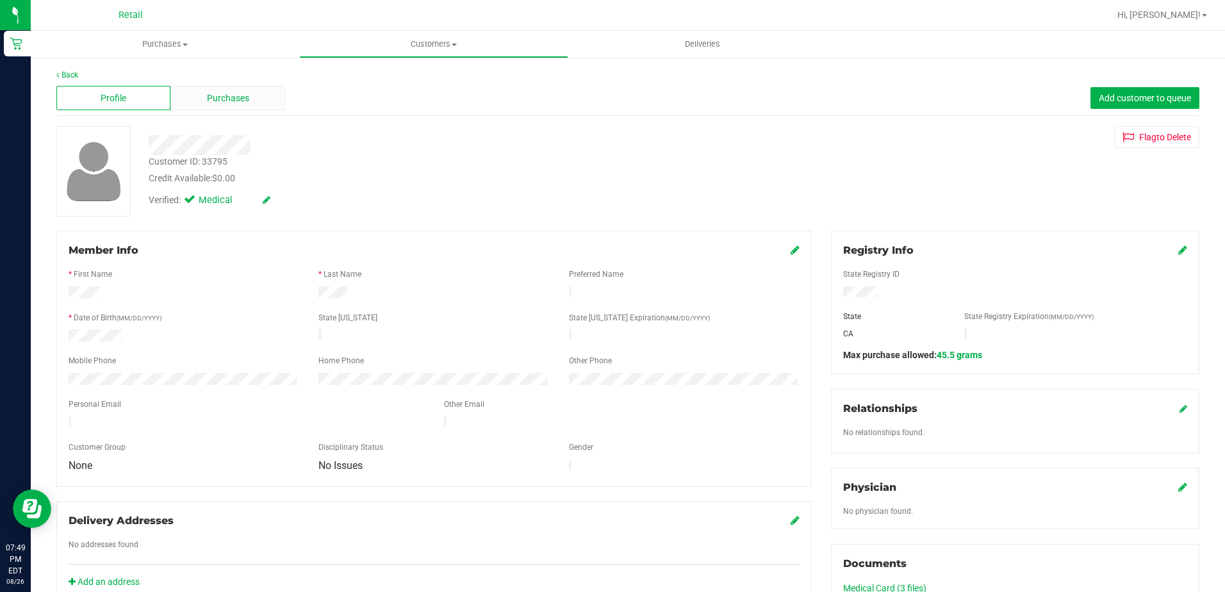
click at [232, 104] on span "Purchases" at bounding box center [228, 98] width 42 height 13
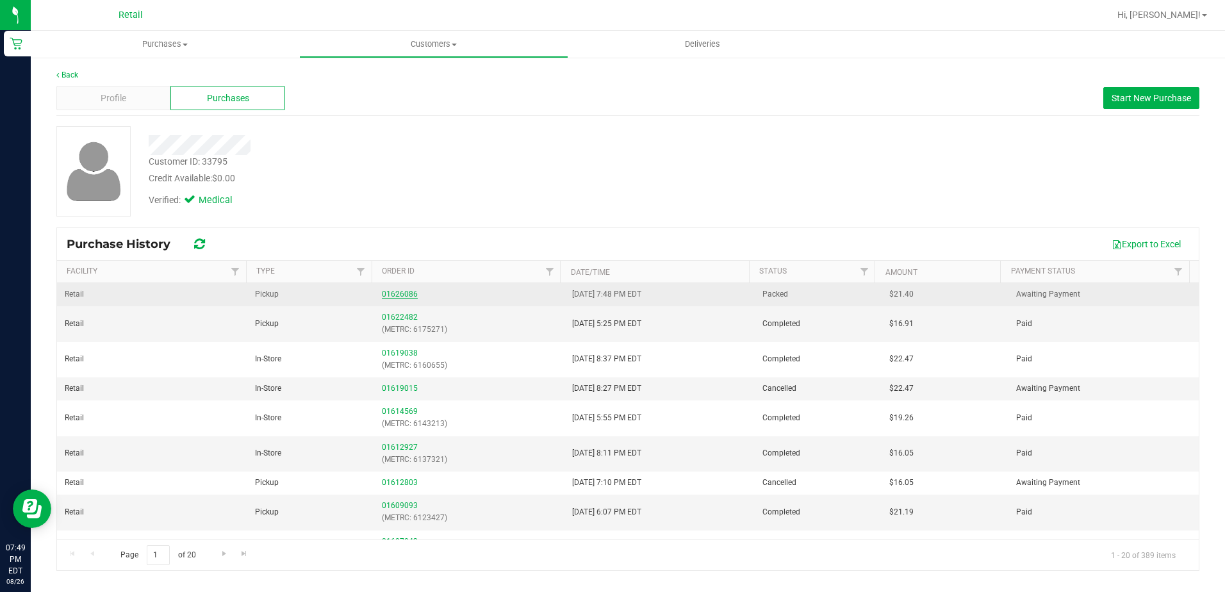
click at [411, 295] on link "01626086" at bounding box center [400, 293] width 36 height 9
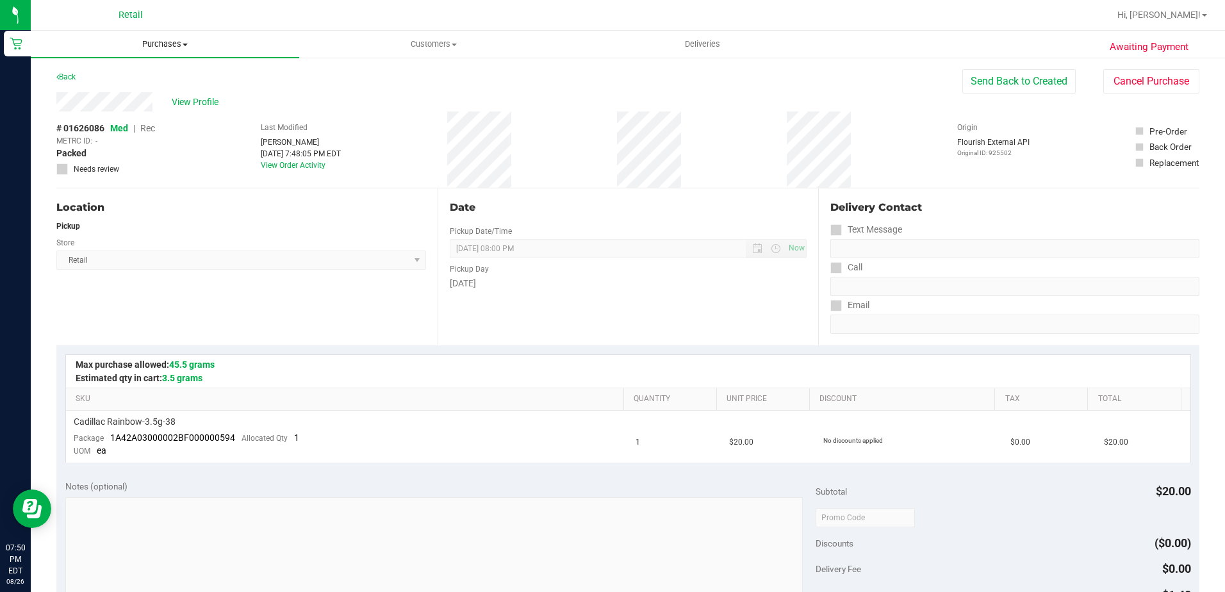
click at [152, 42] on span "Purchases" at bounding box center [165, 44] width 268 height 12
click at [110, 94] on li "Fulfillment" at bounding box center [165, 92] width 268 height 15
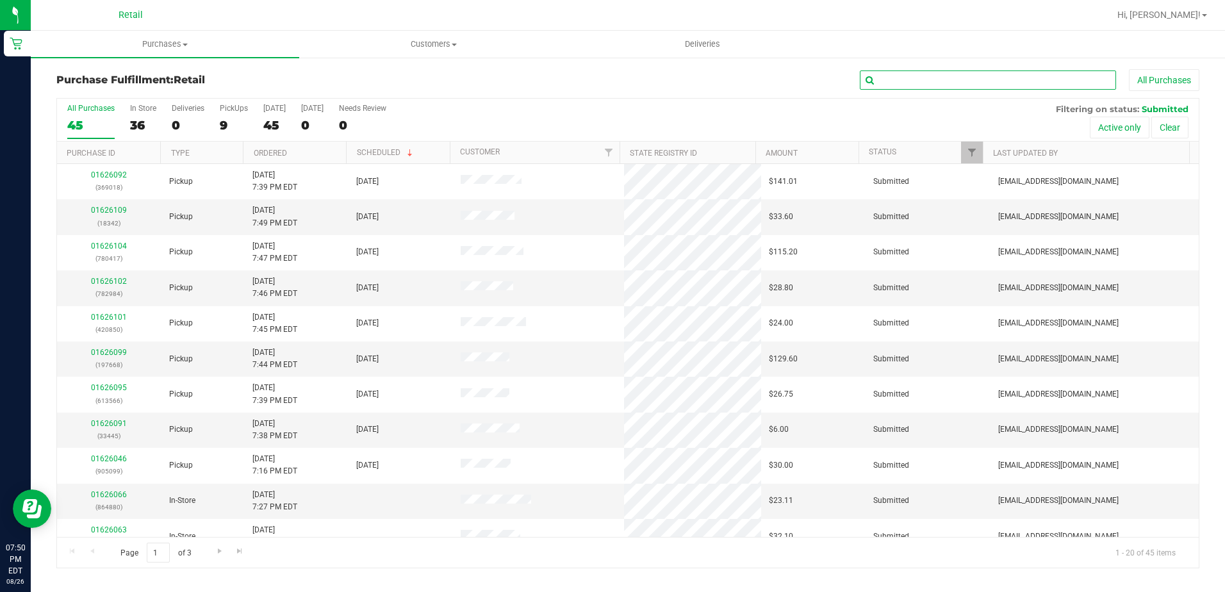
click at [911, 88] on input "text" at bounding box center [988, 79] width 256 height 19
type input "905099"
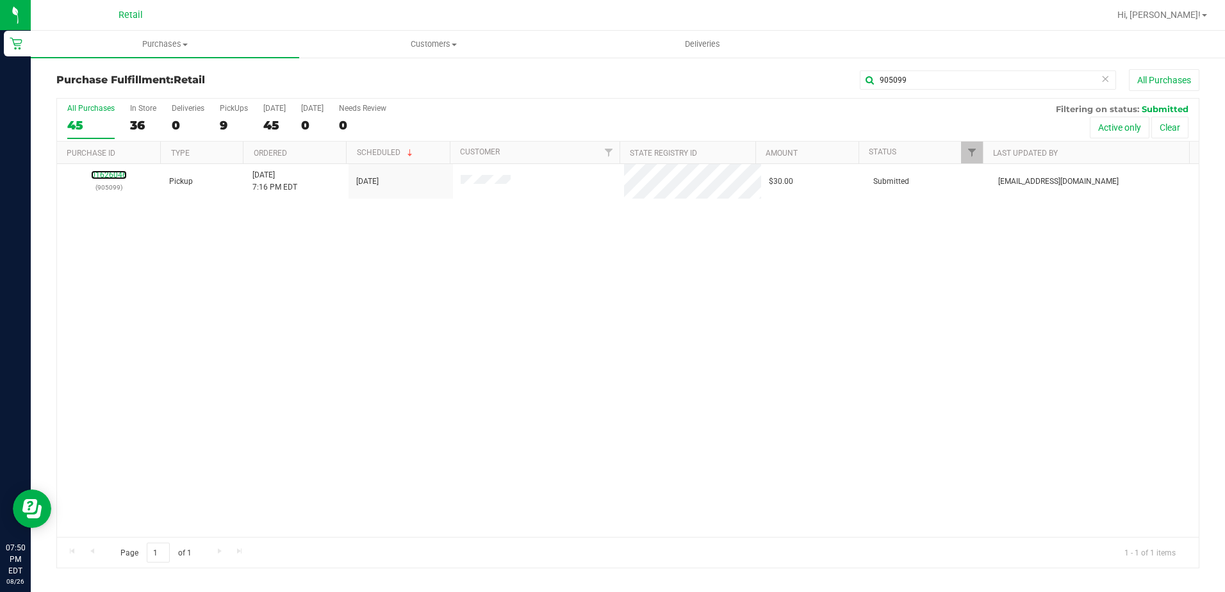
click at [115, 175] on link "01626046" at bounding box center [109, 174] width 36 height 9
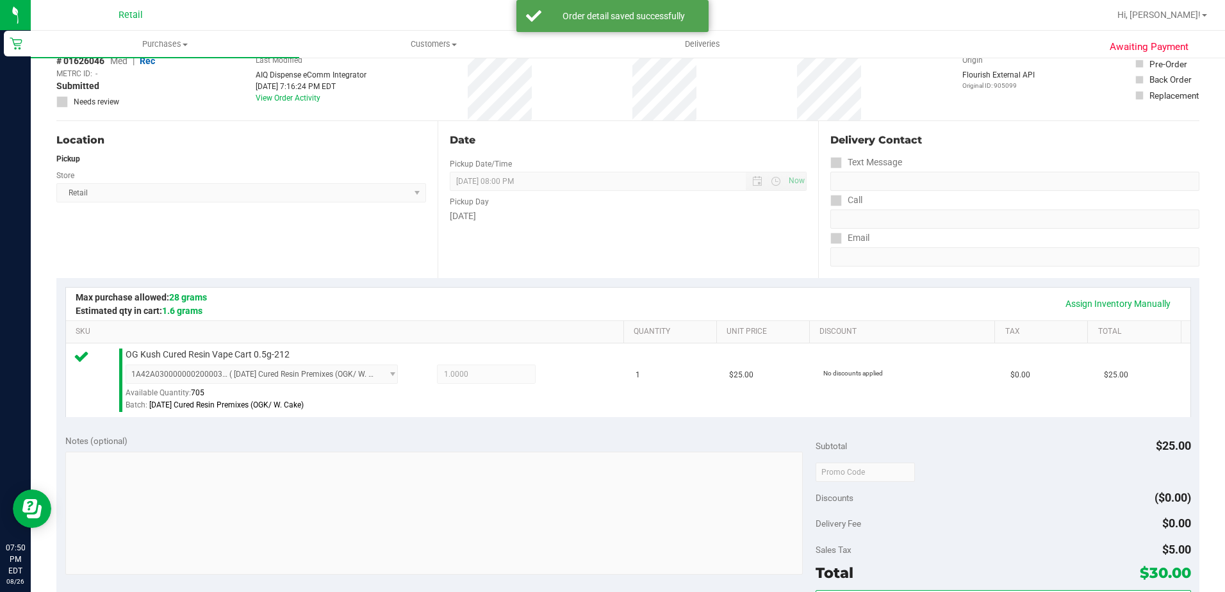
scroll to position [384, 0]
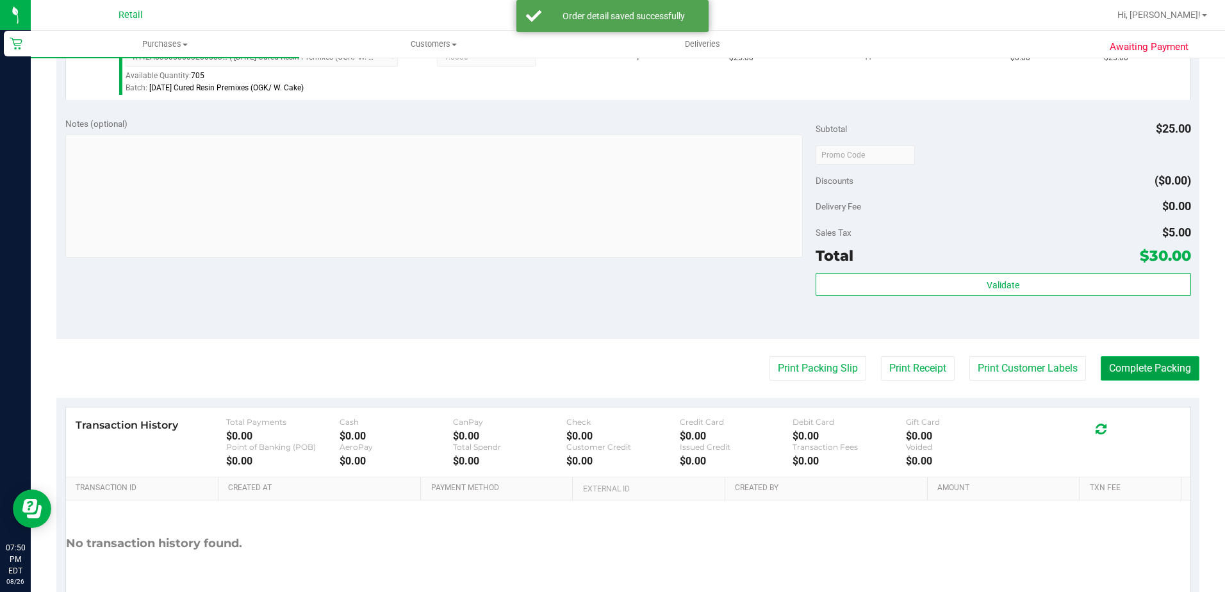
click at [1139, 379] on button "Complete Packing" at bounding box center [1149, 368] width 99 height 24
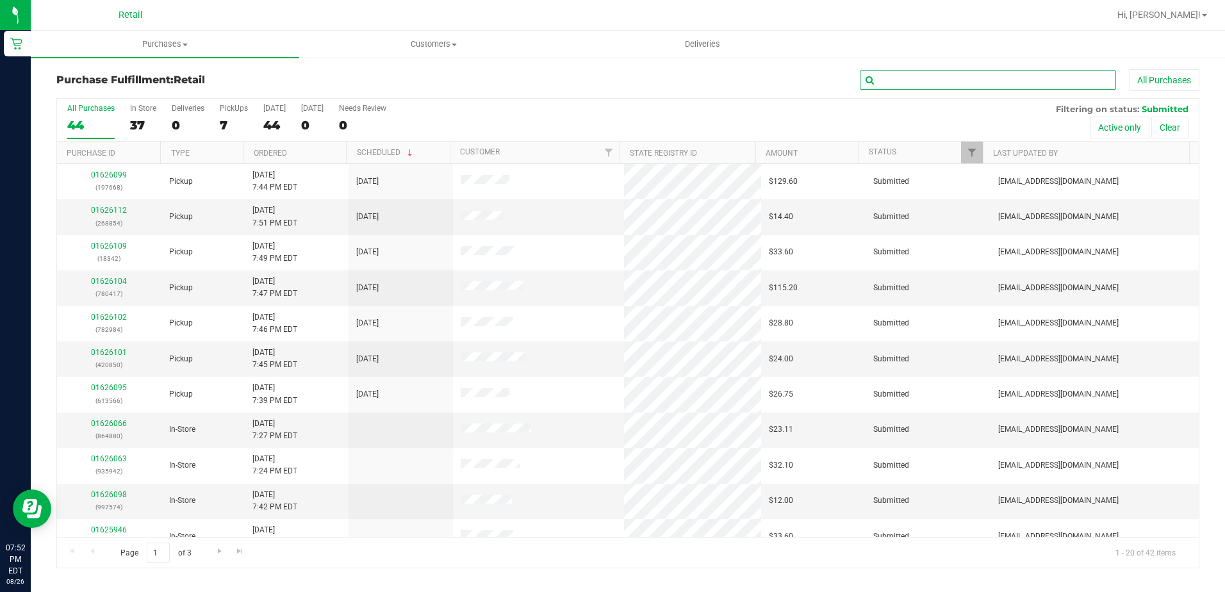
click at [940, 86] on input "text" at bounding box center [988, 79] width 256 height 19
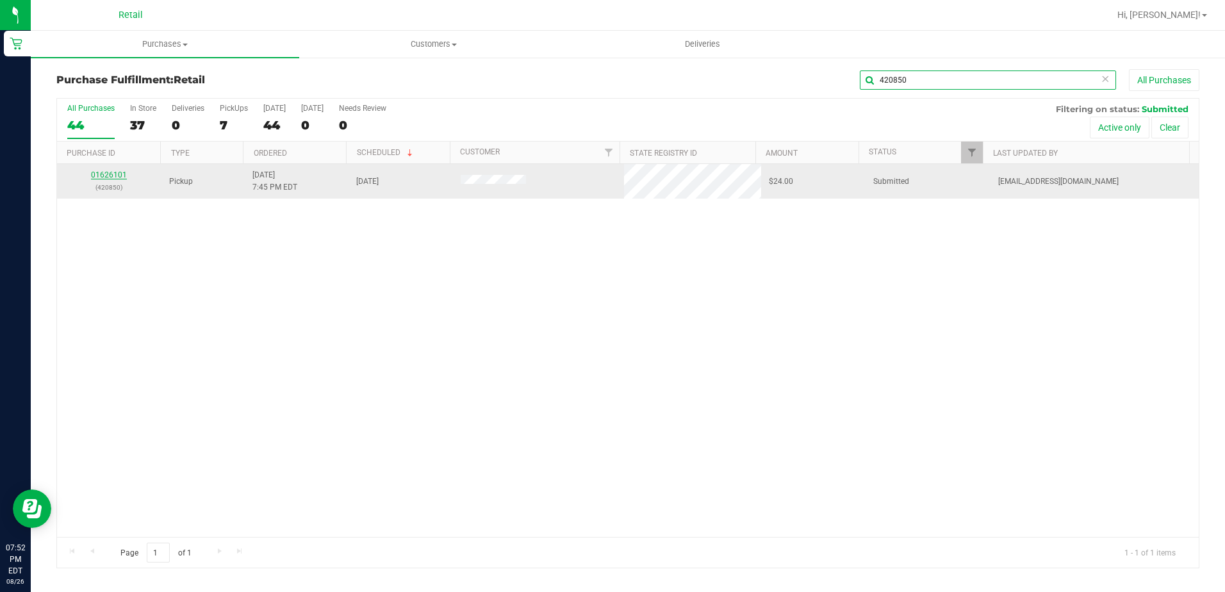
type input "420850"
click at [121, 174] on link "01626101" at bounding box center [109, 174] width 36 height 9
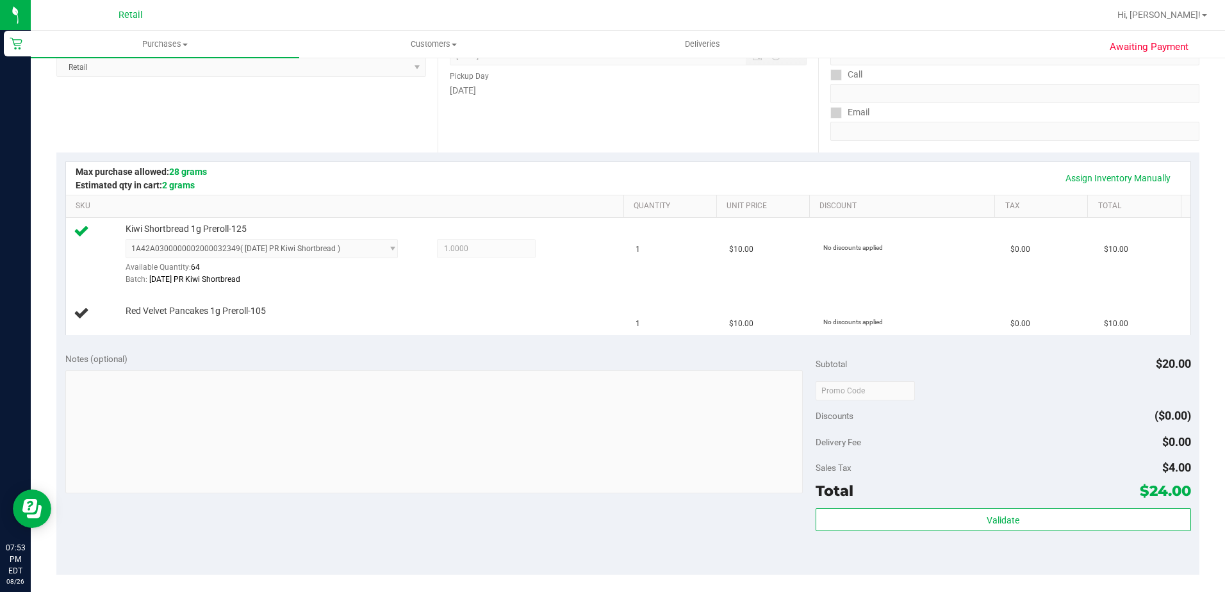
scroll to position [192, 0]
click at [1059, 175] on link "Assign Inventory Manually" at bounding box center [1118, 179] width 122 height 22
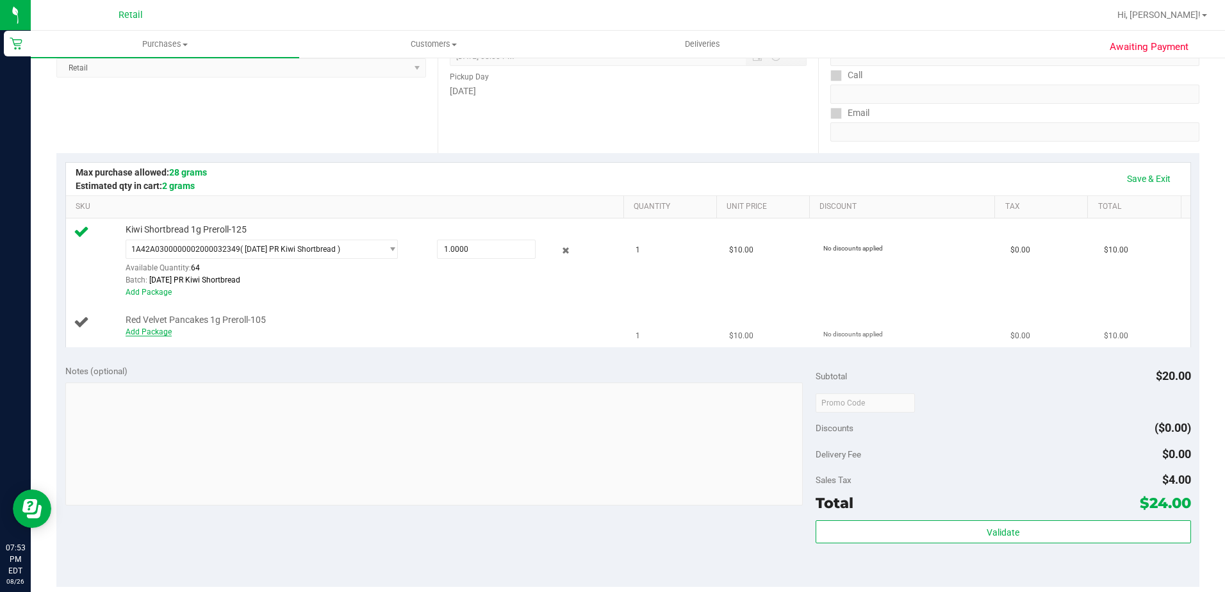
click at [150, 330] on link "Add Package" at bounding box center [149, 331] width 46 height 9
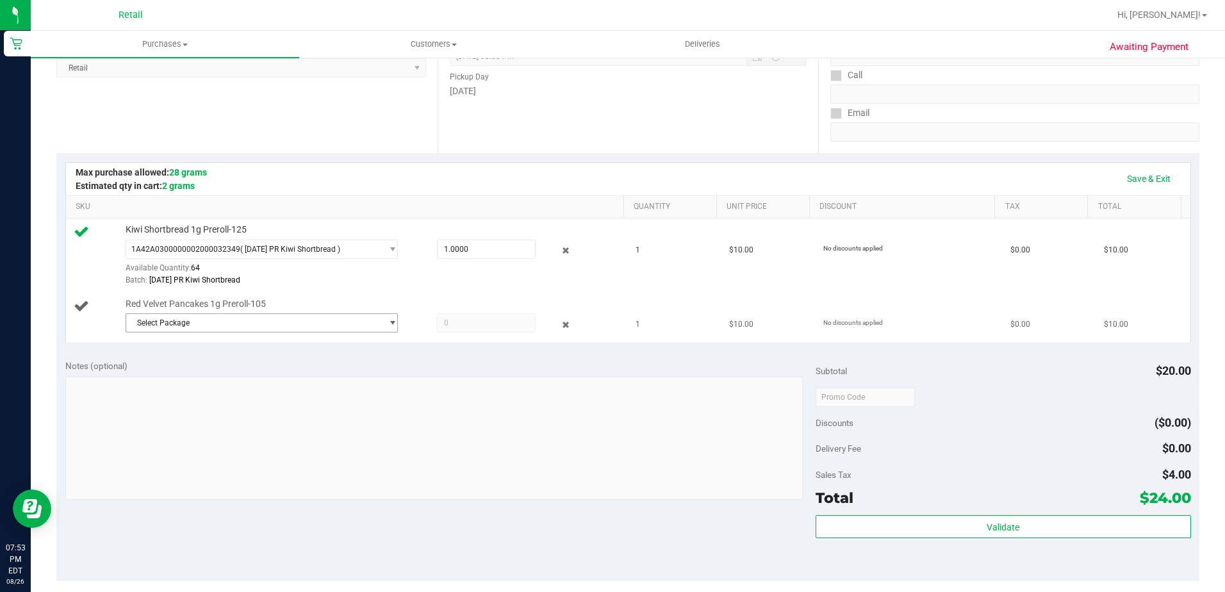
click at [239, 329] on span "Select Package" at bounding box center [254, 323] width 256 height 18
click at [251, 376] on span "( [DATE] PR Red Velvet Pancakes )" at bounding box center [301, 375] width 117 height 9
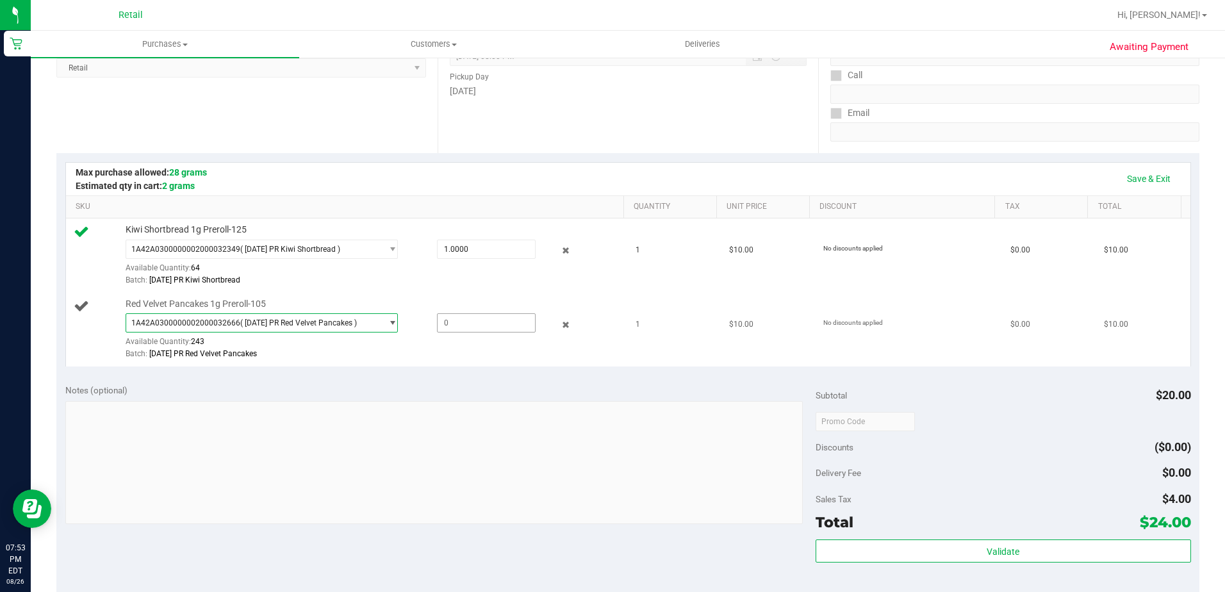
click at [444, 329] on span at bounding box center [486, 322] width 99 height 19
type input "1"
type input "1.0000"
click at [800, 320] on td "$10.00" at bounding box center [768, 330] width 94 height 74
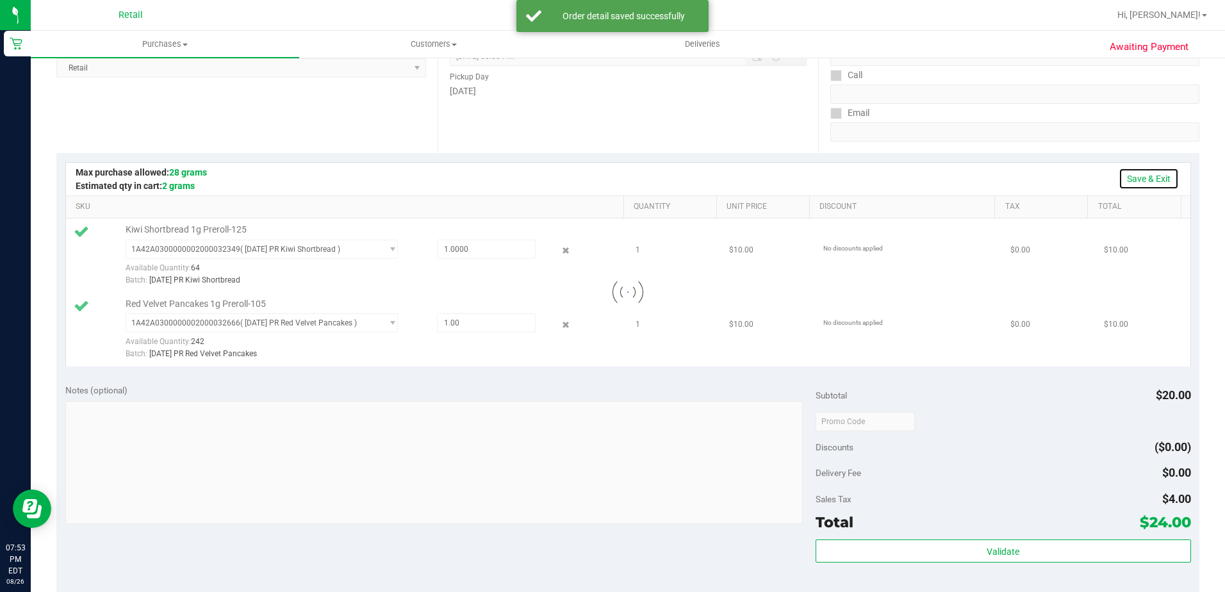
click at [1153, 179] on link "Save & Exit" at bounding box center [1148, 179] width 60 height 22
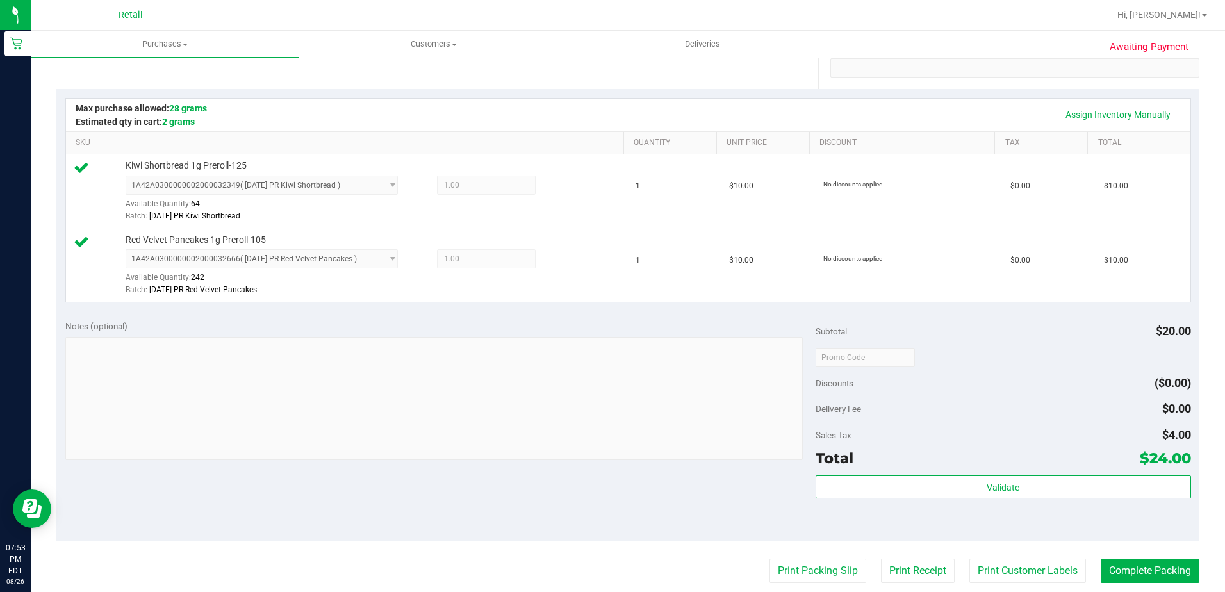
scroll to position [448, 0]
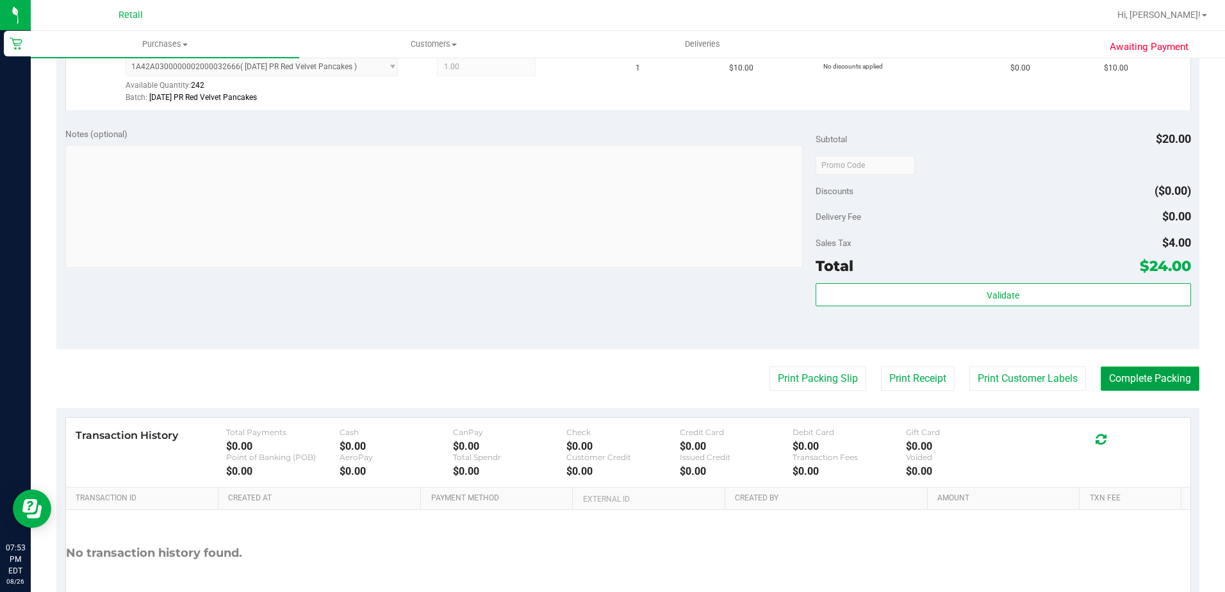
click at [1132, 382] on button "Complete Packing" at bounding box center [1149, 378] width 99 height 24
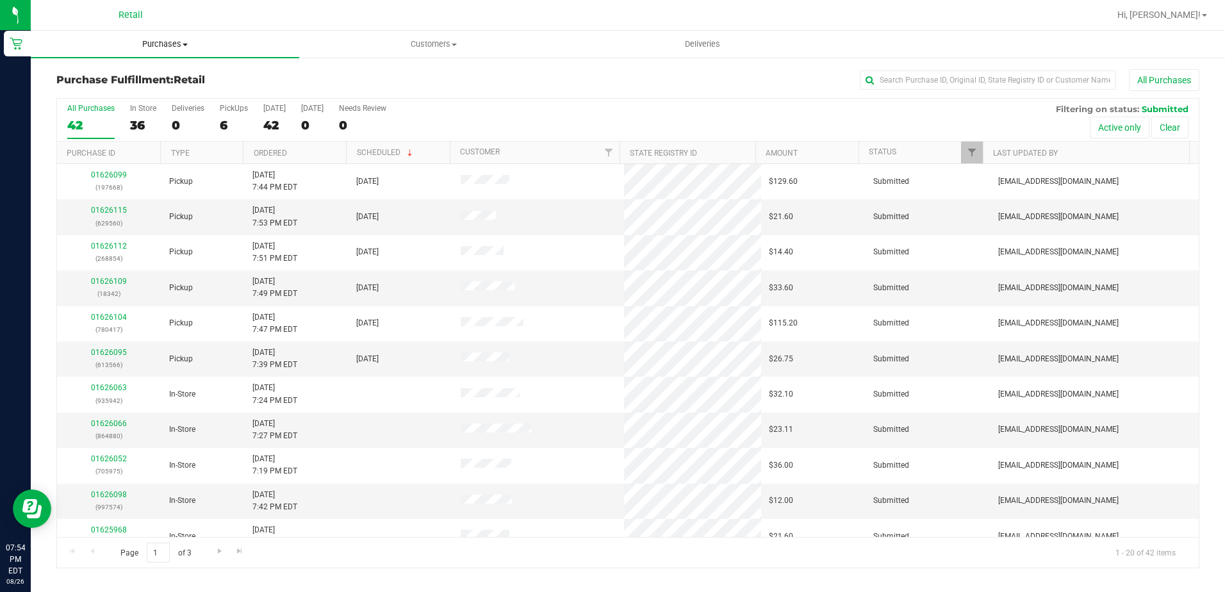
click at [159, 51] on uib-tab-heading "Purchases Summary of purchases Fulfillment All purchases" at bounding box center [165, 44] width 268 height 27
click at [104, 102] on span "All purchases" at bounding box center [76, 107] width 91 height 11
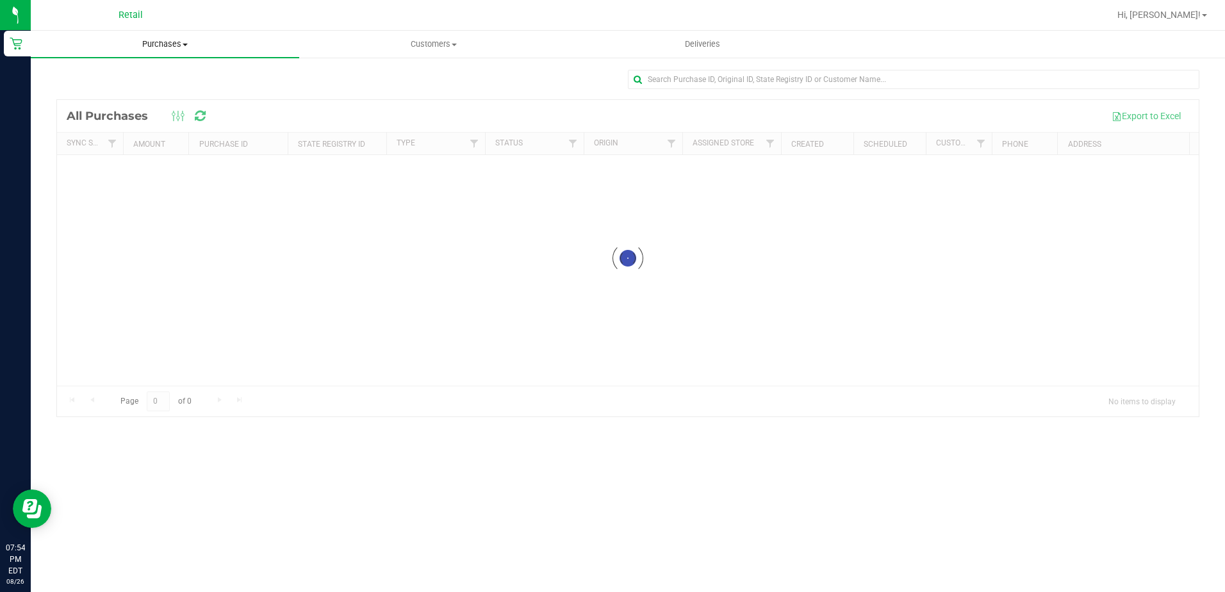
click at [167, 54] on uib-tab-heading "Purchases Summary of purchases Fulfillment All purchases" at bounding box center [165, 44] width 268 height 27
click at [74, 92] on span "Fulfillment" at bounding box center [70, 92] width 79 height 11
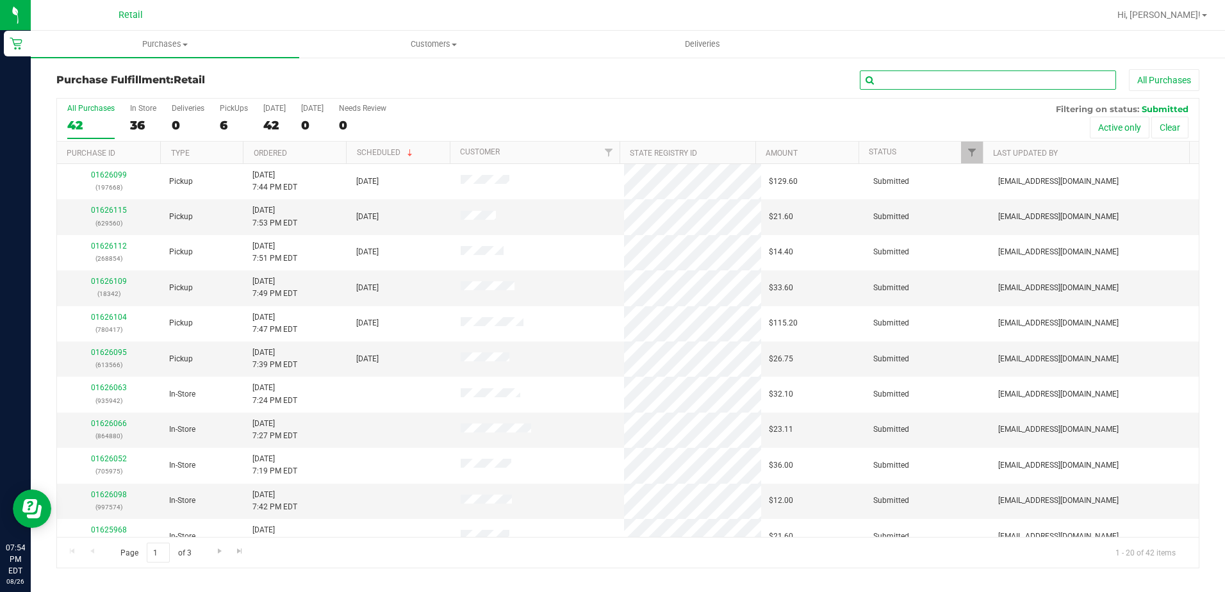
click at [893, 77] on input "text" at bounding box center [988, 79] width 256 height 19
type input "780417"
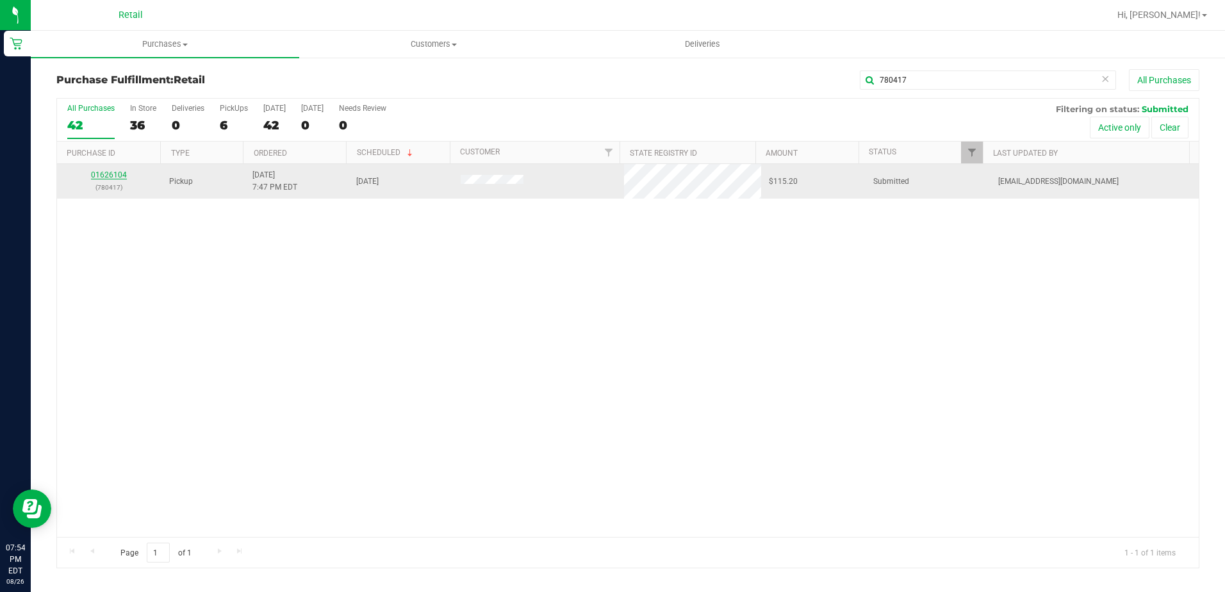
click at [105, 178] on link "01626104" at bounding box center [109, 174] width 36 height 9
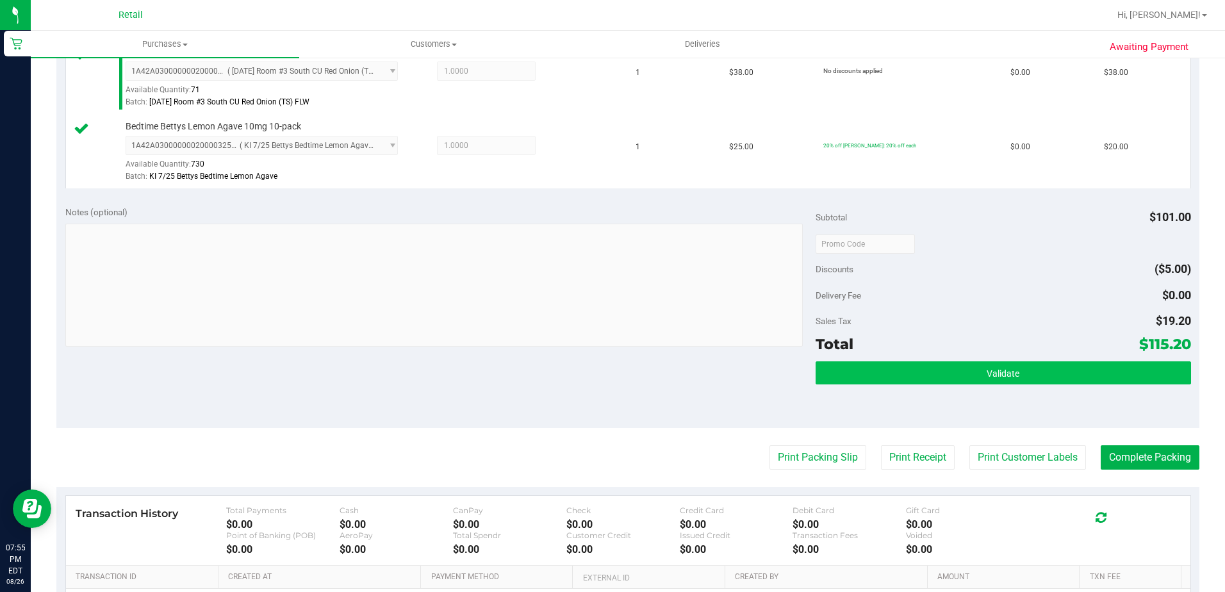
scroll to position [448, 0]
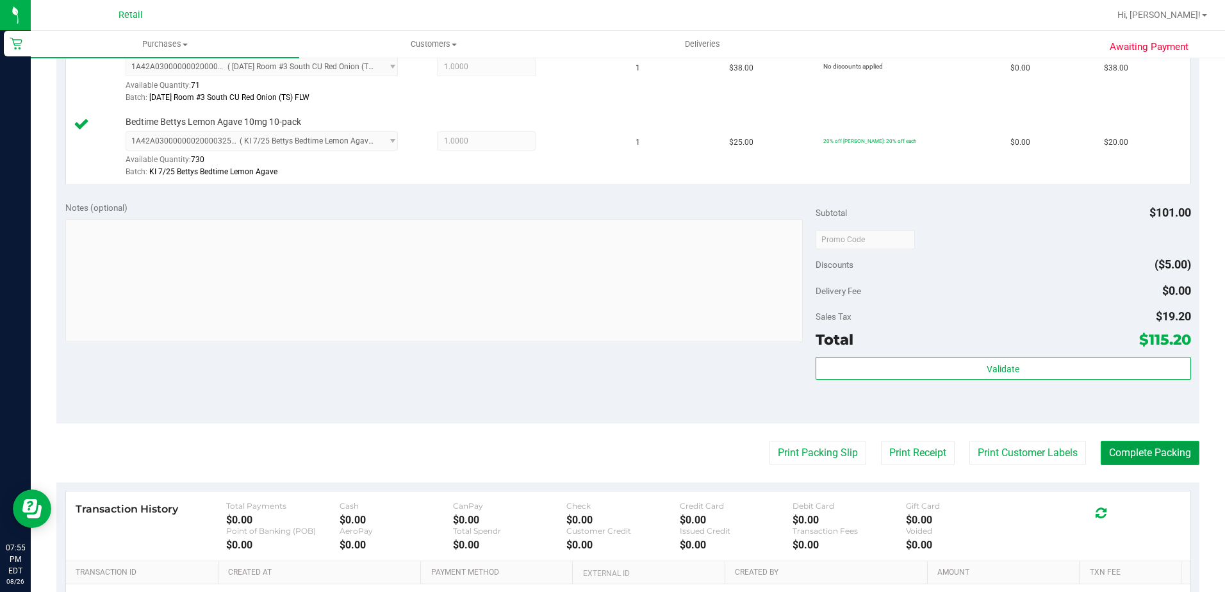
click at [1130, 450] on button "Complete Packing" at bounding box center [1149, 453] width 99 height 24
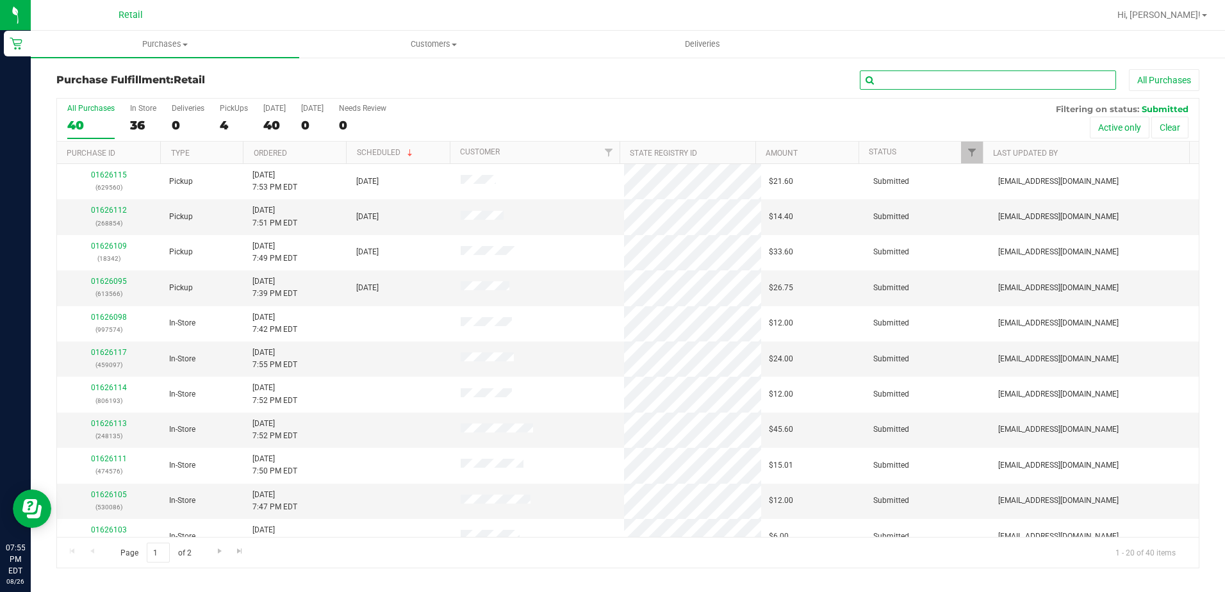
click at [927, 74] on input "text" at bounding box center [988, 79] width 256 height 19
type input "18342"
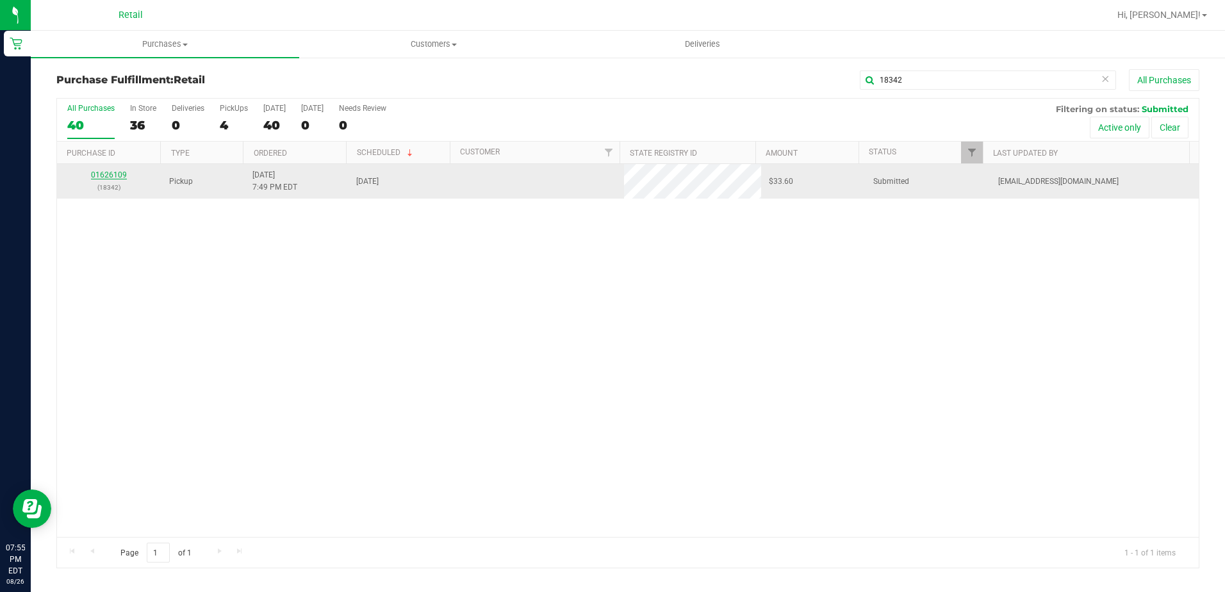
drag, startPoint x: 113, startPoint y: 179, endPoint x: 111, endPoint y: 173, distance: 6.5
click at [111, 173] on link "01626109" at bounding box center [109, 174] width 36 height 9
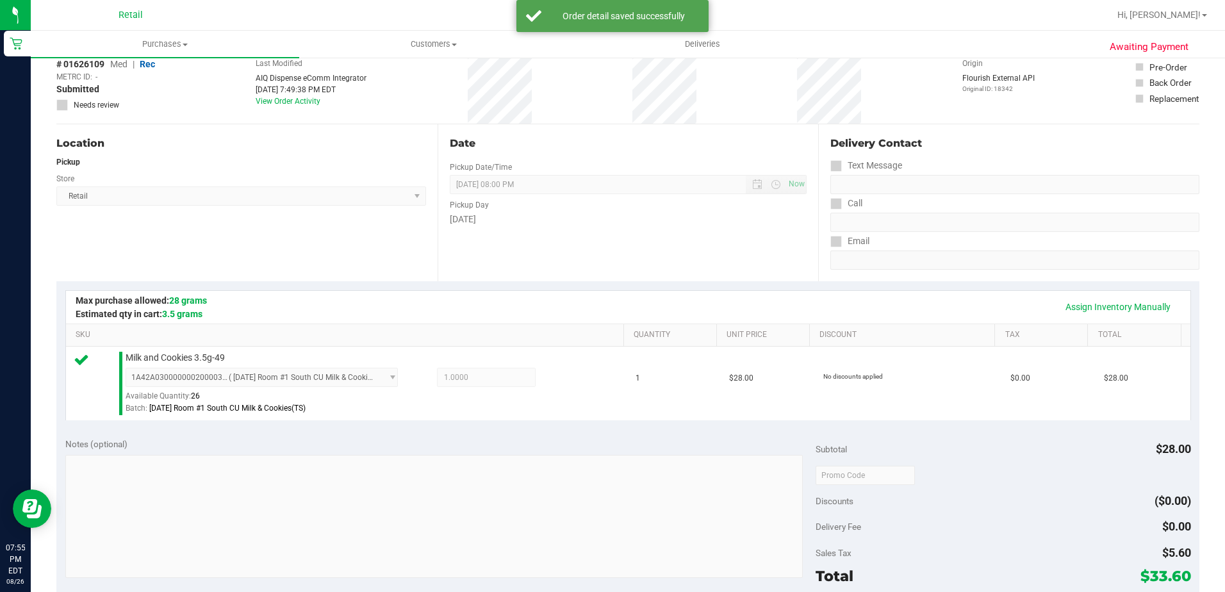
scroll to position [320, 0]
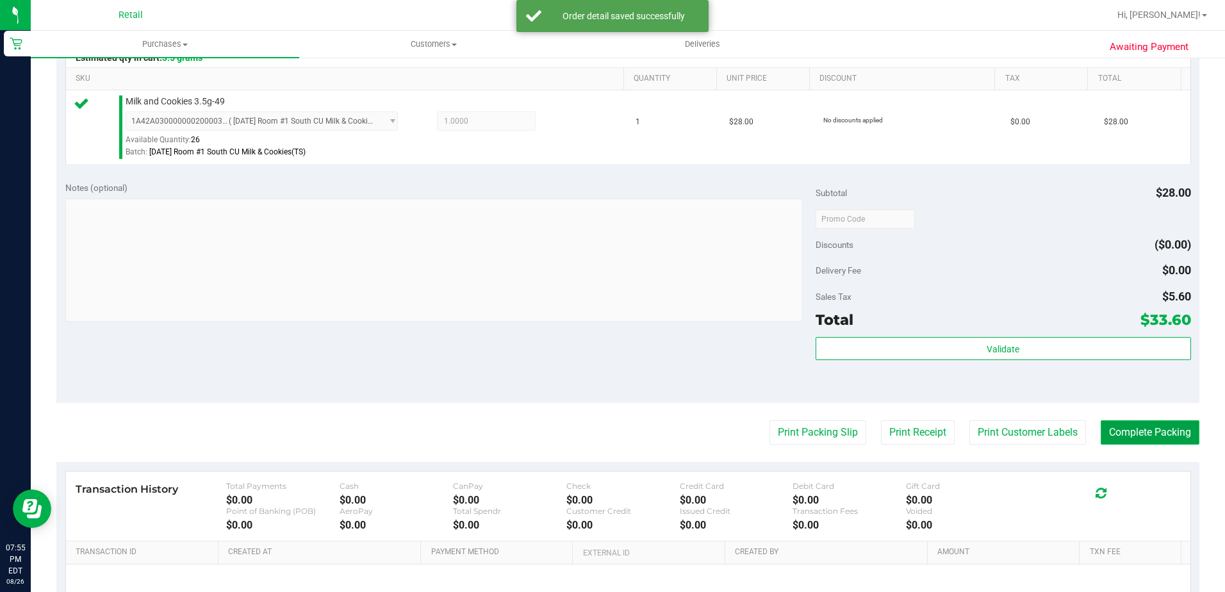
click at [1130, 438] on button "Complete Packing" at bounding box center [1149, 432] width 99 height 24
